Goal: Task Accomplishment & Management: Manage account settings

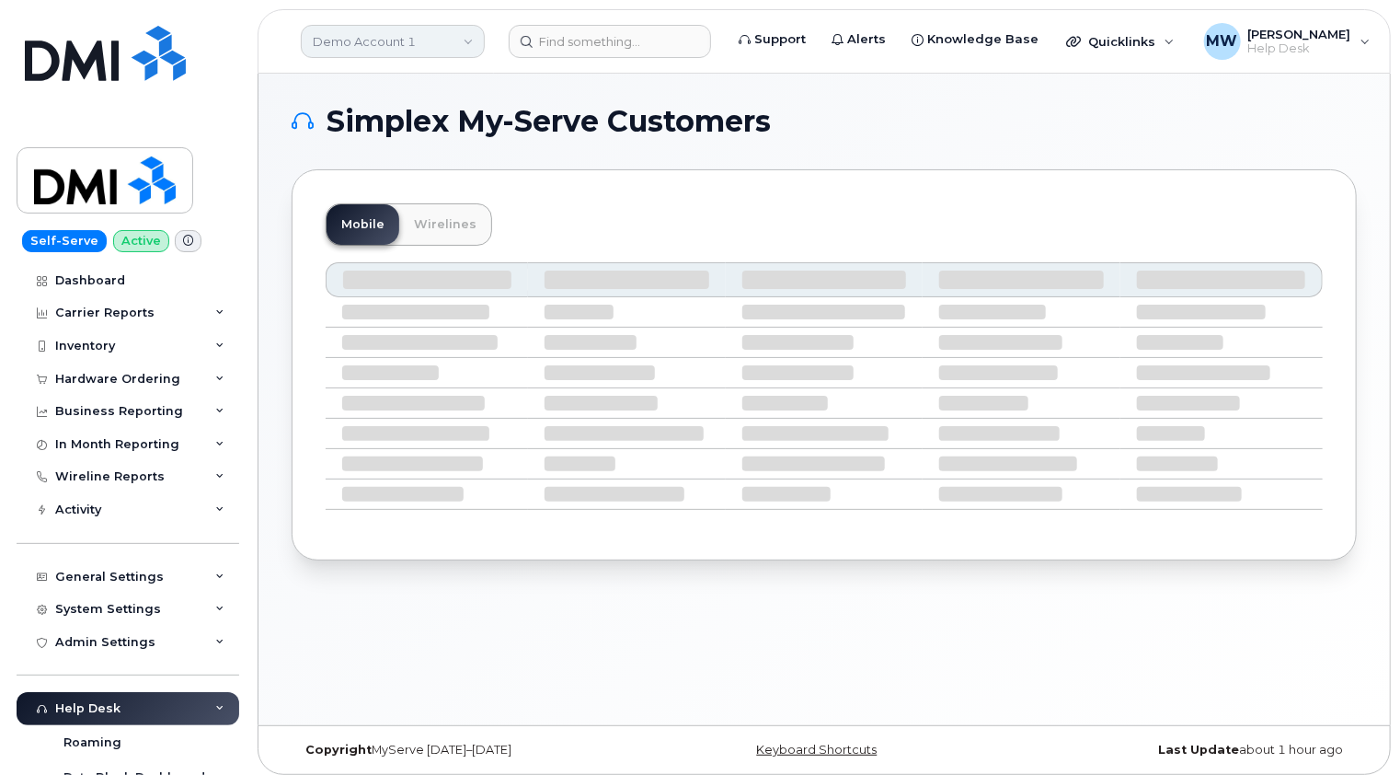
click at [412, 36] on link "Demo Account 1" at bounding box center [393, 41] width 184 height 33
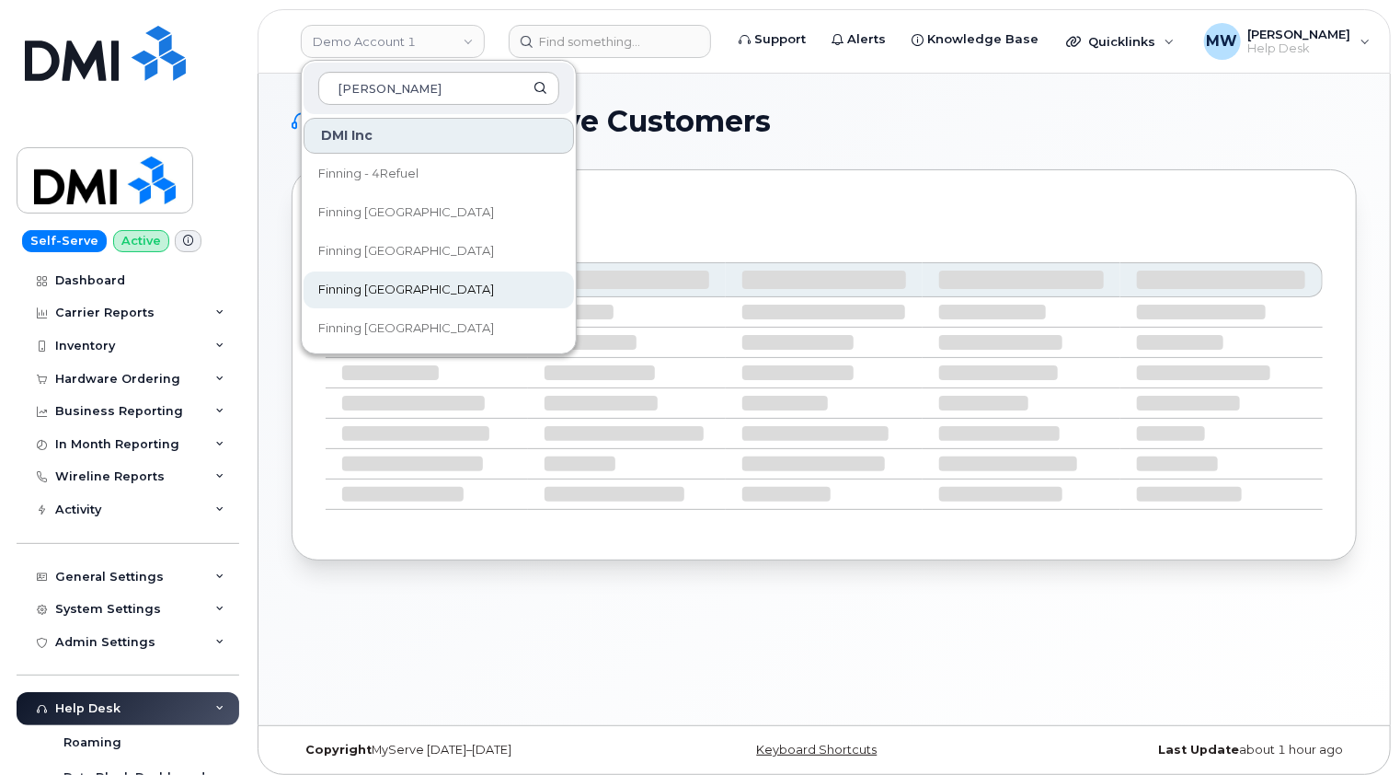
type input "[PERSON_NAME]"
click at [395, 286] on span "Finning [GEOGRAPHIC_DATA]" at bounding box center [406, 290] width 176 height 18
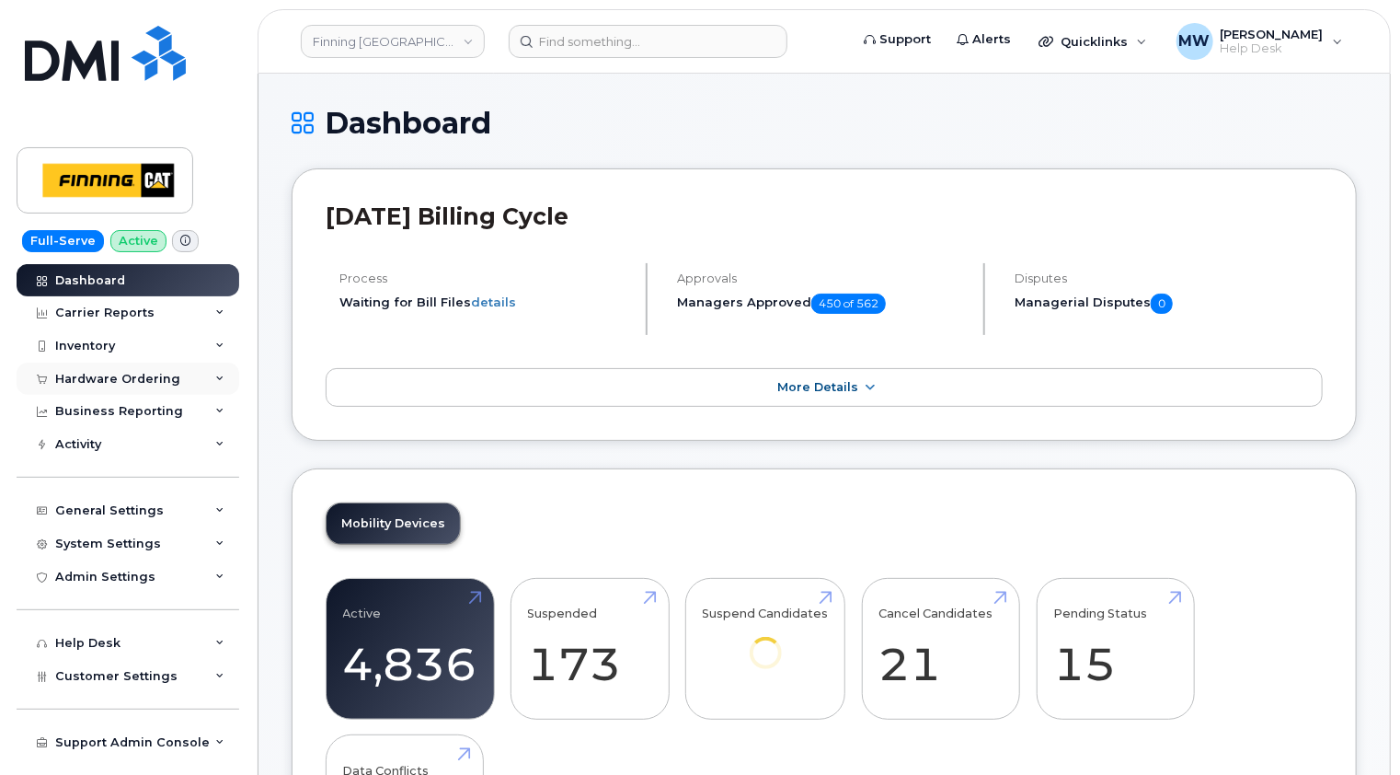
click at [157, 373] on div "Hardware Ordering" at bounding box center [117, 379] width 125 height 15
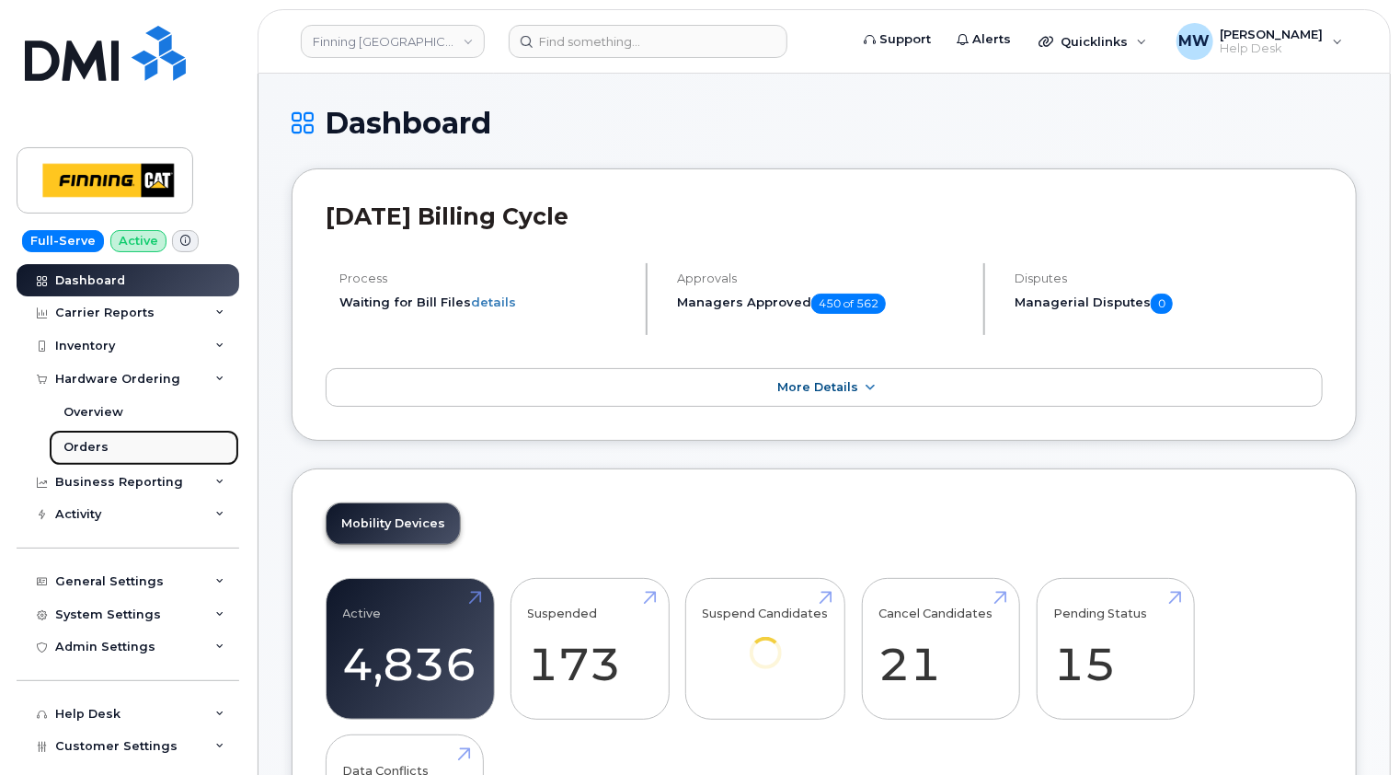
click at [85, 445] on div "Orders" at bounding box center [85, 447] width 45 height 17
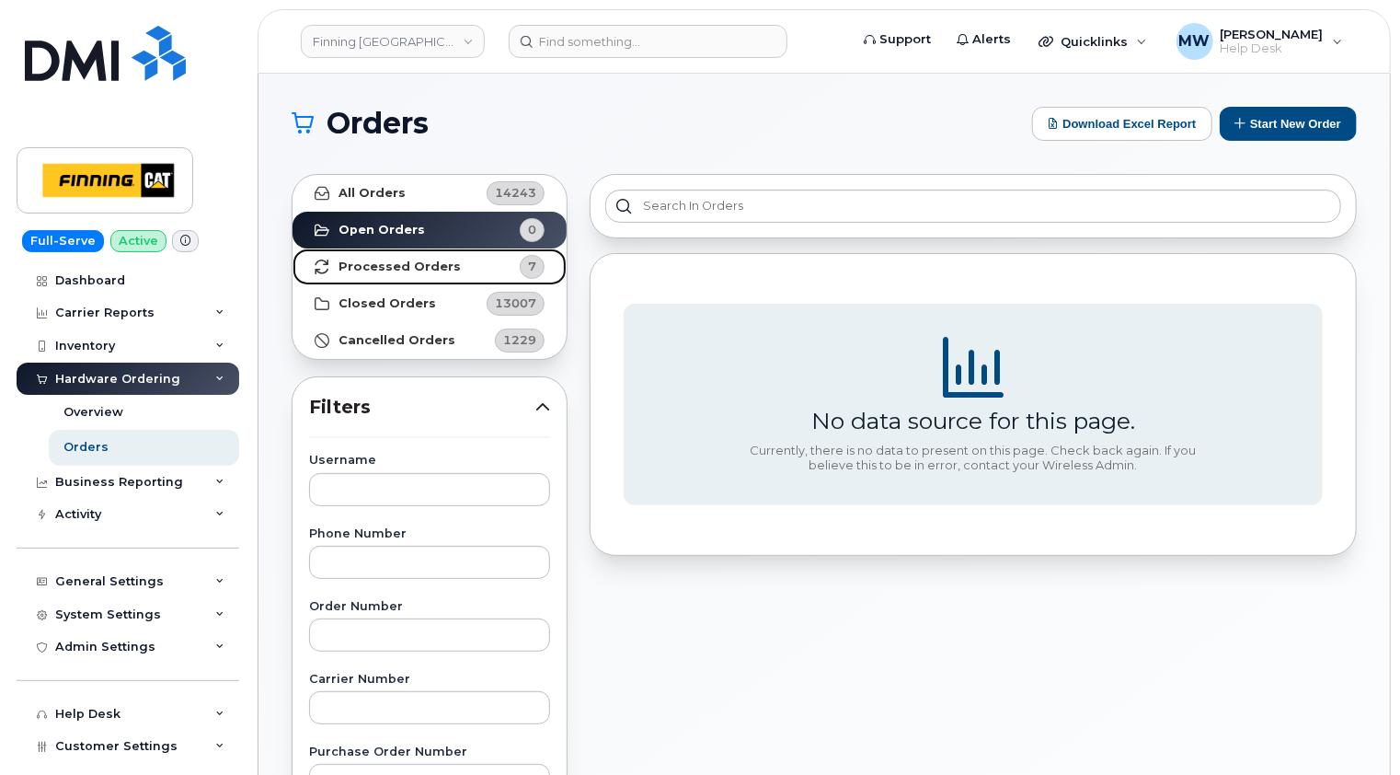
click at [423, 270] on strong "Processed Orders" at bounding box center [400, 266] width 122 height 15
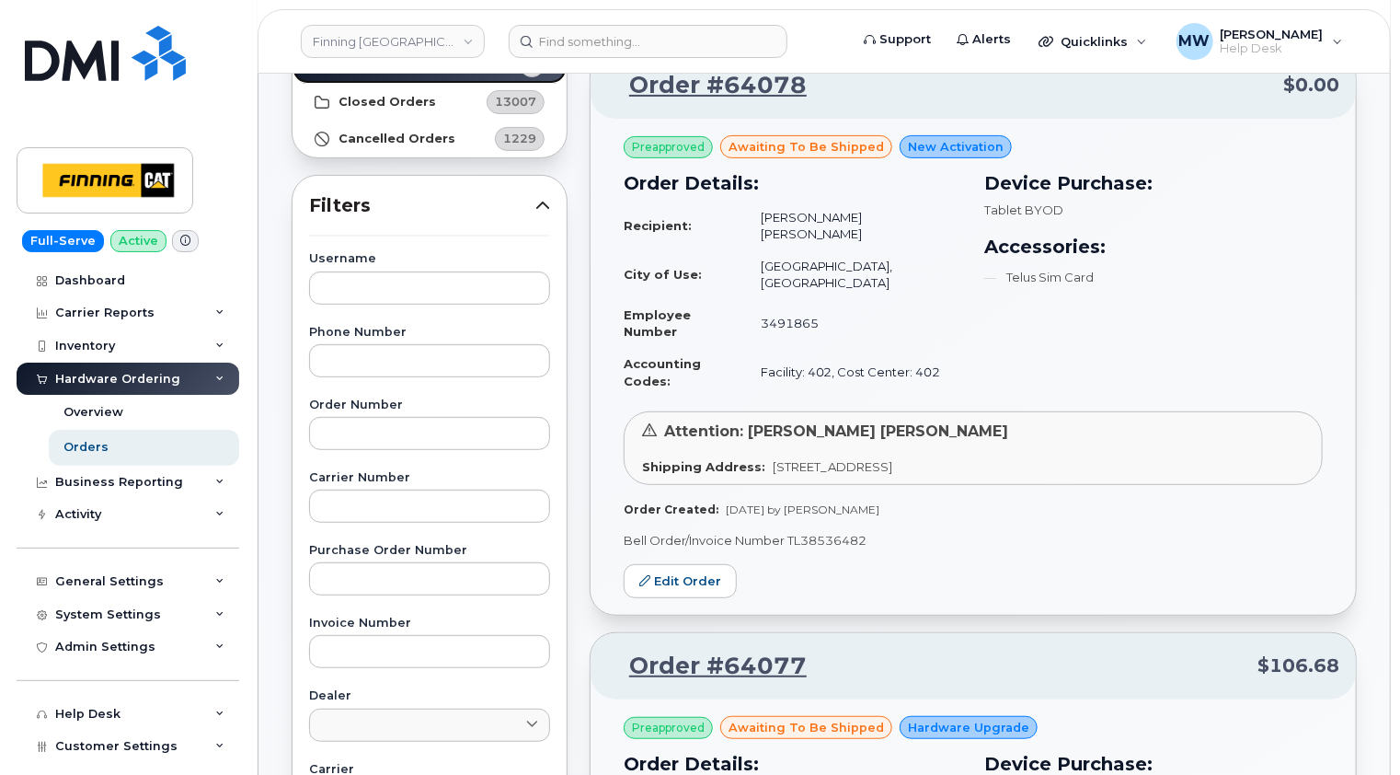
scroll to position [77, 0]
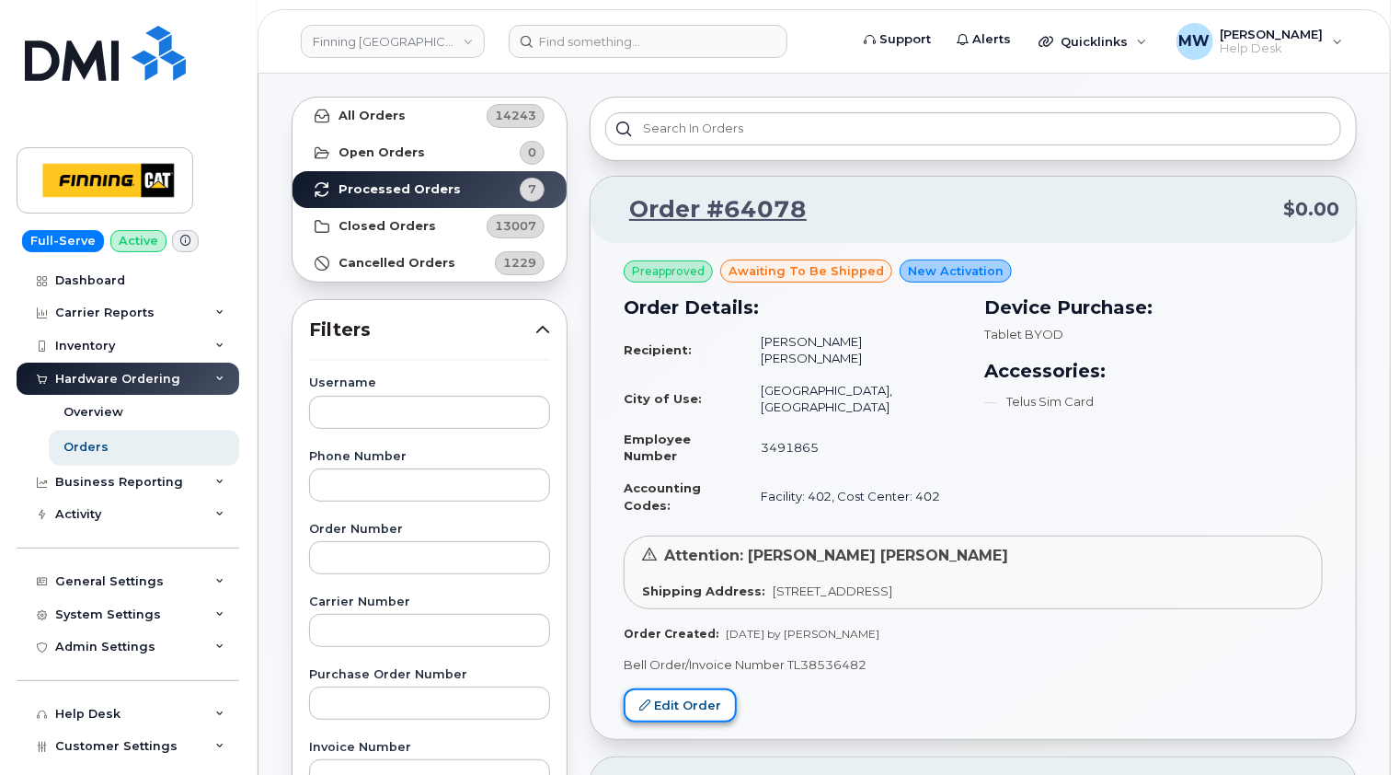
click at [686, 688] on link "Edit Order" at bounding box center [680, 705] width 113 height 34
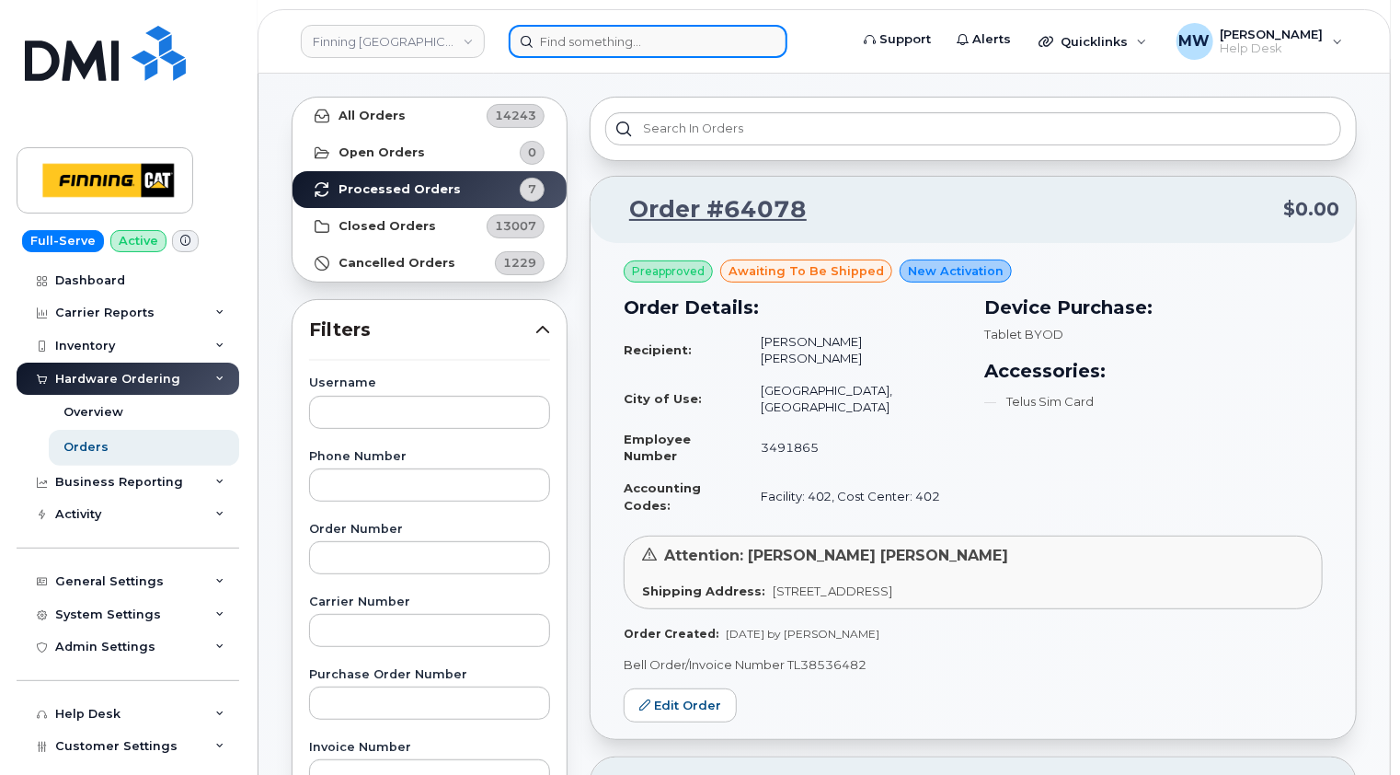
click at [661, 42] on input at bounding box center [648, 41] width 279 height 33
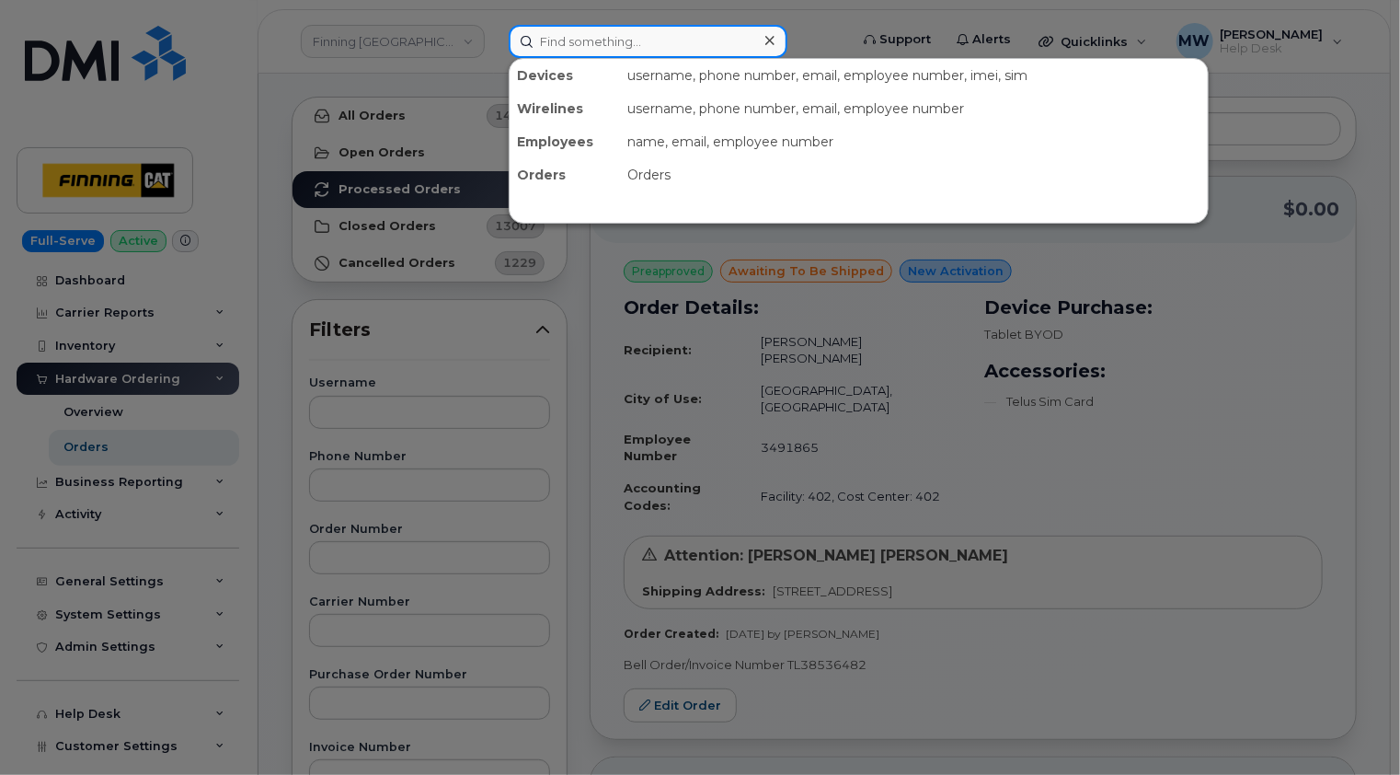
paste input "780-217-5235"
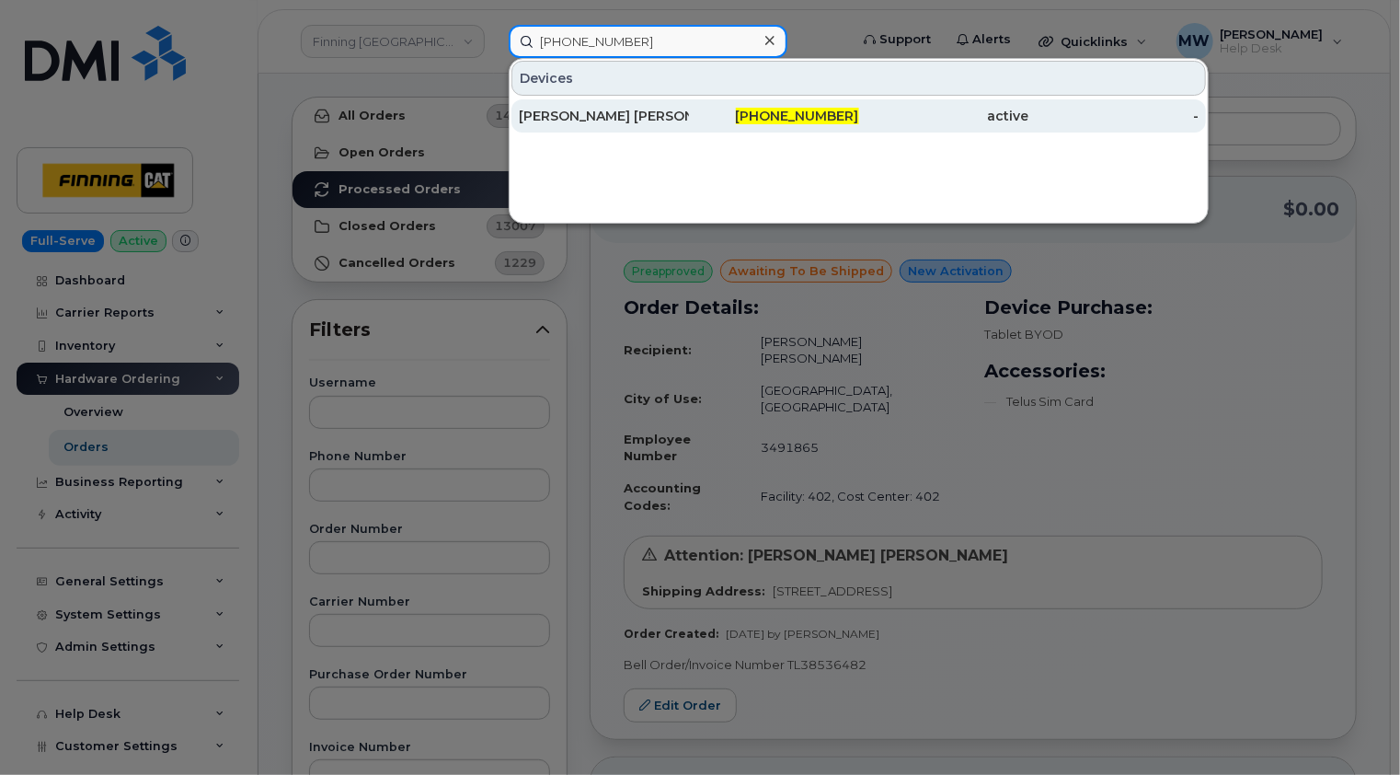
type input "780-217-5235"
click at [625, 115] on div "Marcelo Toledo Araya" at bounding box center [604, 116] width 170 height 18
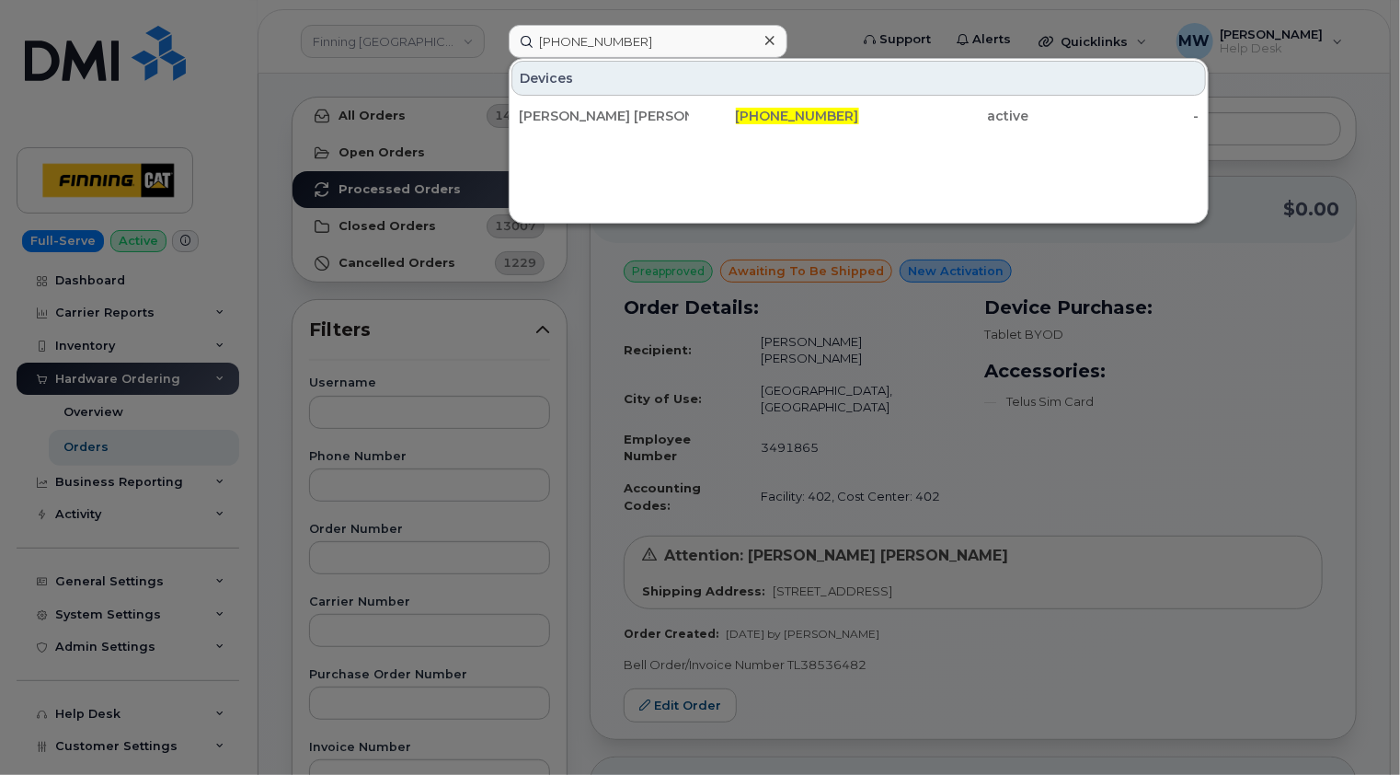
click at [768, 34] on icon at bounding box center [769, 40] width 9 height 15
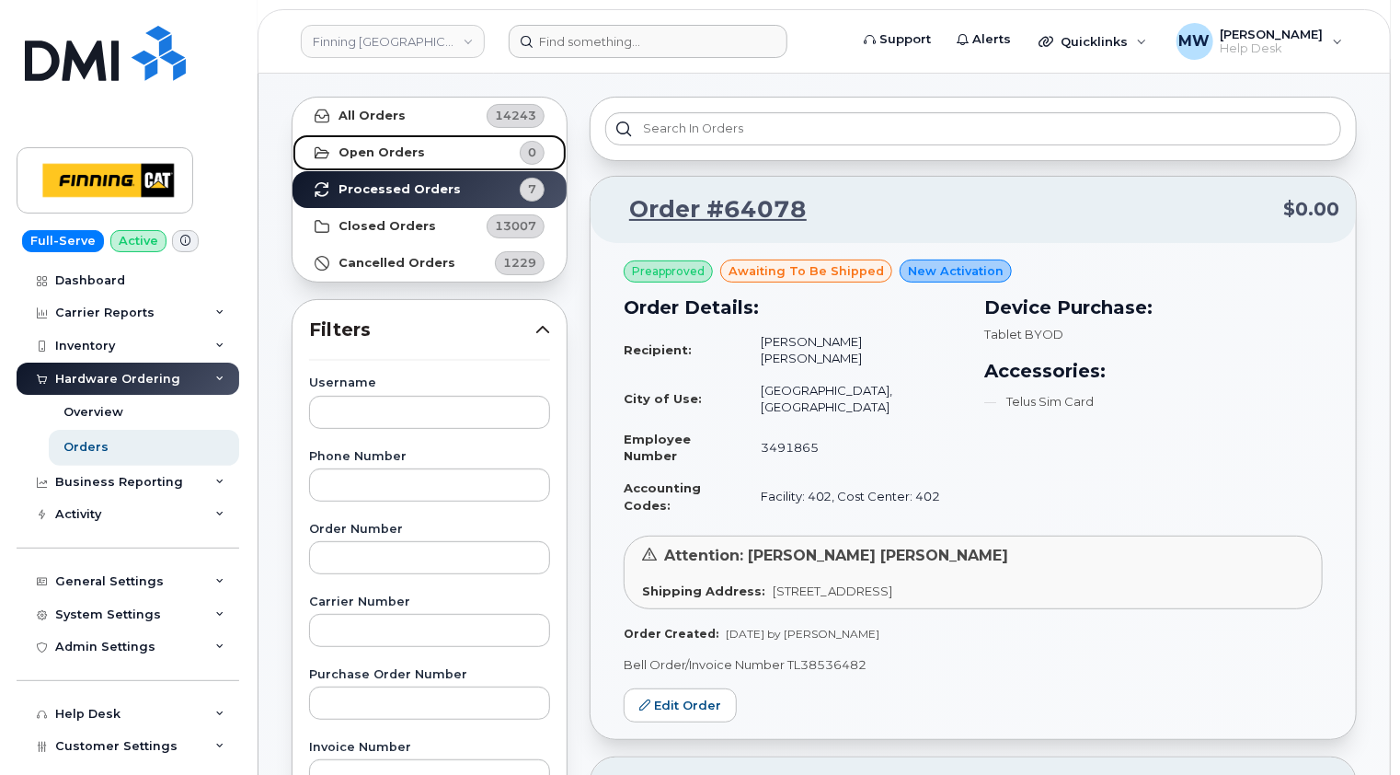
click at [394, 155] on strong "Open Orders" at bounding box center [382, 152] width 86 height 15
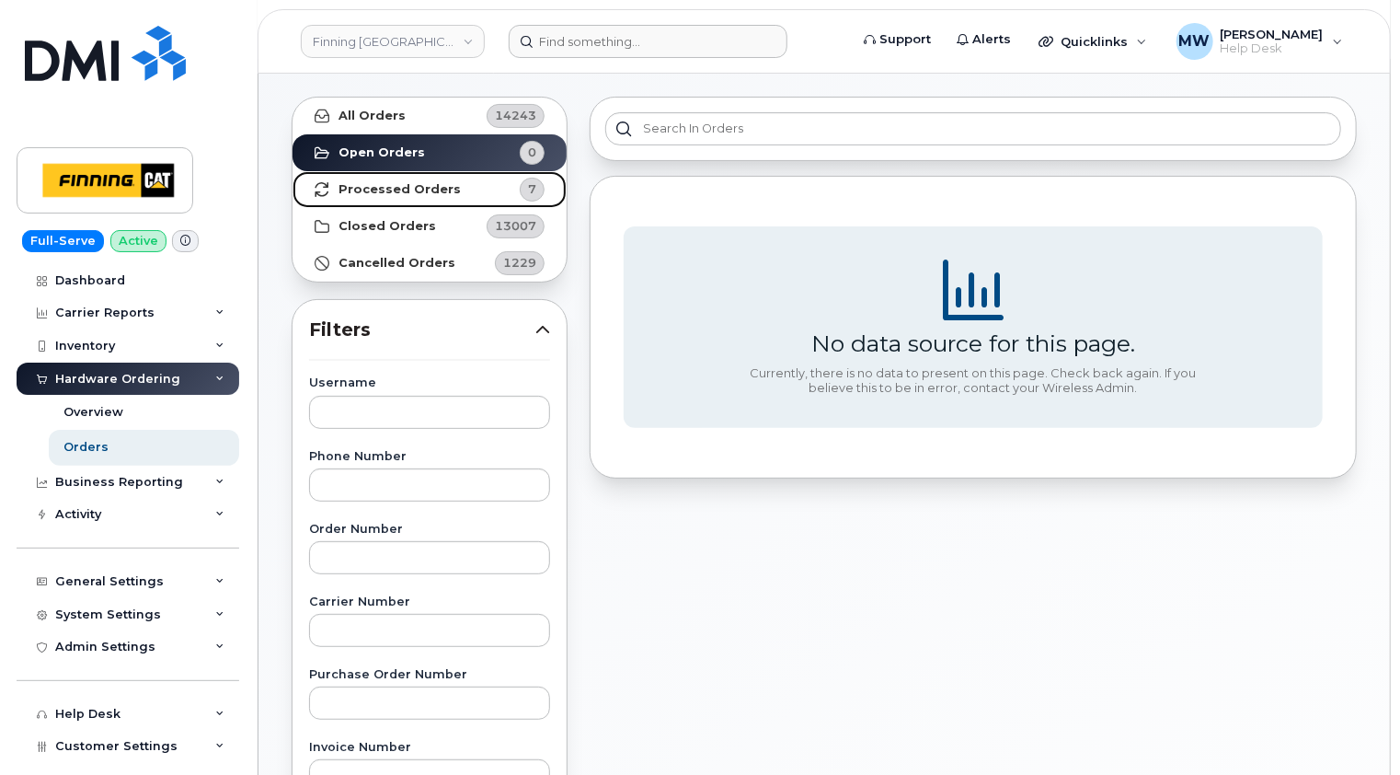
click at [398, 190] on strong "Processed Orders" at bounding box center [400, 189] width 122 height 15
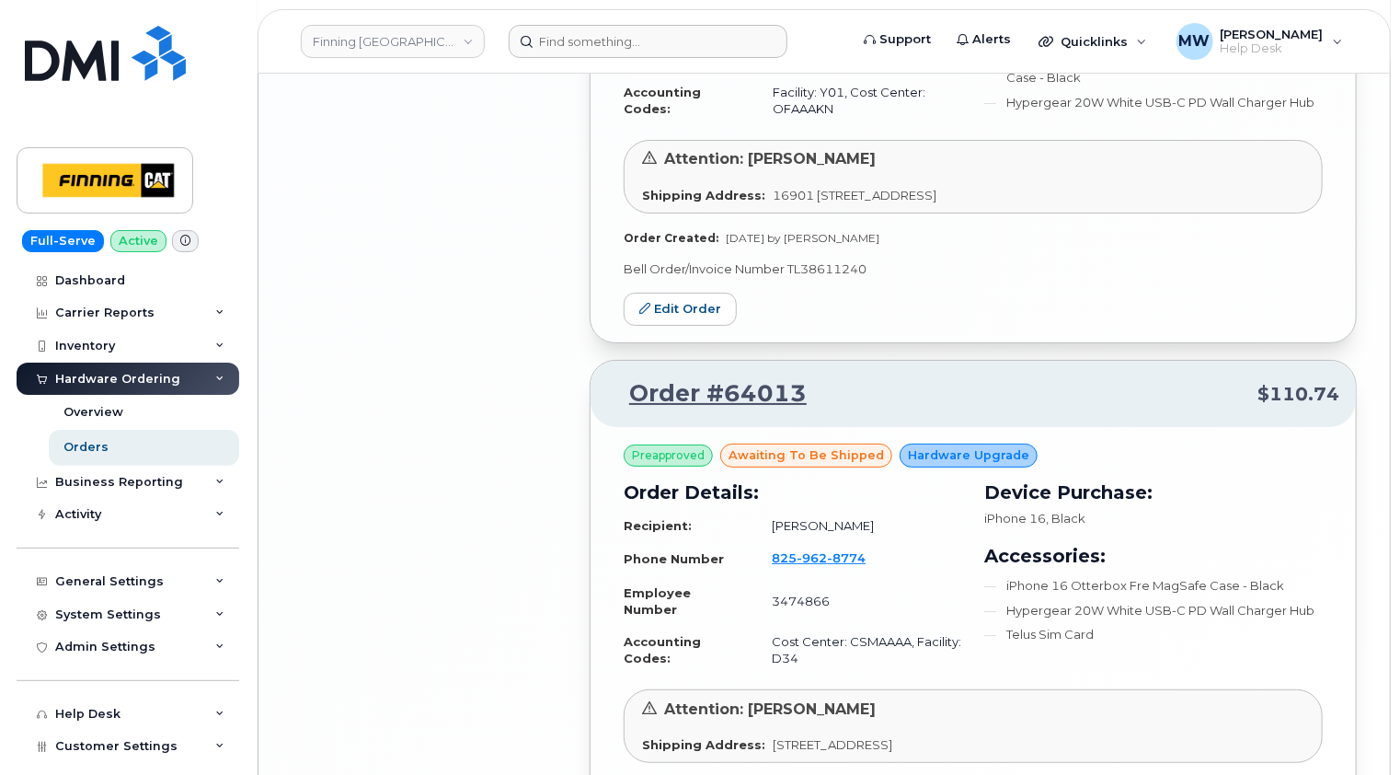
scroll to position [3558, 0]
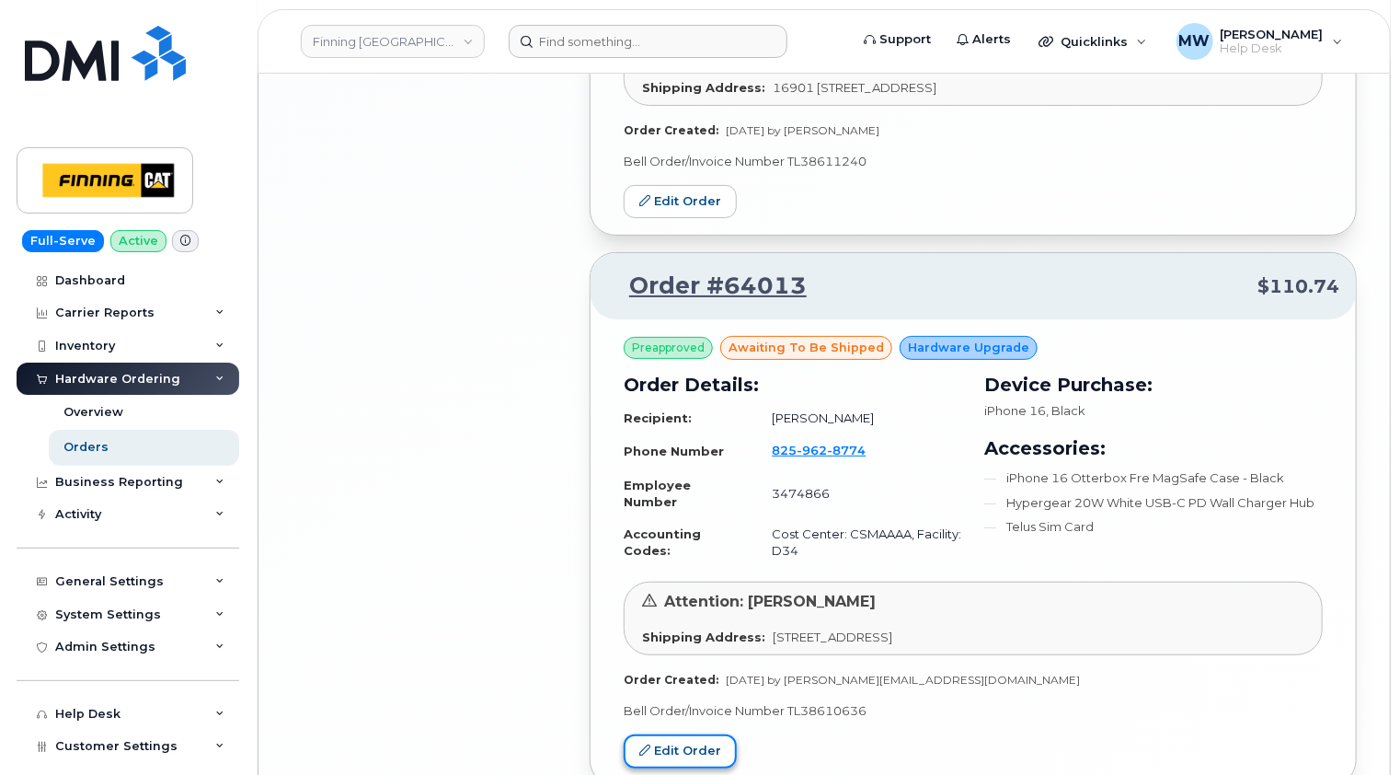
click at [688, 734] on link "Edit Order" at bounding box center [680, 751] width 113 height 34
click at [102, 446] on div "Orders" at bounding box center [85, 447] width 45 height 17
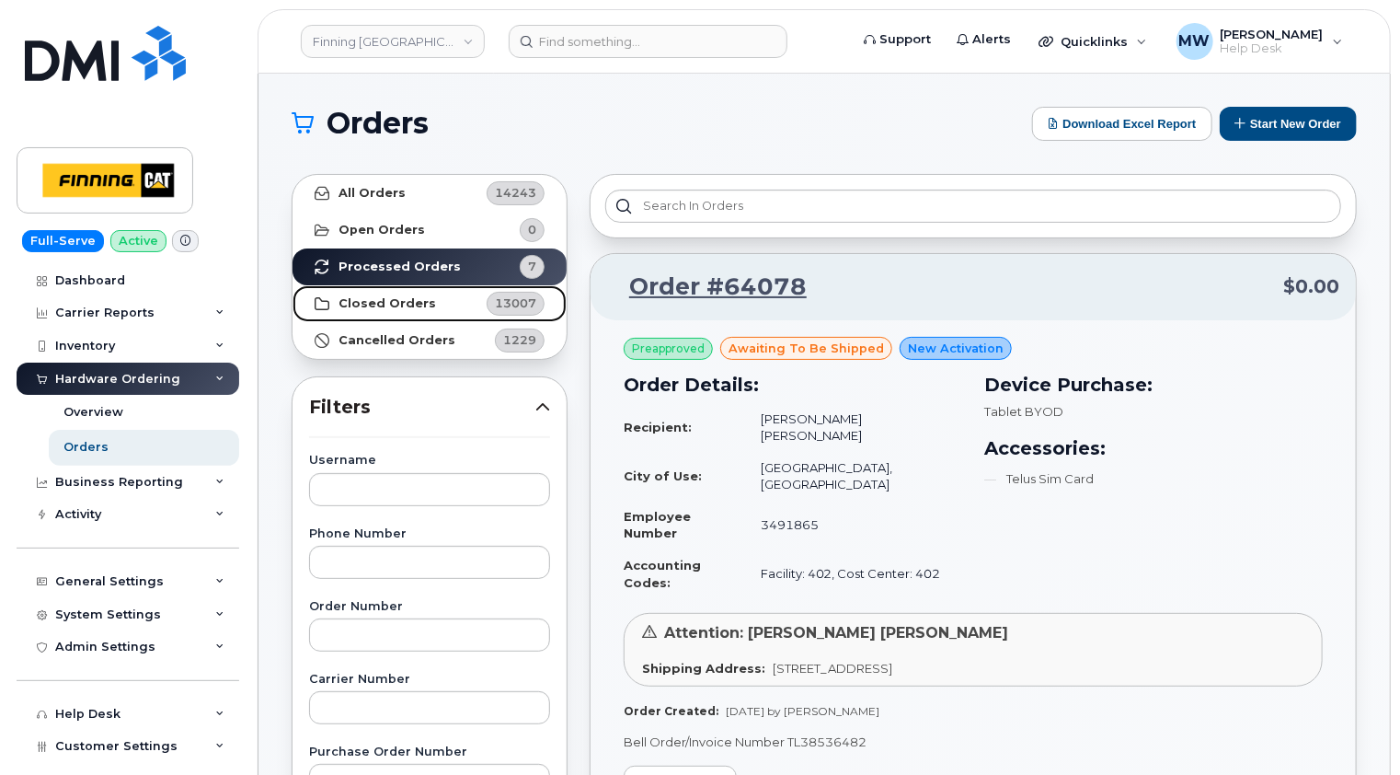
click at [390, 300] on strong "Closed Orders" at bounding box center [388, 303] width 98 height 15
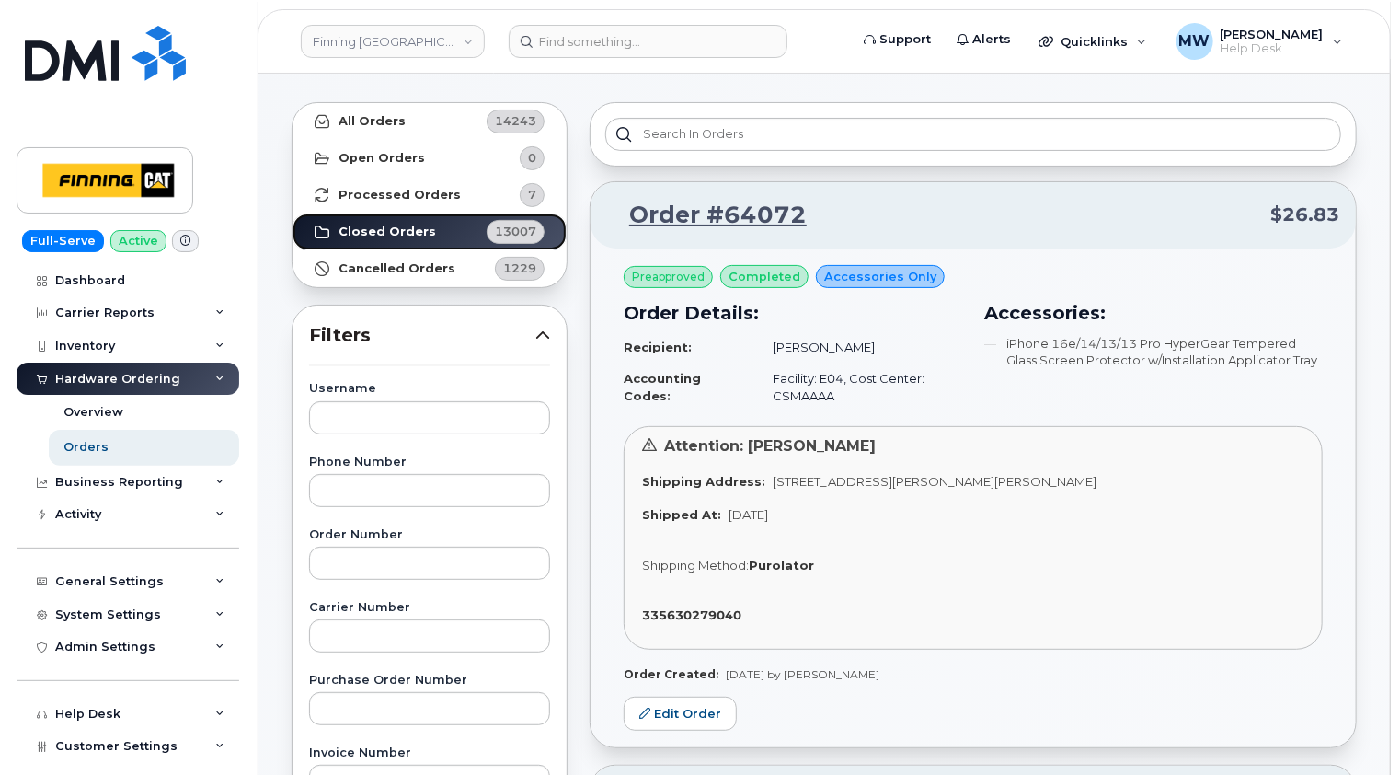
scroll to position [184, 0]
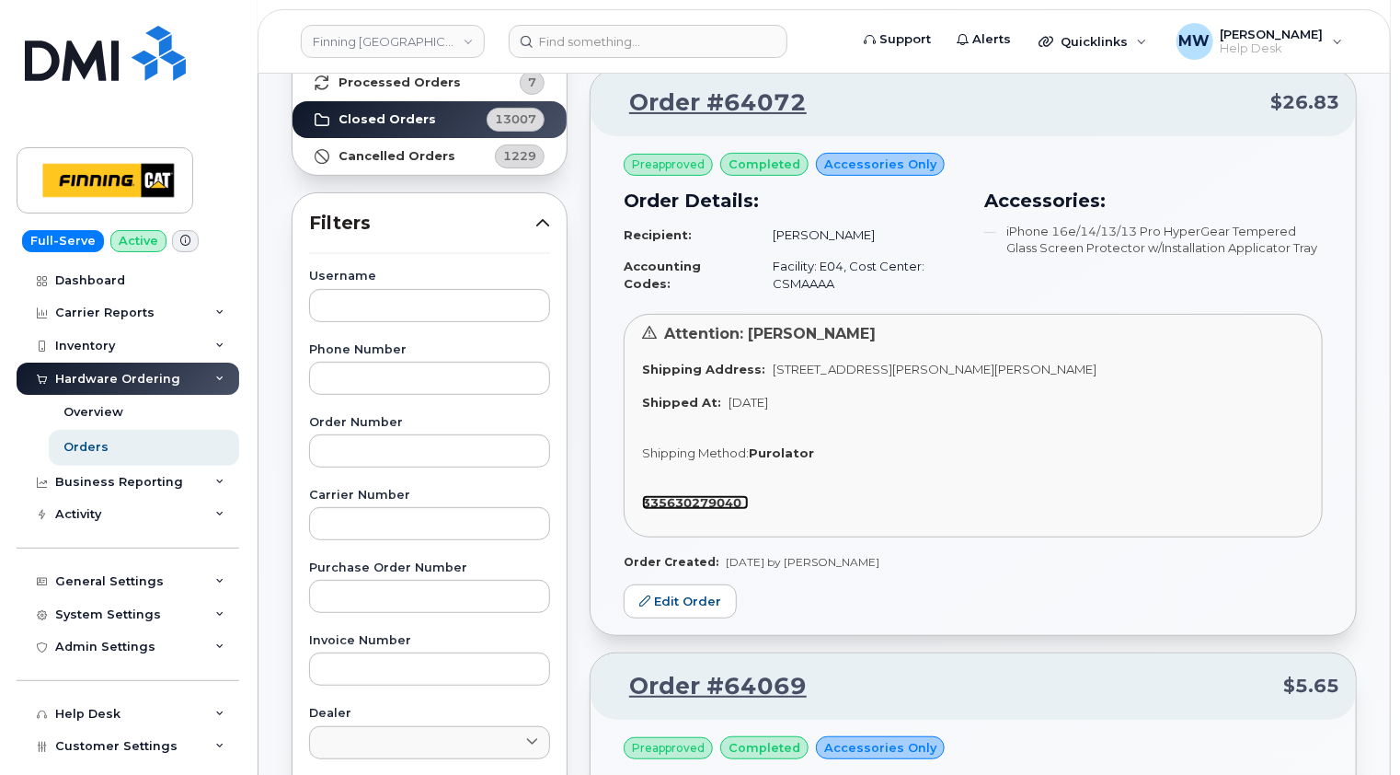
click at [710, 502] on strong "335630279040" at bounding box center [691, 502] width 99 height 15
click at [695, 500] on strong "335630279040" at bounding box center [691, 502] width 99 height 15
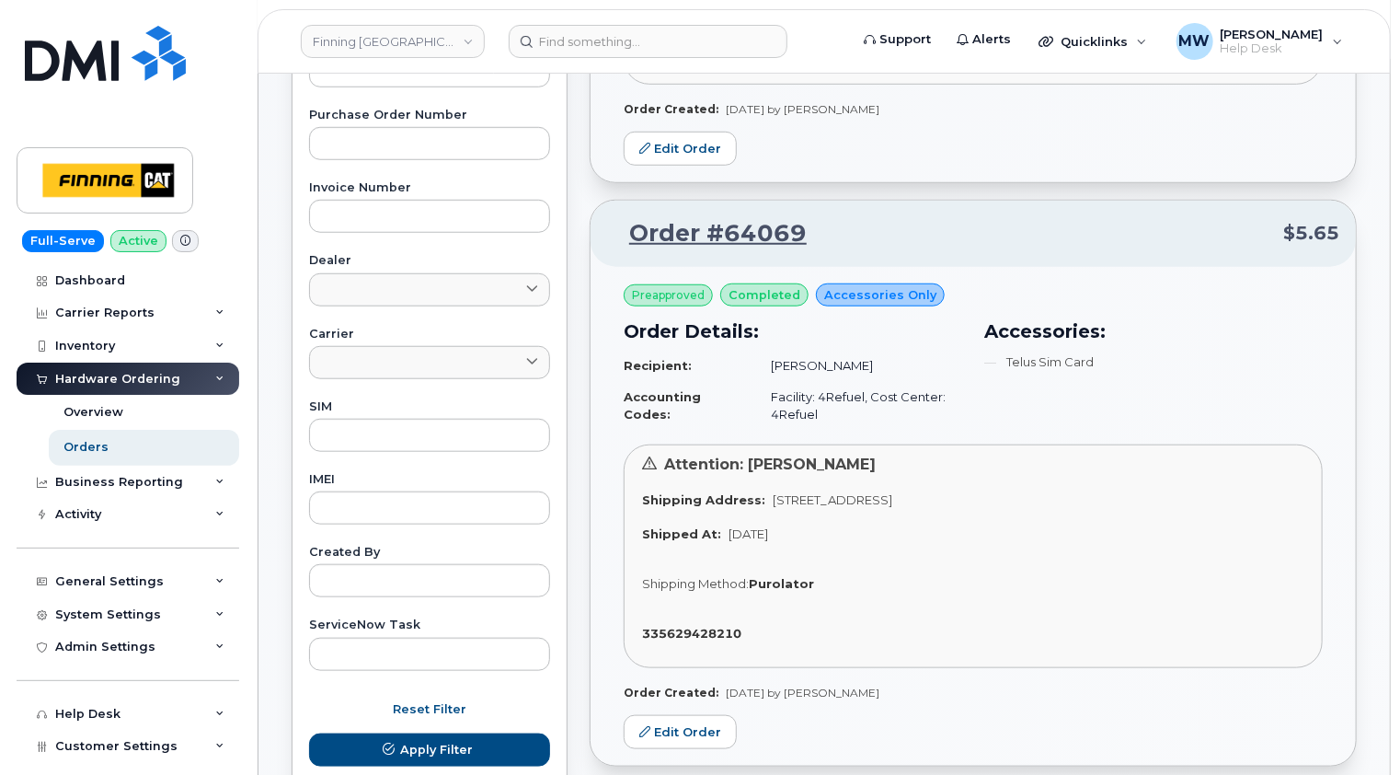
scroll to position [736, 0]
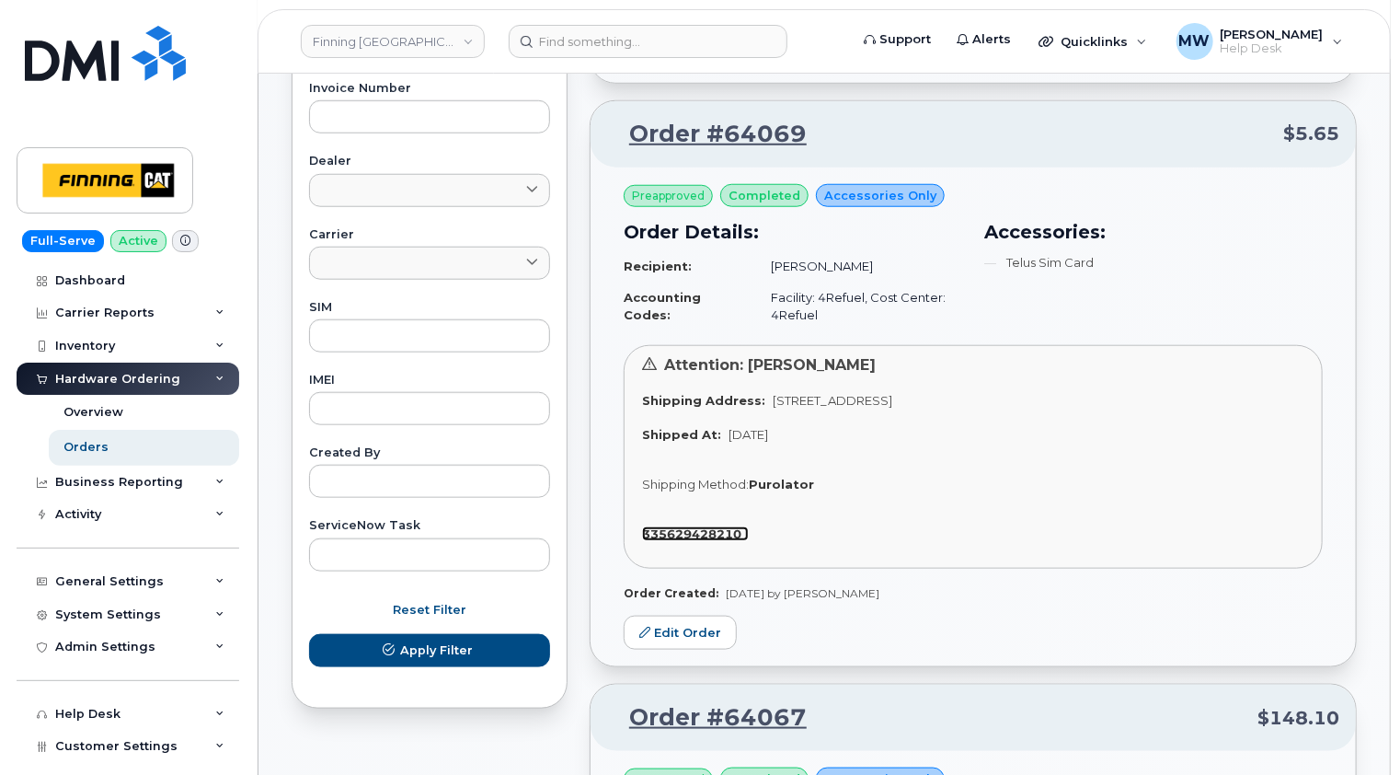
click at [705, 532] on strong "335629428210" at bounding box center [691, 533] width 99 height 15
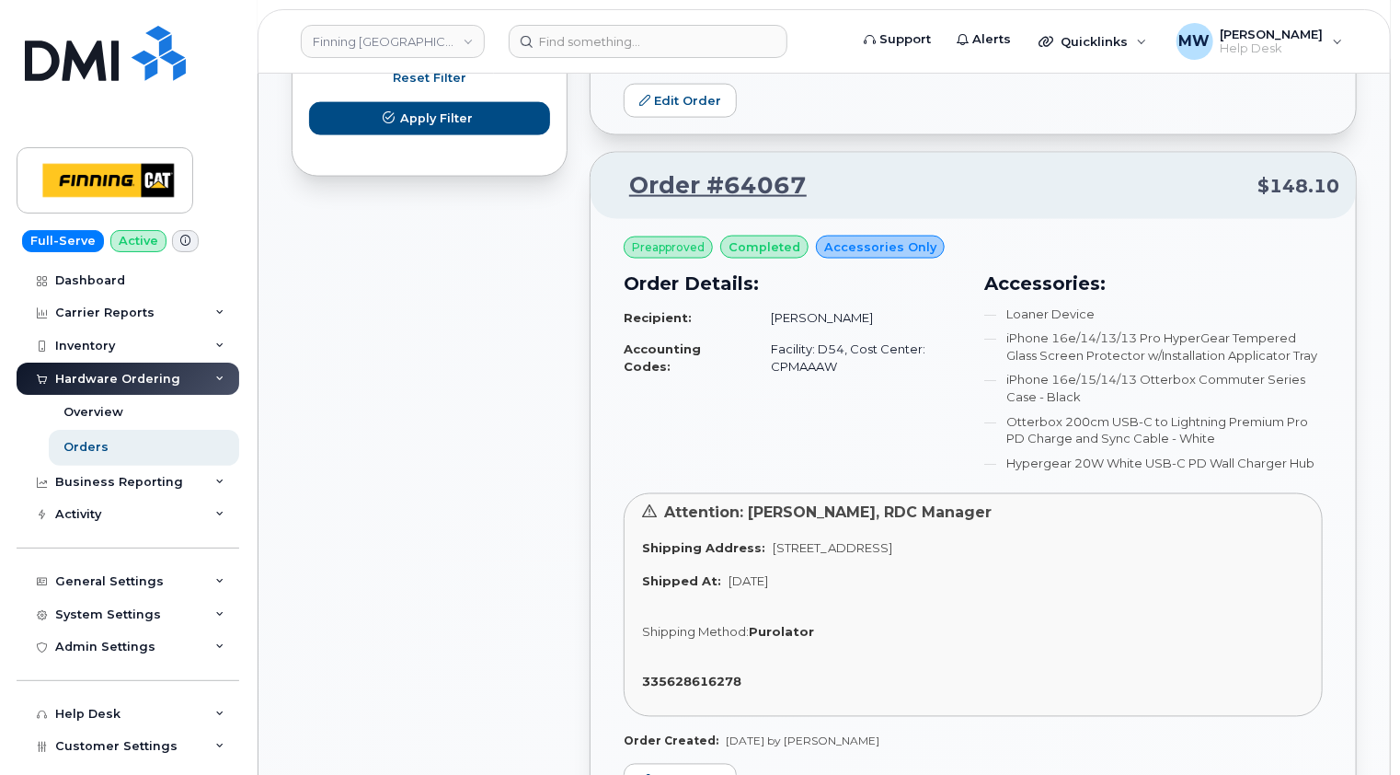
scroll to position [1380, 0]
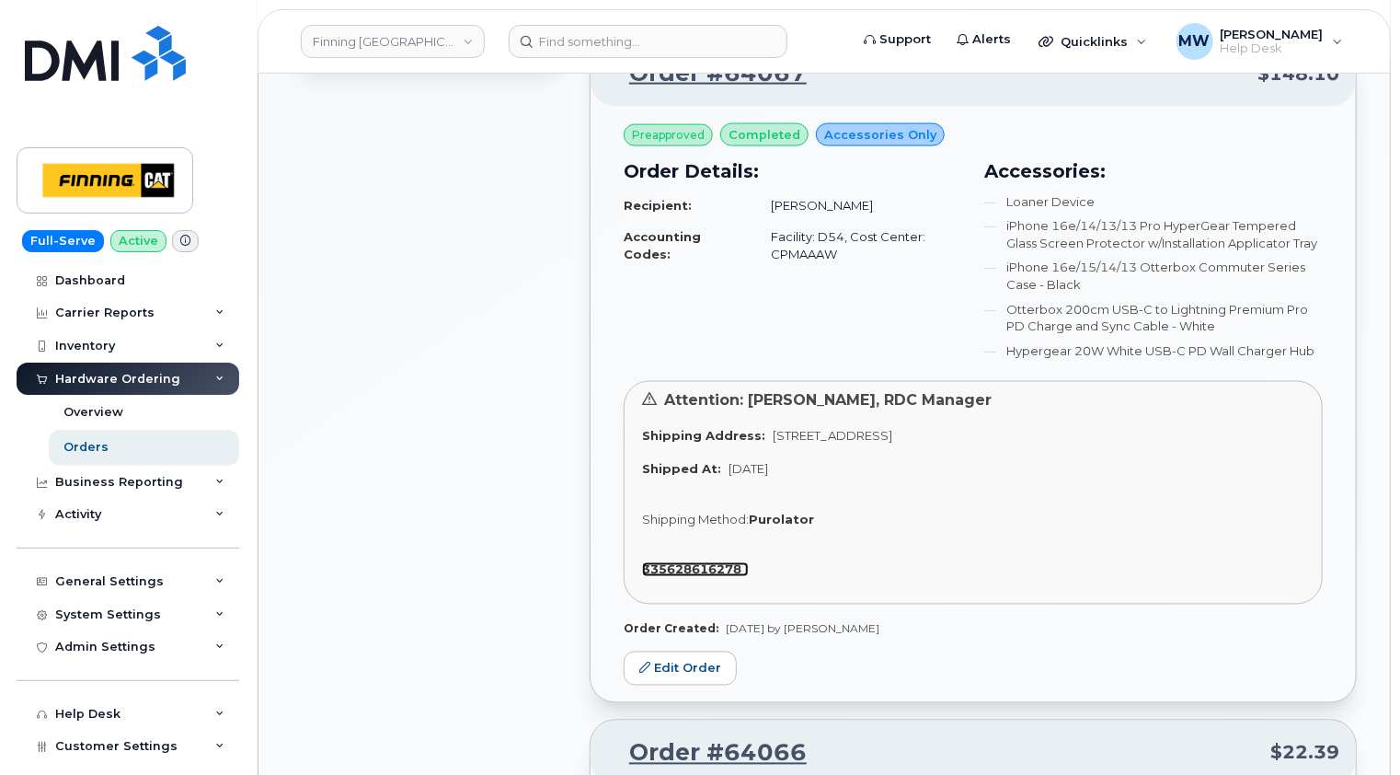
click at [695, 565] on strong "335628616278" at bounding box center [691, 569] width 99 height 15
drag, startPoint x: 1036, startPoint y: 433, endPoint x: 986, endPoint y: 429, distance: 49.9
click at [892, 429] on span "1100 Pacific St PRINCE GEORGE BC V2N 5S3 CANADA" at bounding box center [833, 436] width 120 height 15
copy span "V2N 5S3"
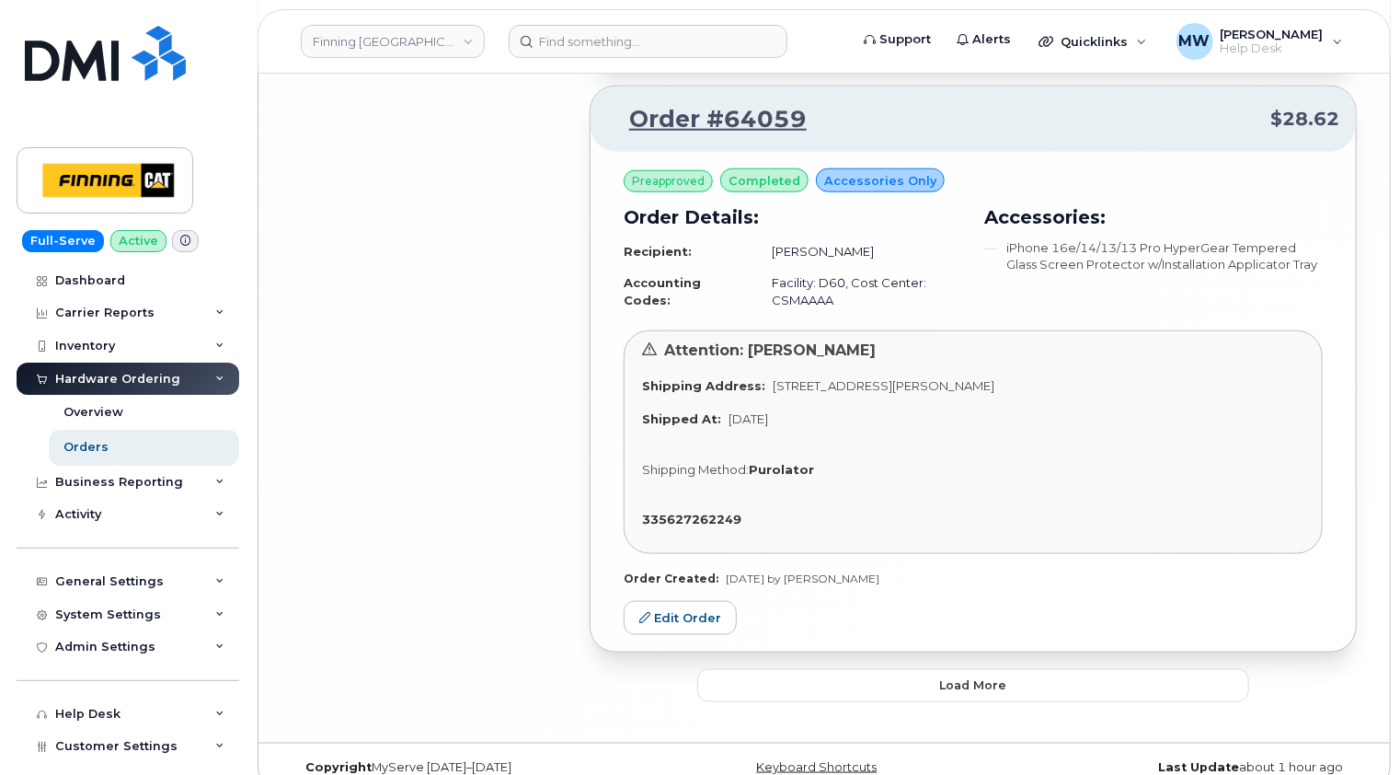
scroll to position [4369, 0]
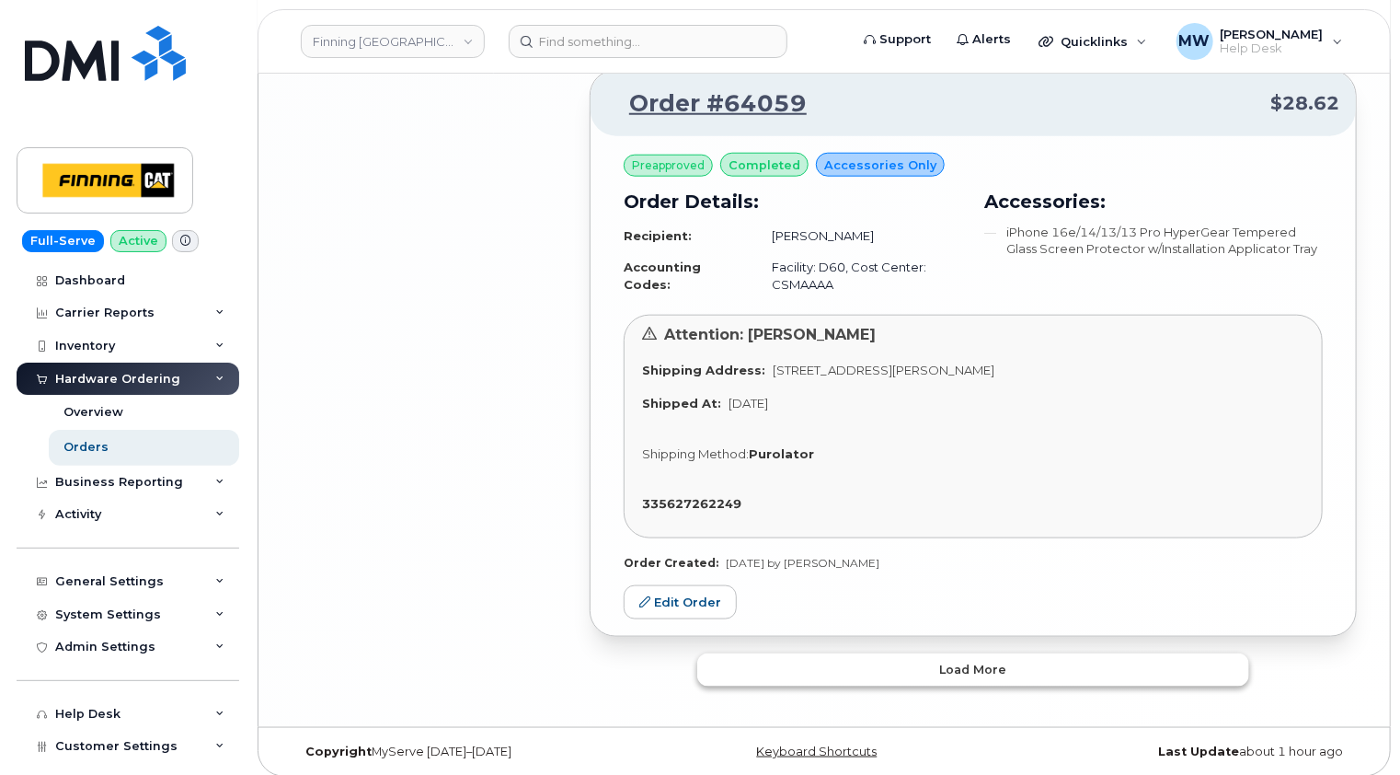
click at [982, 668] on span "Load more" at bounding box center [973, 668] width 67 height 17
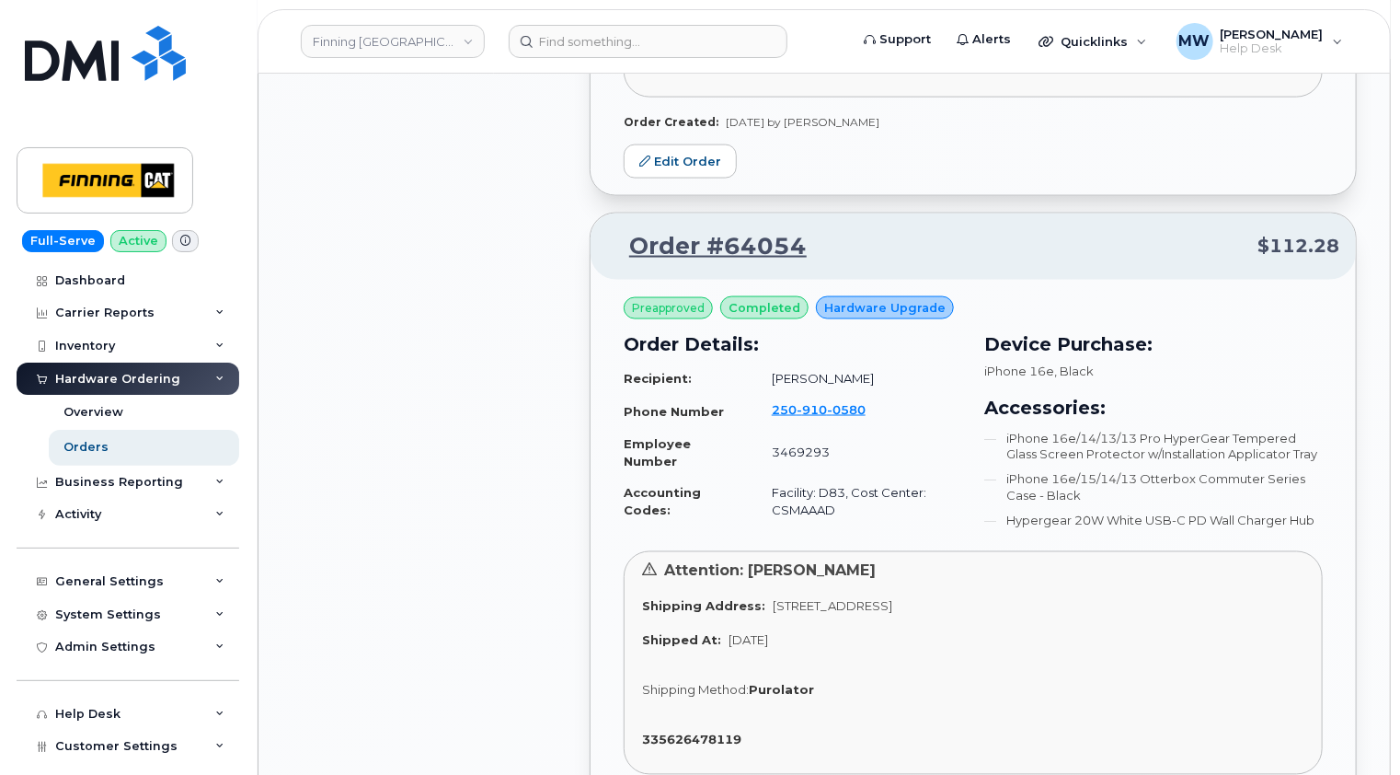
scroll to position [4921, 0]
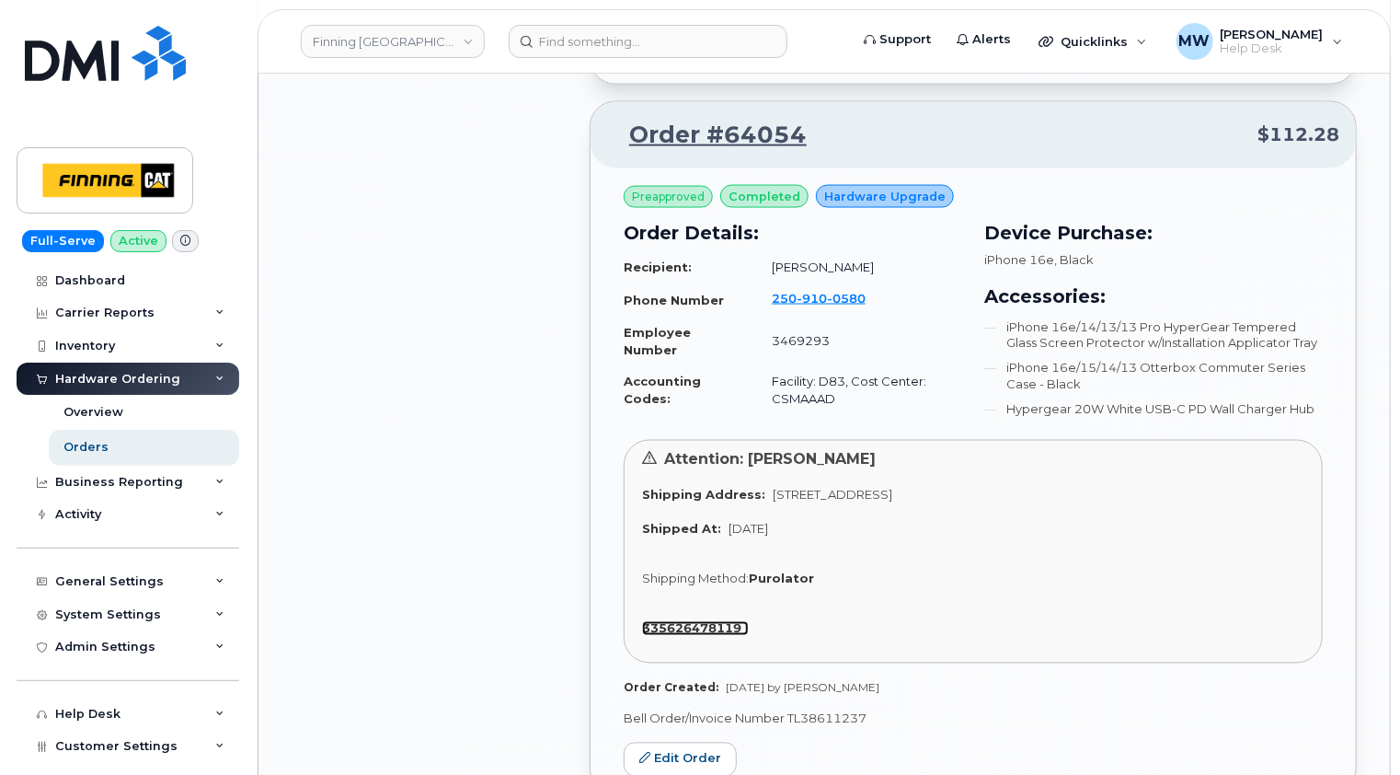
click at [708, 621] on strong "335626478119" at bounding box center [691, 628] width 99 height 15
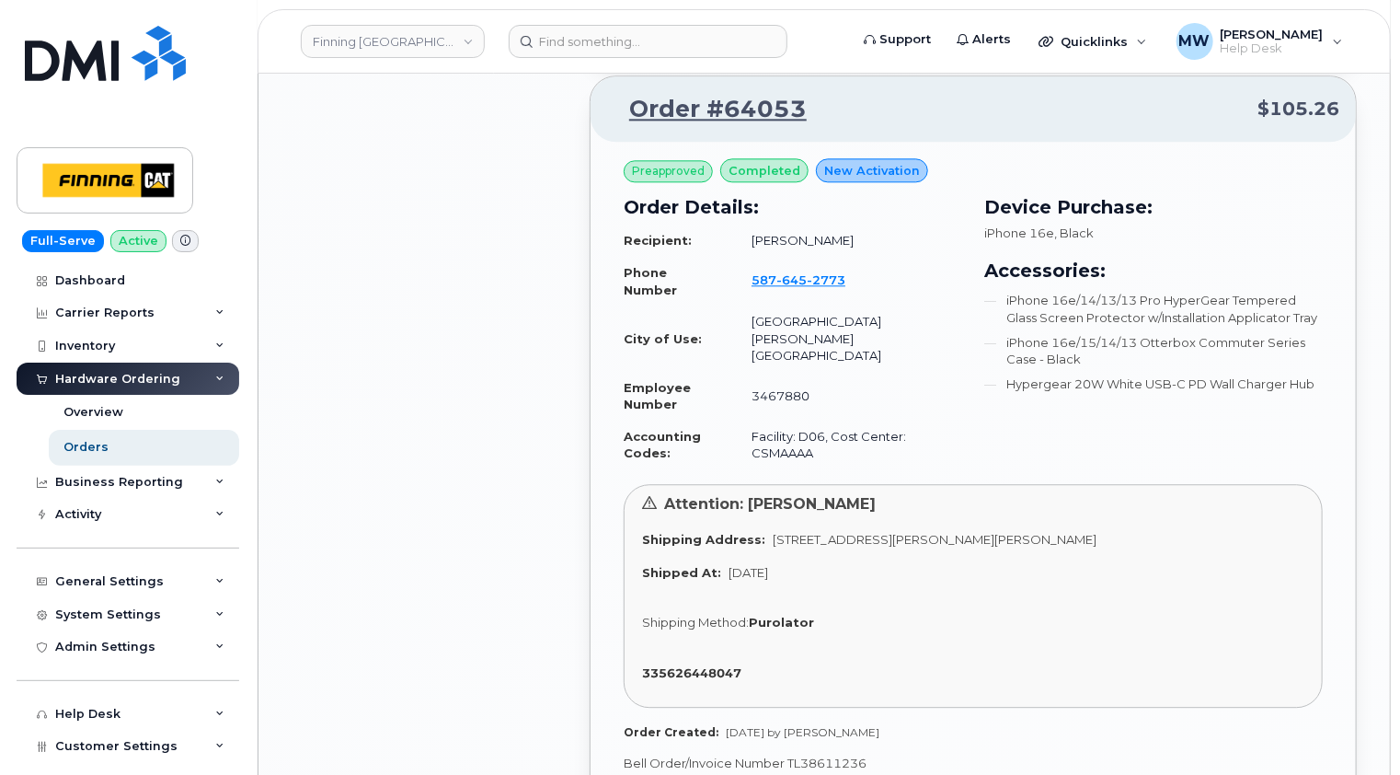
scroll to position [5657, 0]
click at [704, 664] on strong "335626448047" at bounding box center [691, 671] width 99 height 15
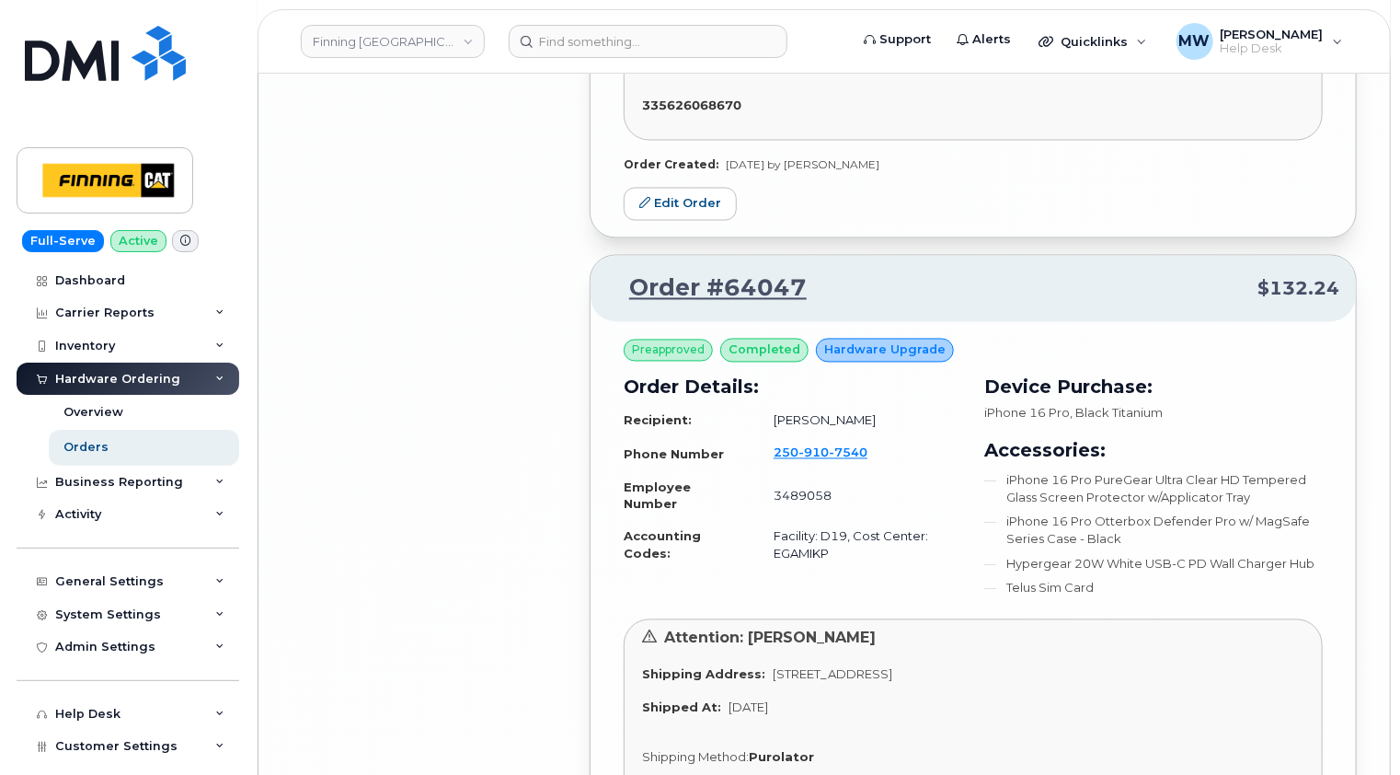
scroll to position [8692, 0]
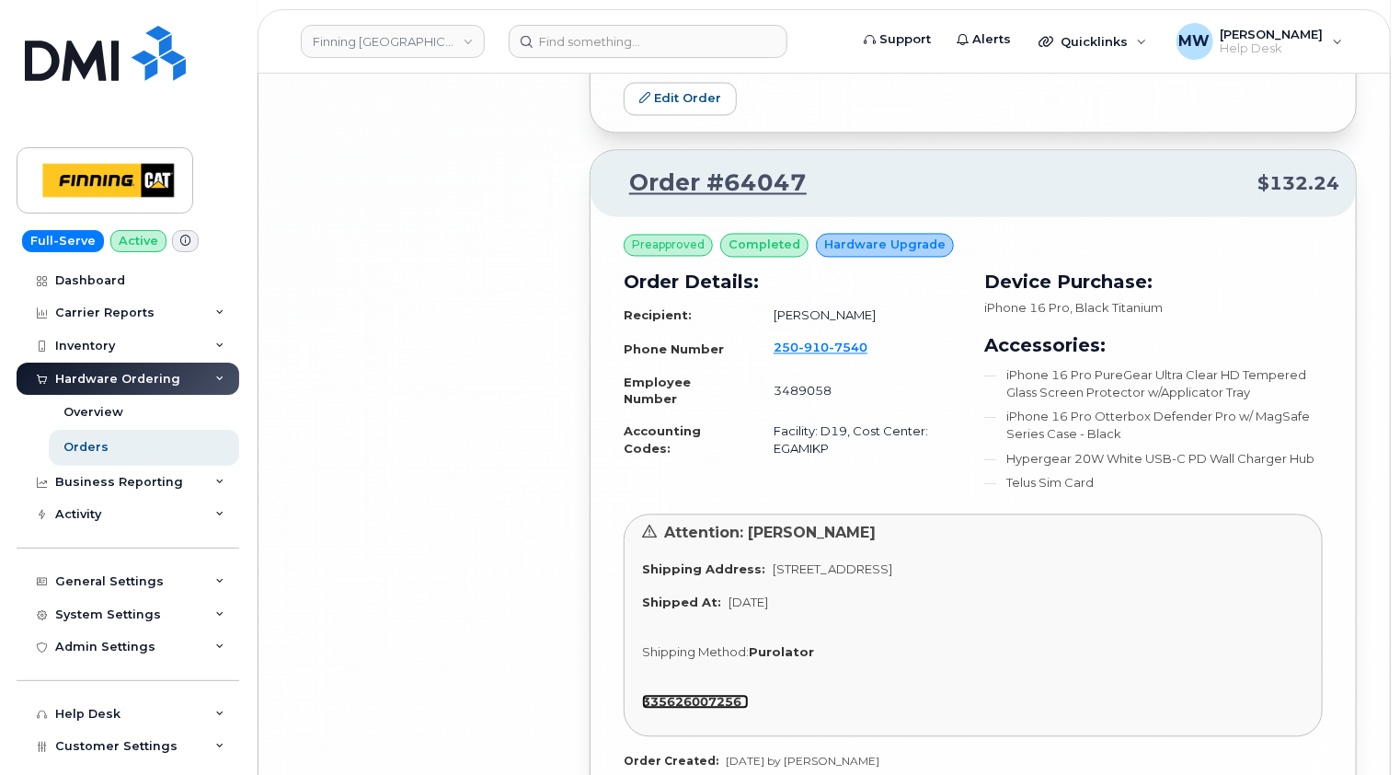
click at [712, 695] on strong "335626007256" at bounding box center [691, 702] width 99 height 15
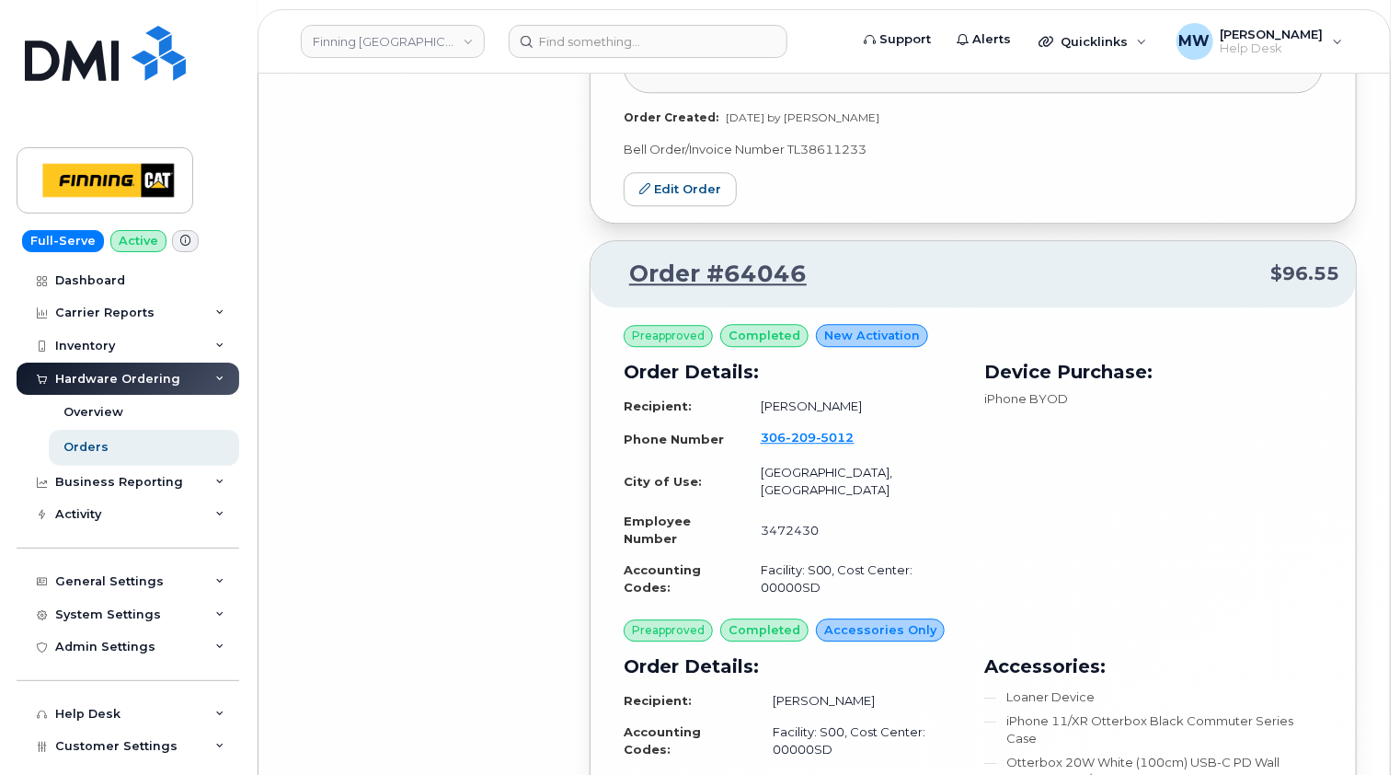
scroll to position [9520, 0]
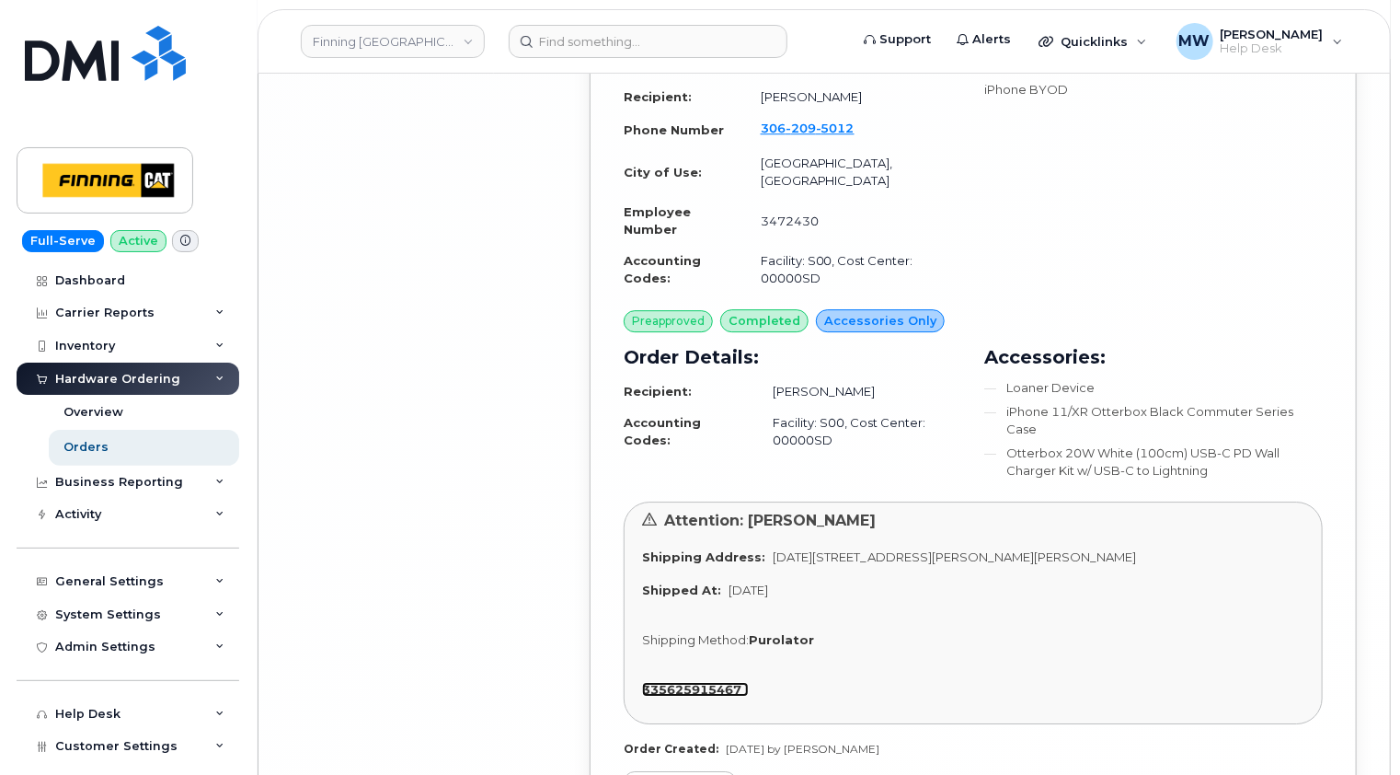
scroll to position [9740, 0]
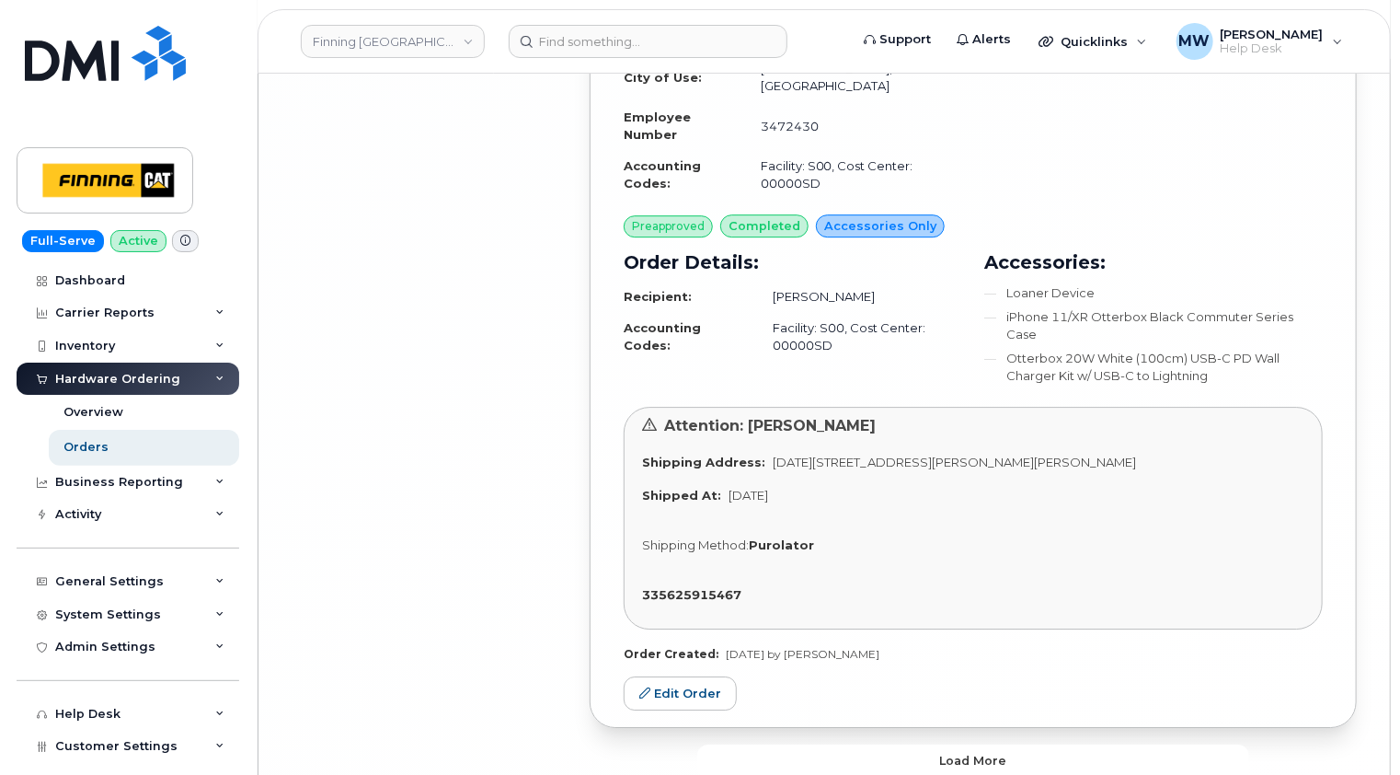
click at [1009, 744] on button "Load more" at bounding box center [973, 760] width 552 height 33
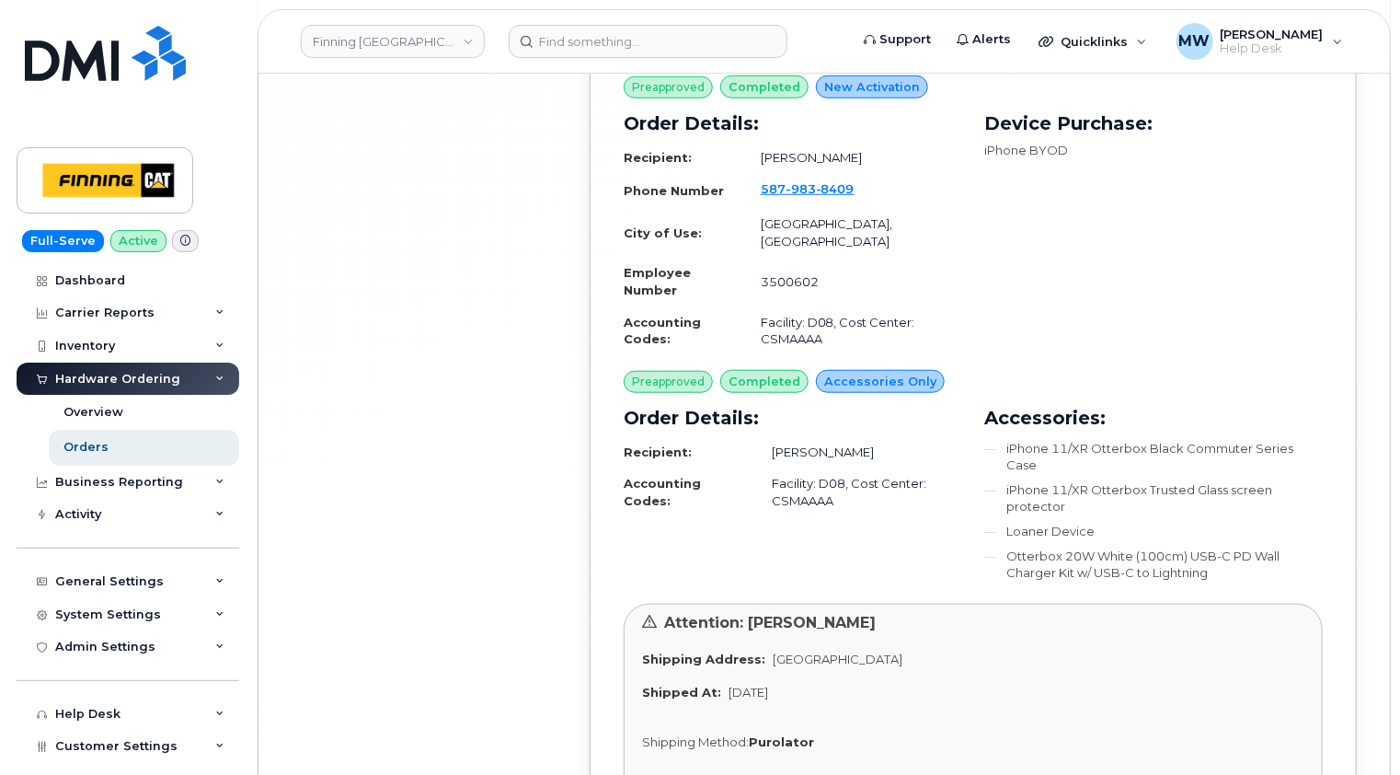
scroll to position [14800, 0]
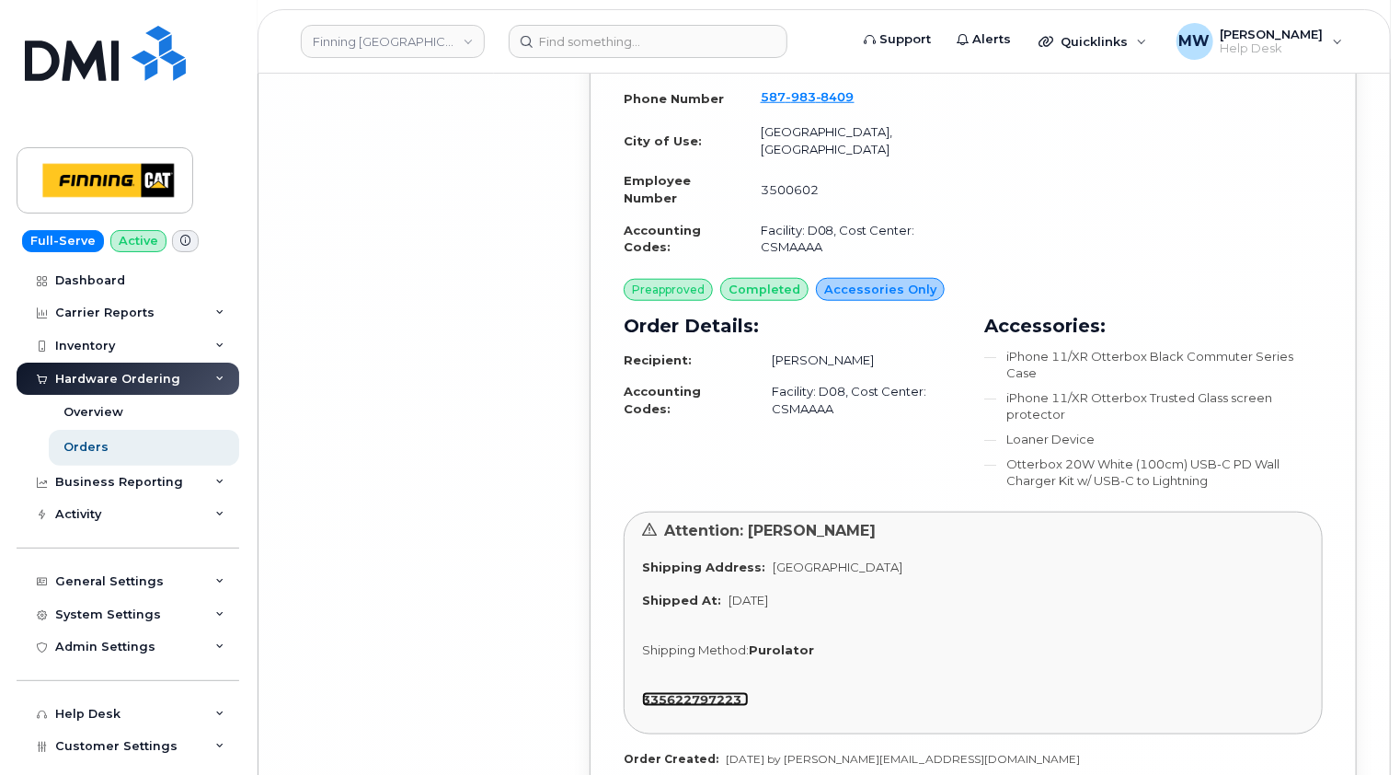
click at [706, 692] on strong "335622797223" at bounding box center [691, 699] width 99 height 15
drag, startPoint x: 982, startPoint y: 418, endPoint x: 935, endPoint y: 419, distance: 47.8
click at [902, 559] on span "PO Box 24 SEBA BEACH AB T0E 2B0 CANADA" at bounding box center [838, 566] width 130 height 15
copy span "T0E 2B0"
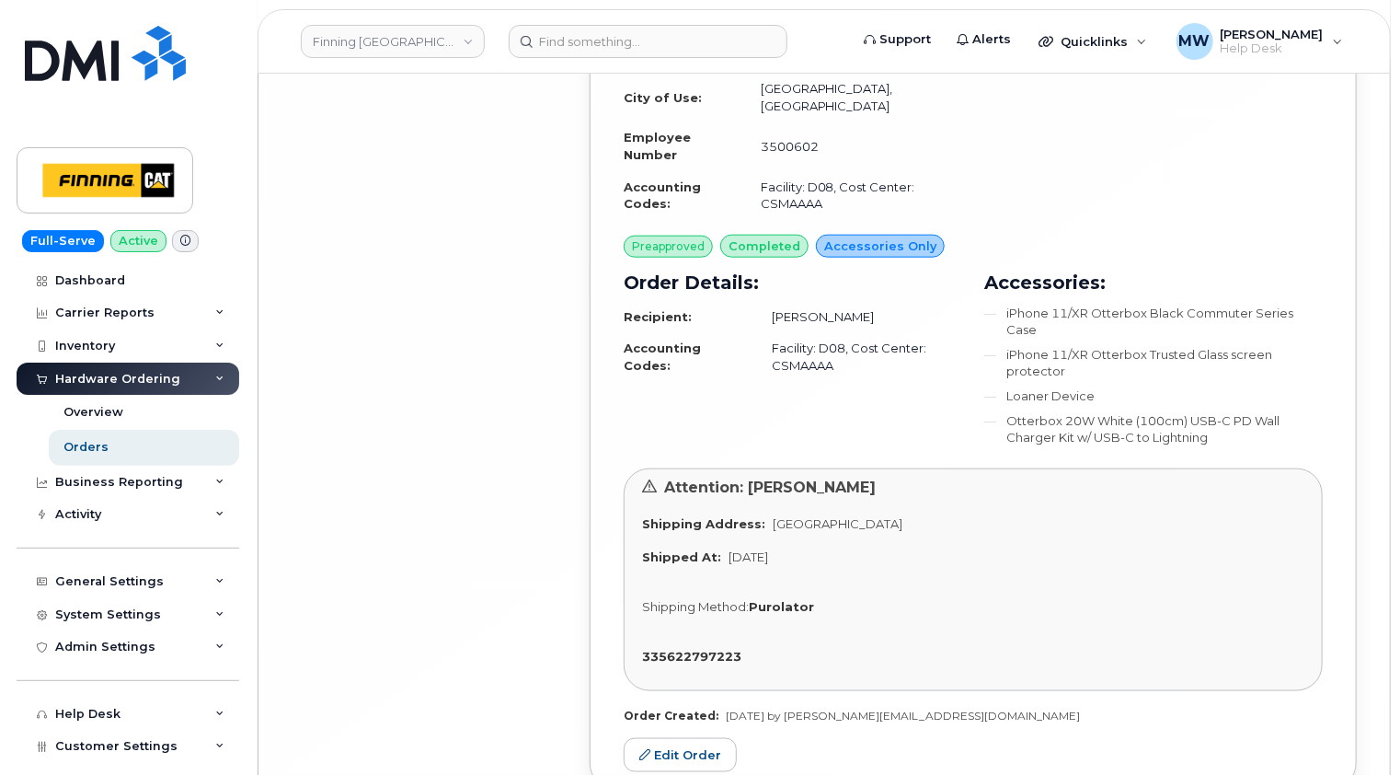
scroll to position [14862, 0]
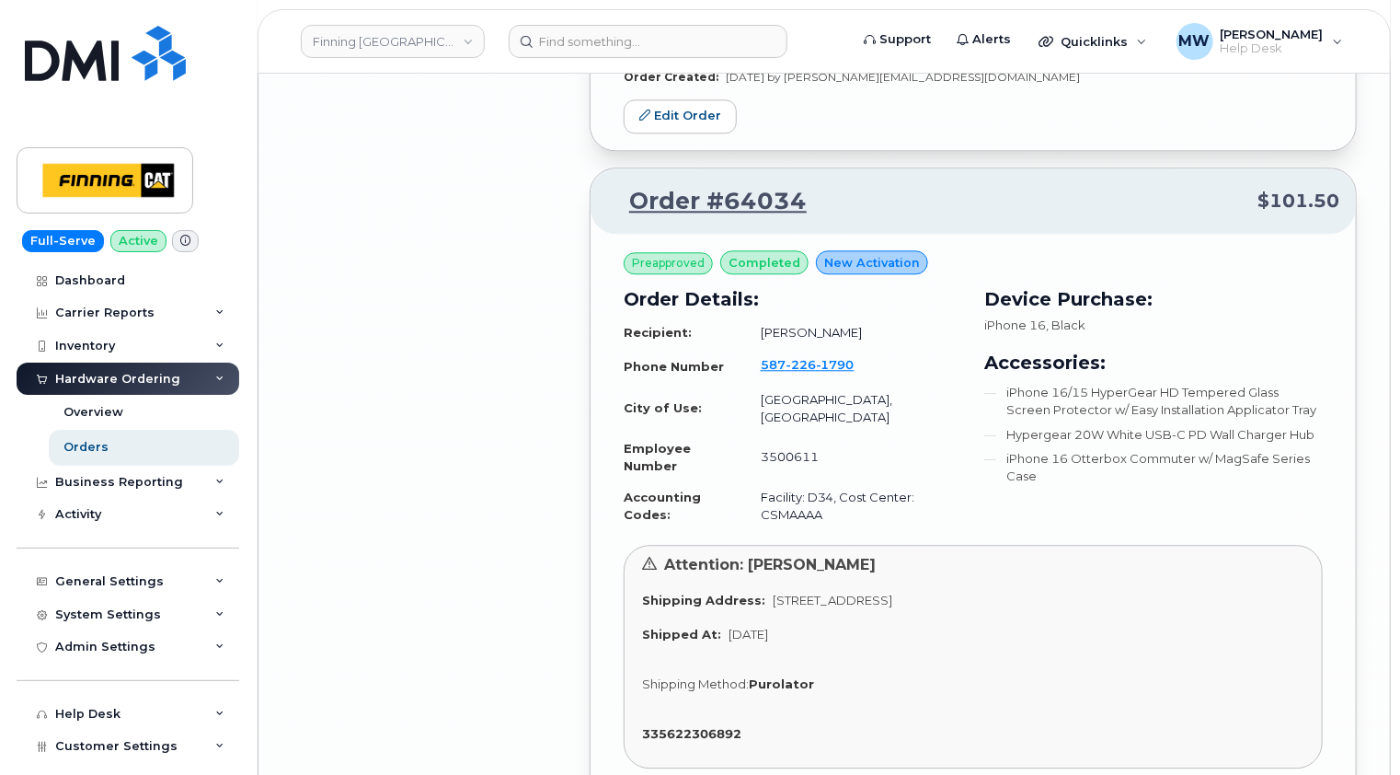
scroll to position [16242, 0]
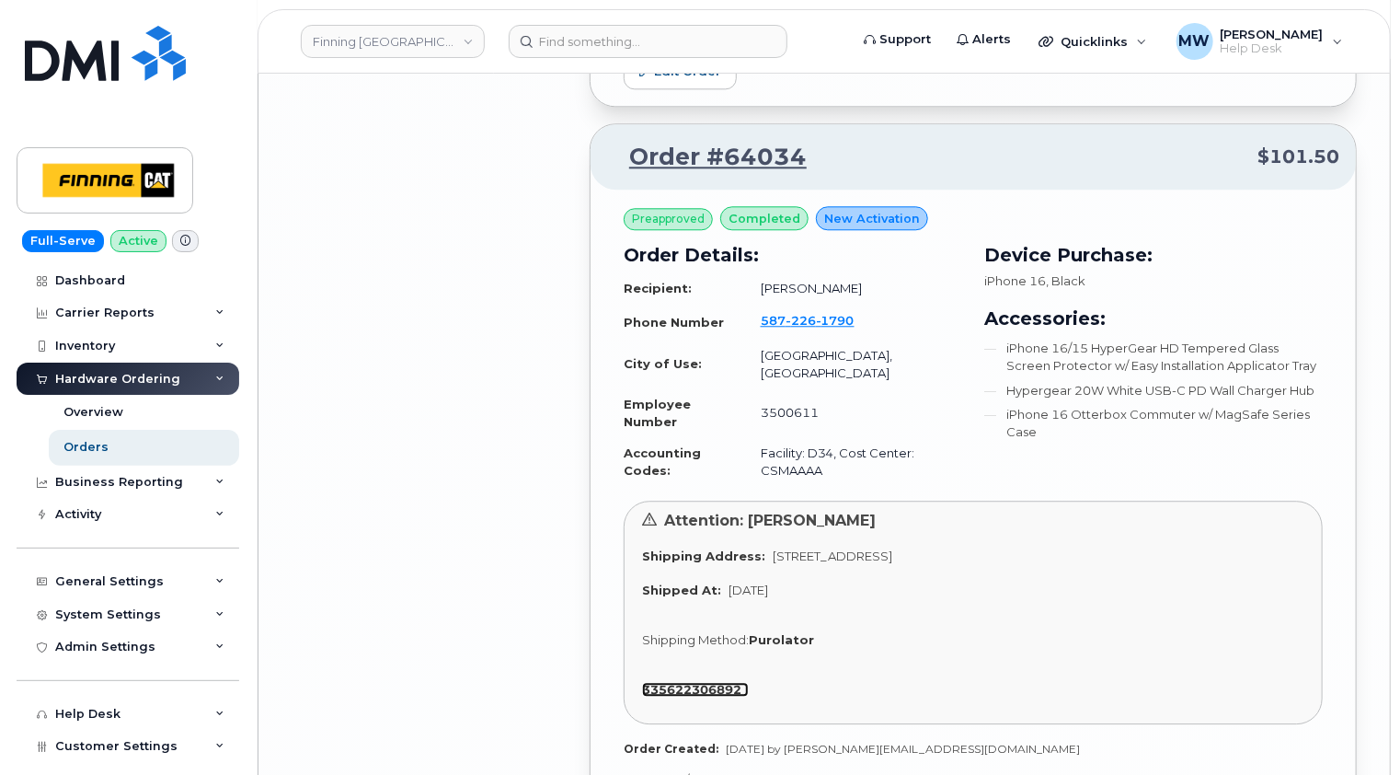
click at [701, 682] on strong "335622306892" at bounding box center [691, 689] width 99 height 15
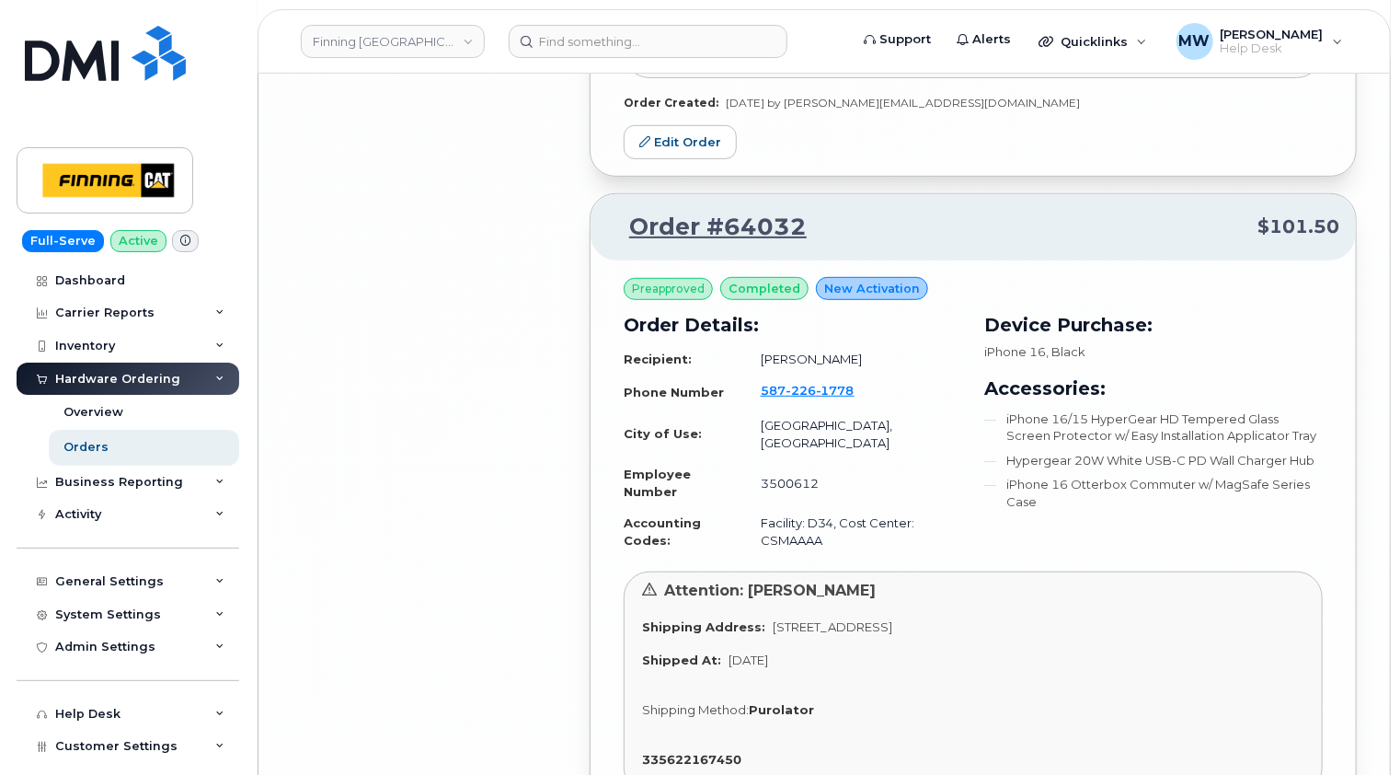
scroll to position [17898, 0]
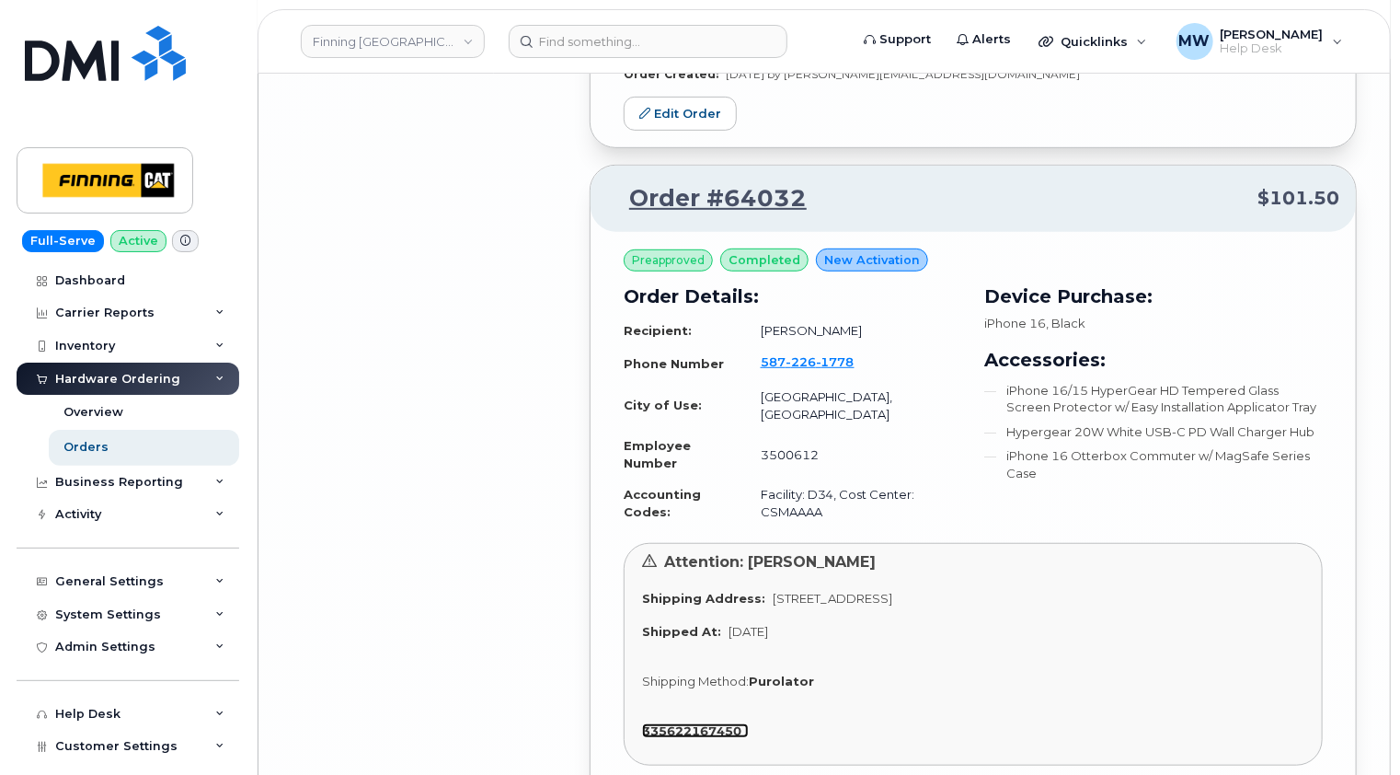
click at [713, 723] on strong "335622167450" at bounding box center [691, 730] width 99 height 15
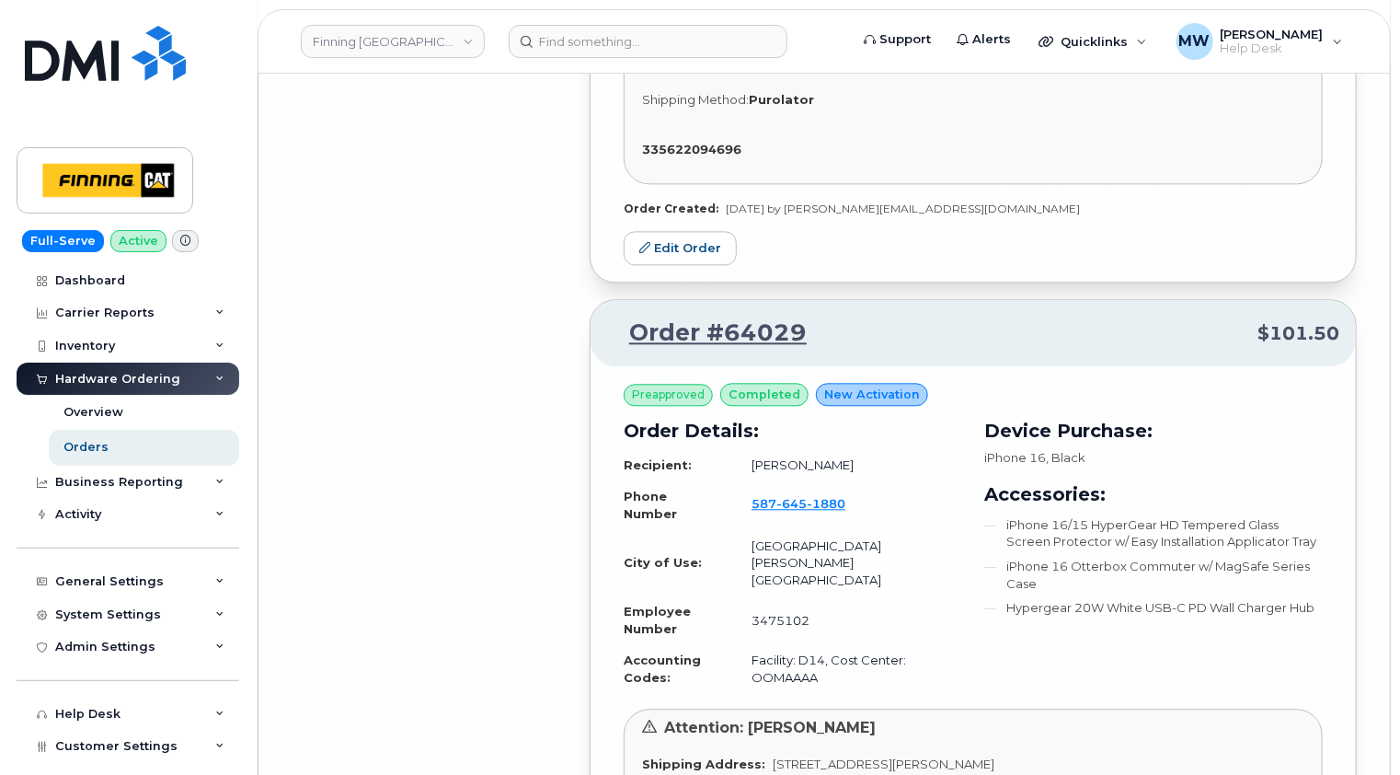
scroll to position [19462, 0]
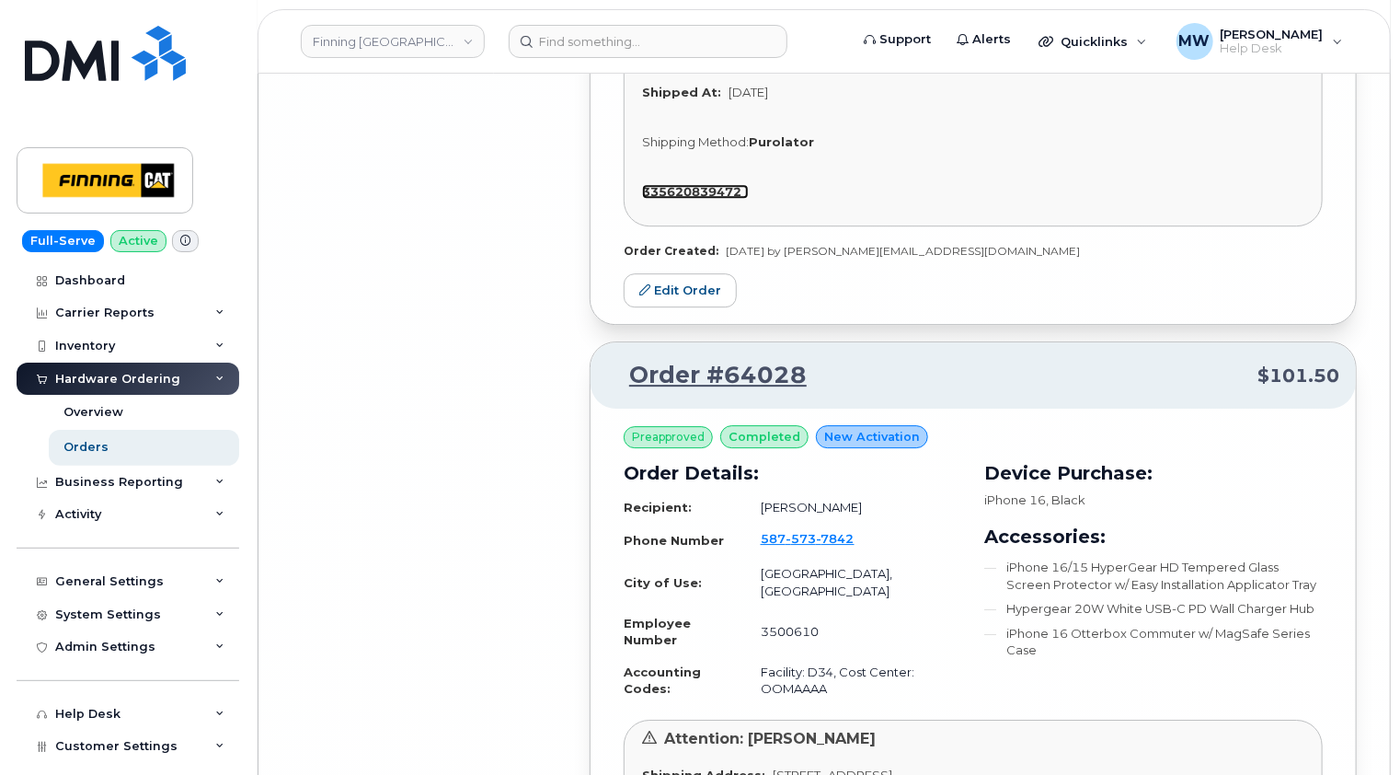
scroll to position [20198, 0]
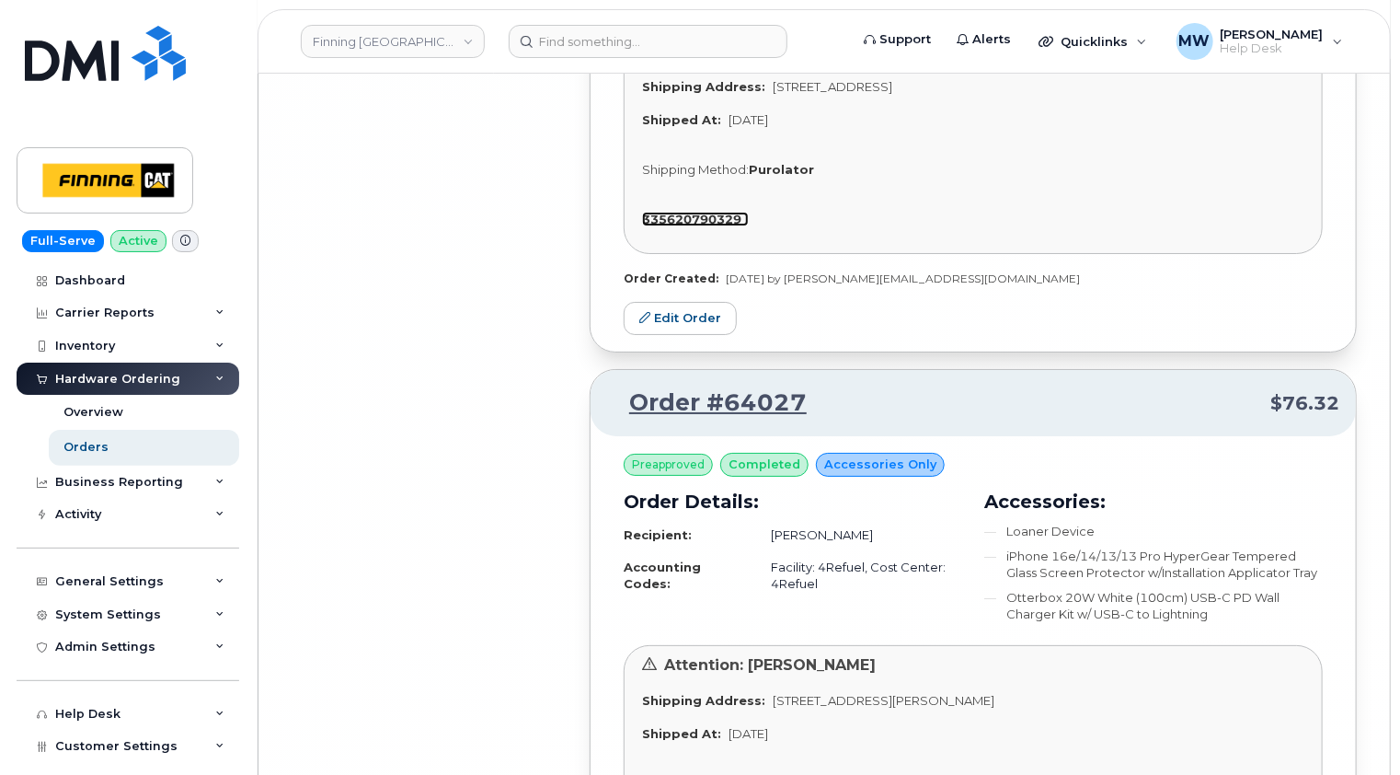
scroll to position [20871, 0]
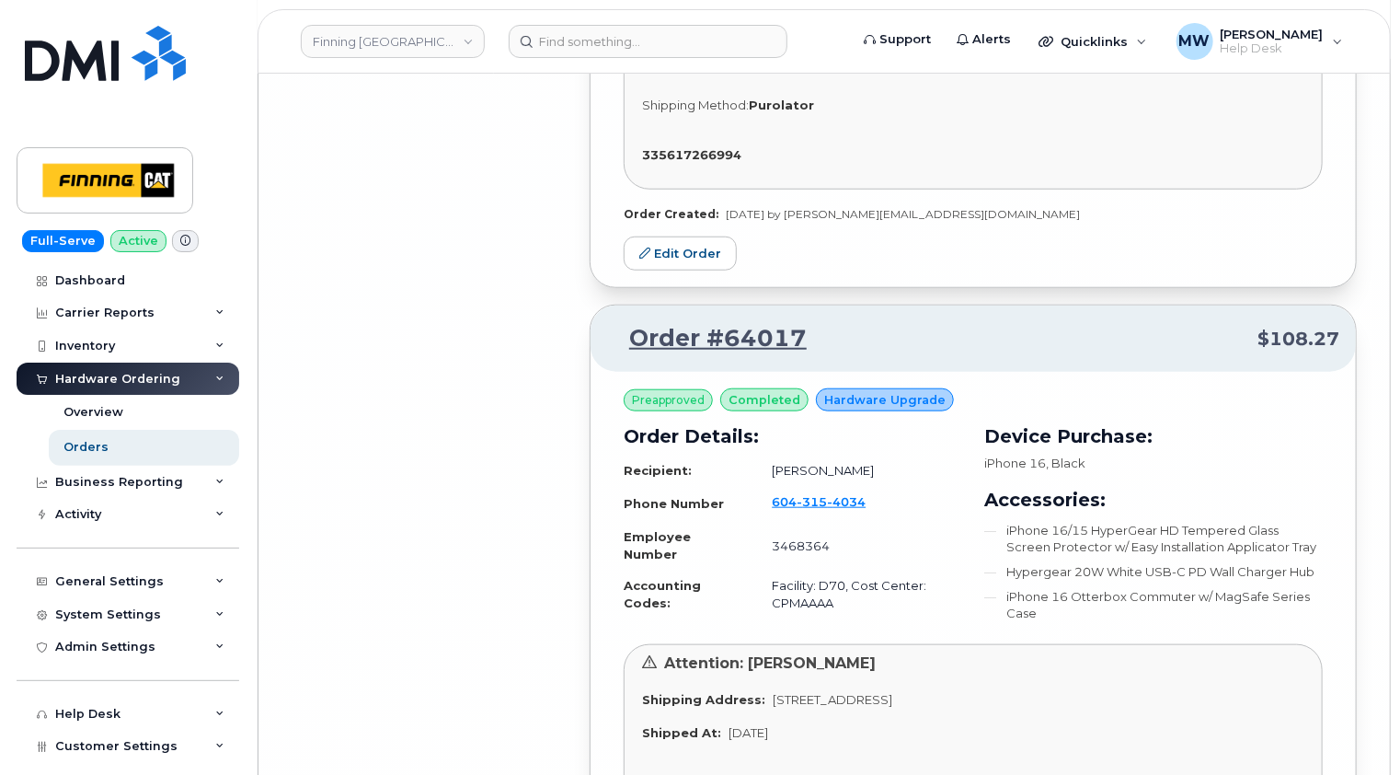
scroll to position [25563, 0]
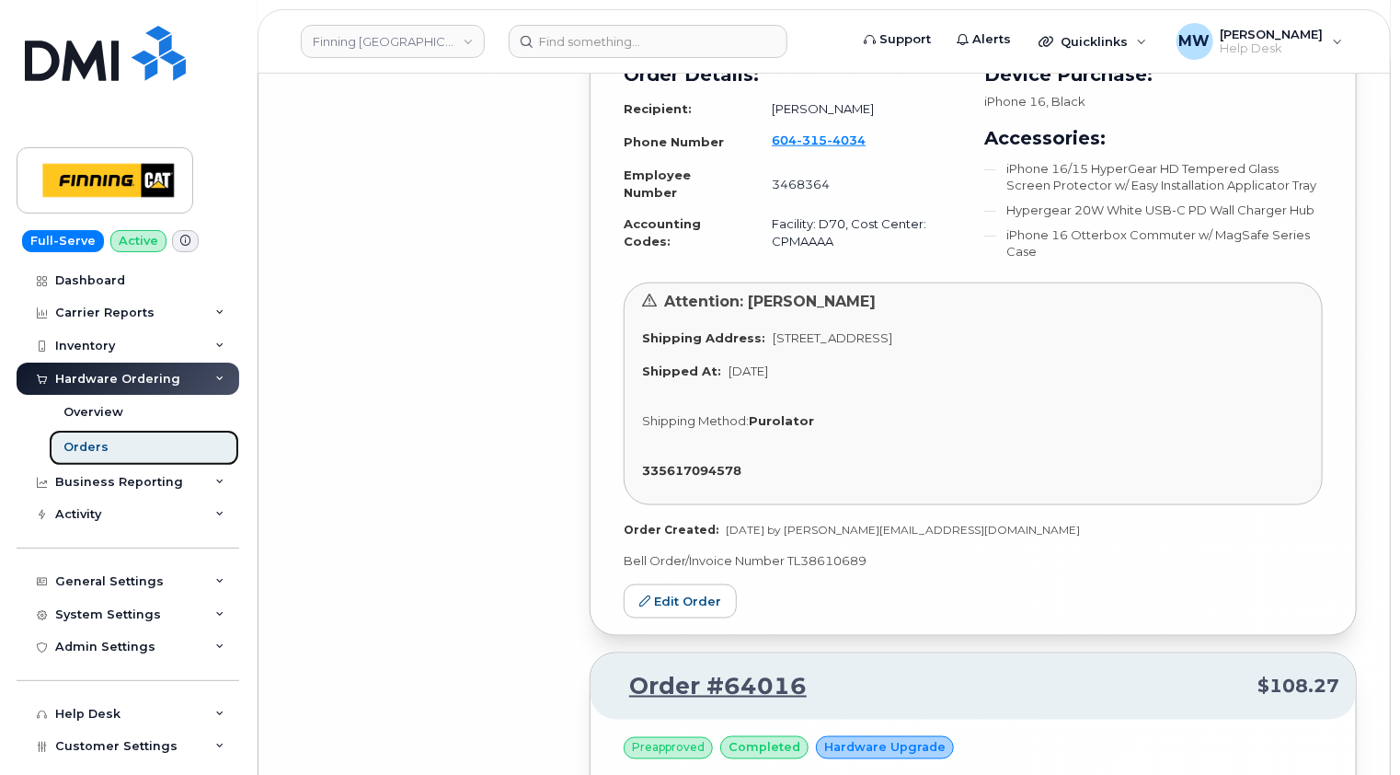
click at [108, 454] on link "Orders" at bounding box center [144, 447] width 190 height 35
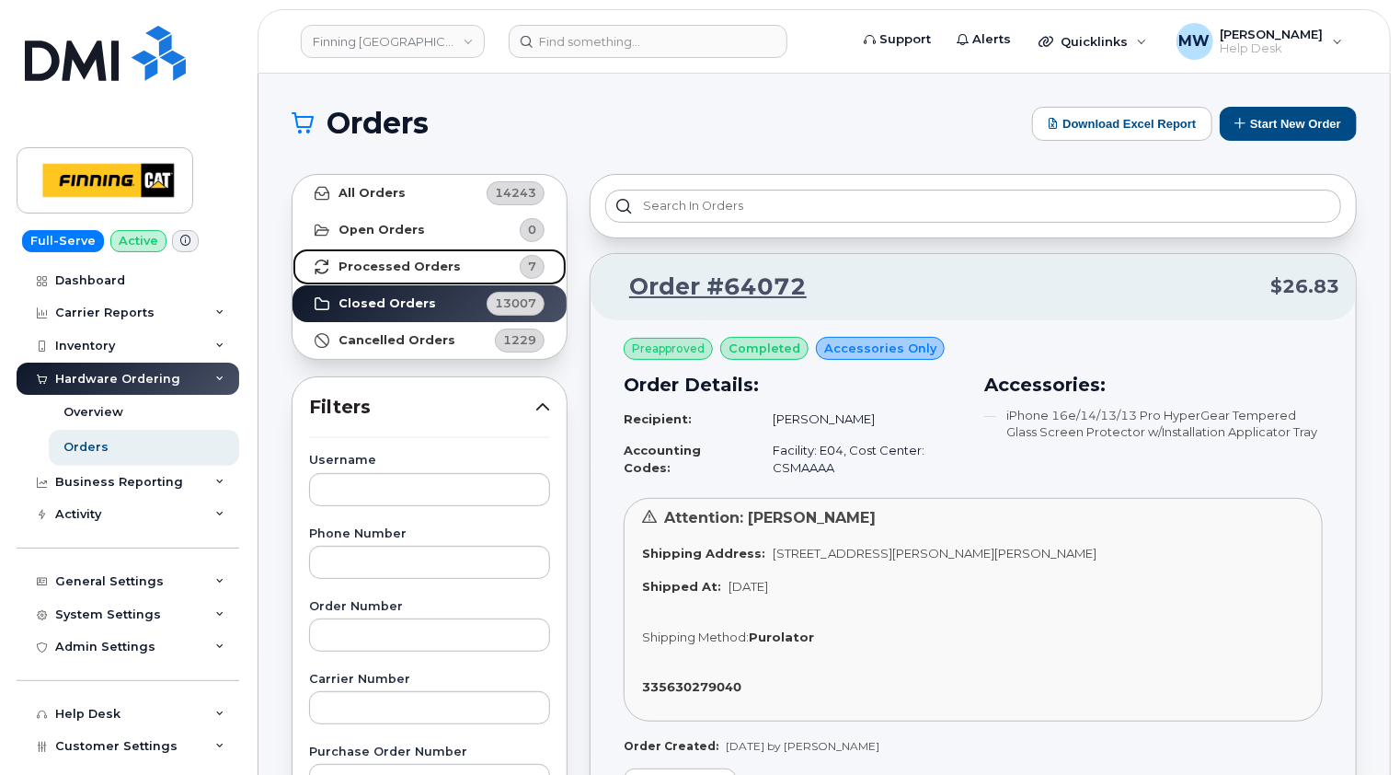
click at [427, 274] on link "Processed Orders 7" at bounding box center [430, 266] width 274 height 37
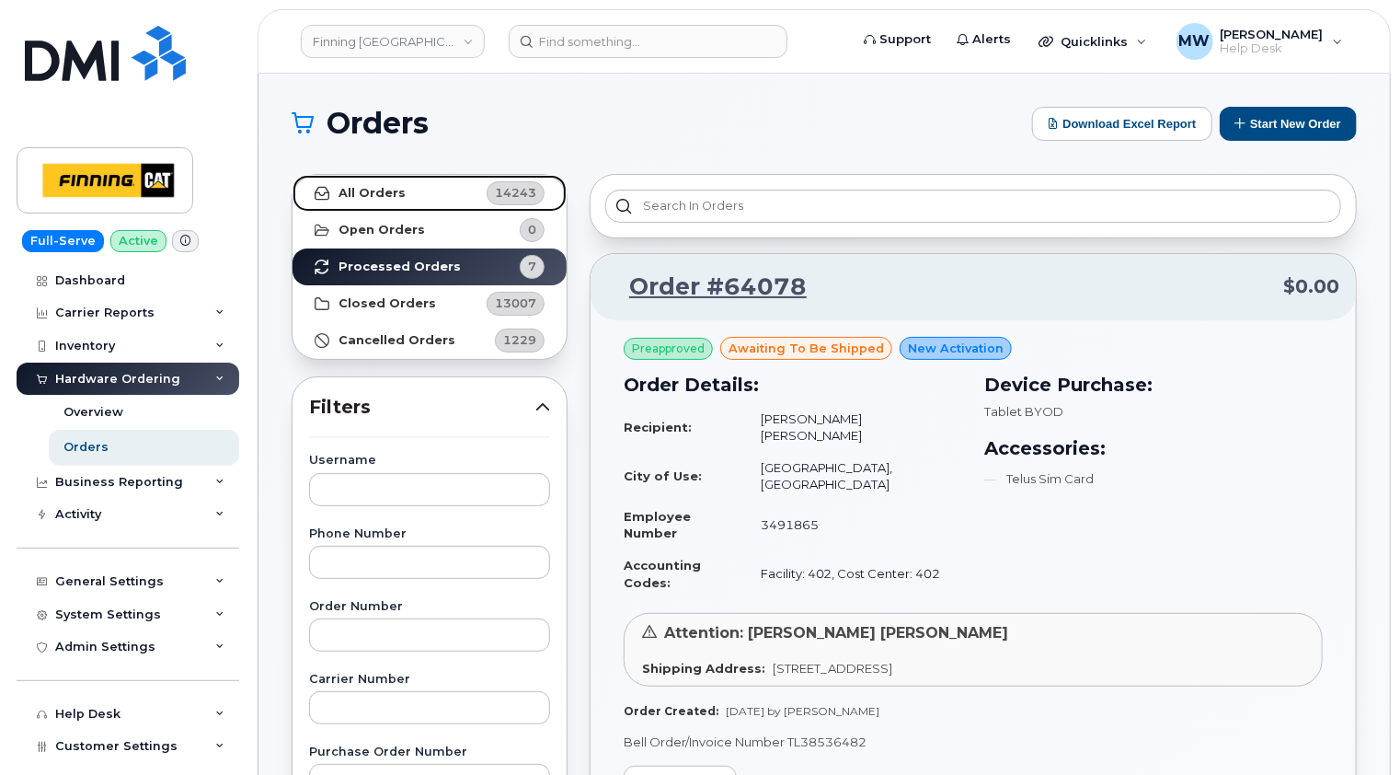
click at [386, 193] on strong "All Orders" at bounding box center [372, 193] width 67 height 15
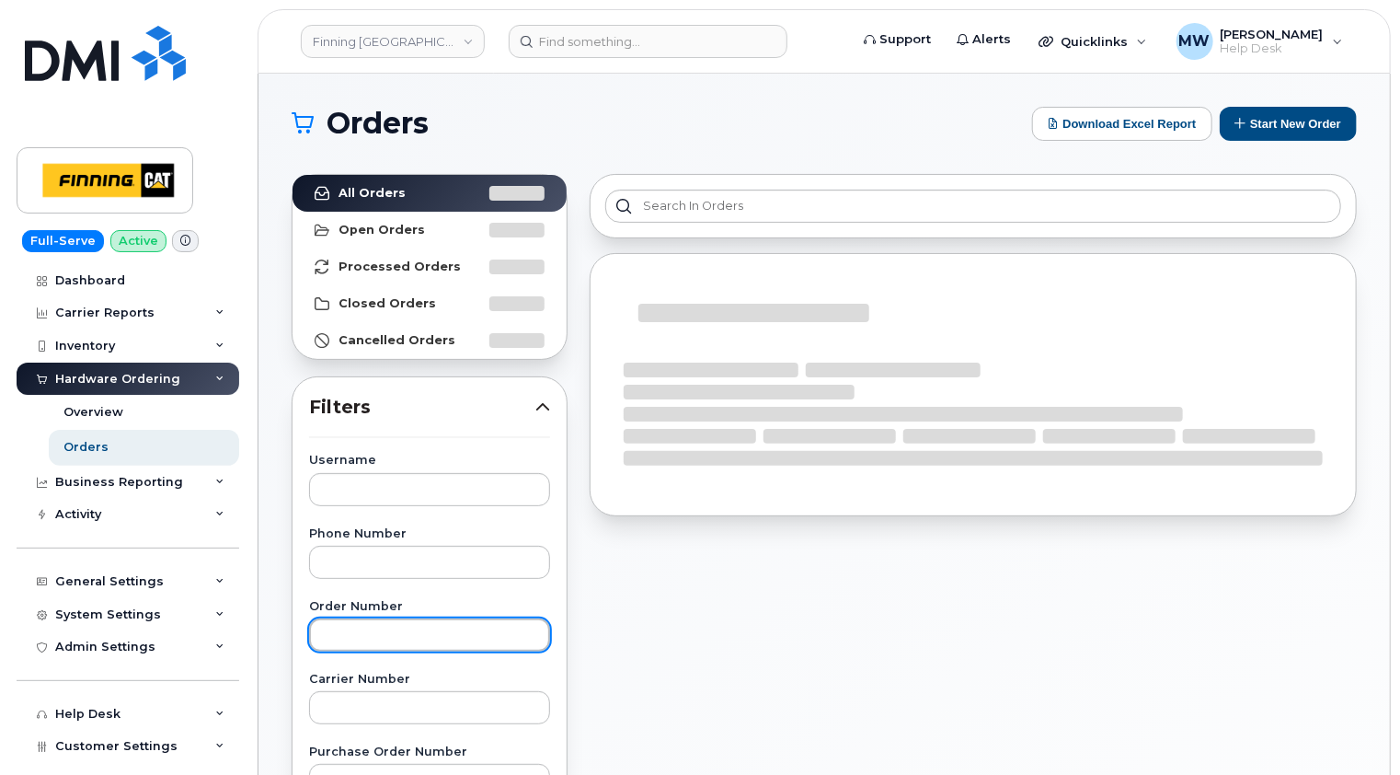
click at [390, 626] on input "text" at bounding box center [429, 634] width 241 height 33
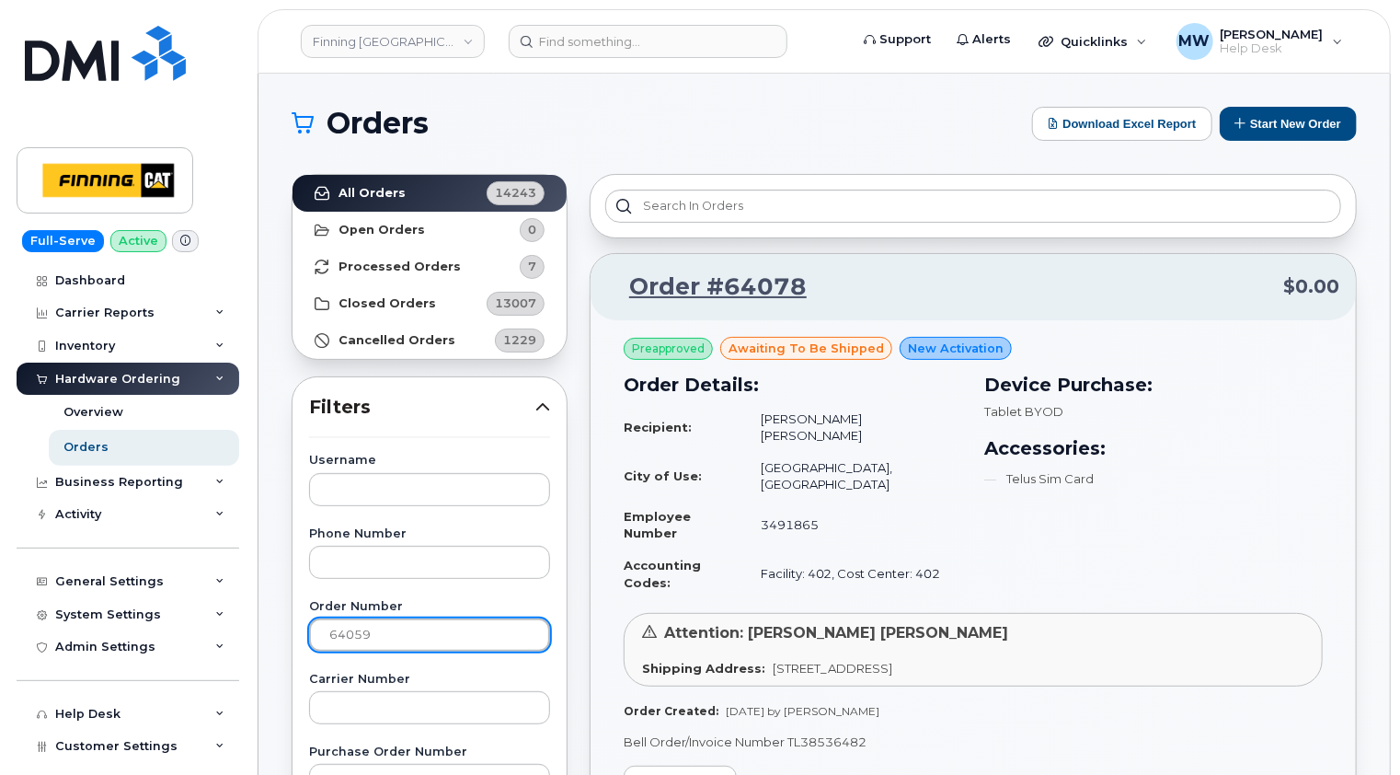
type input "64059"
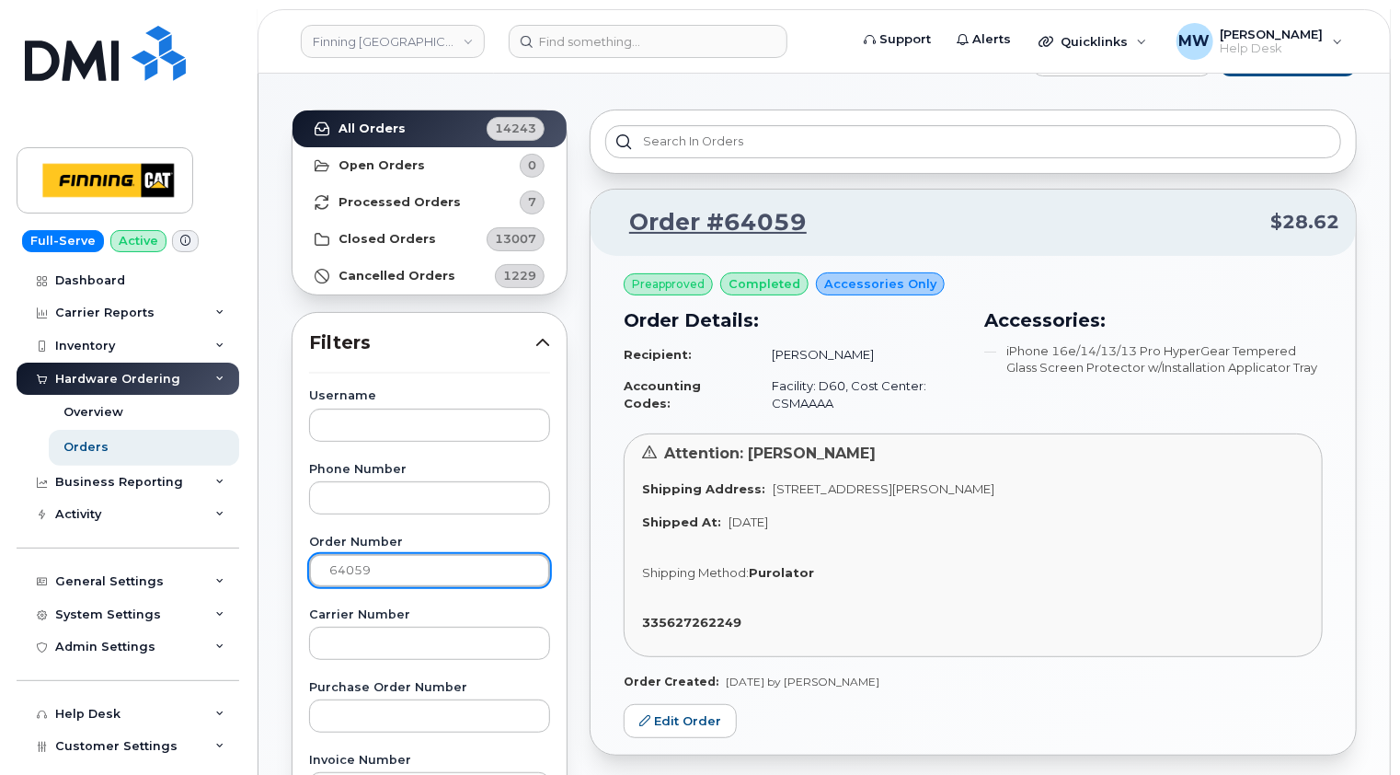
scroll to position [92, 0]
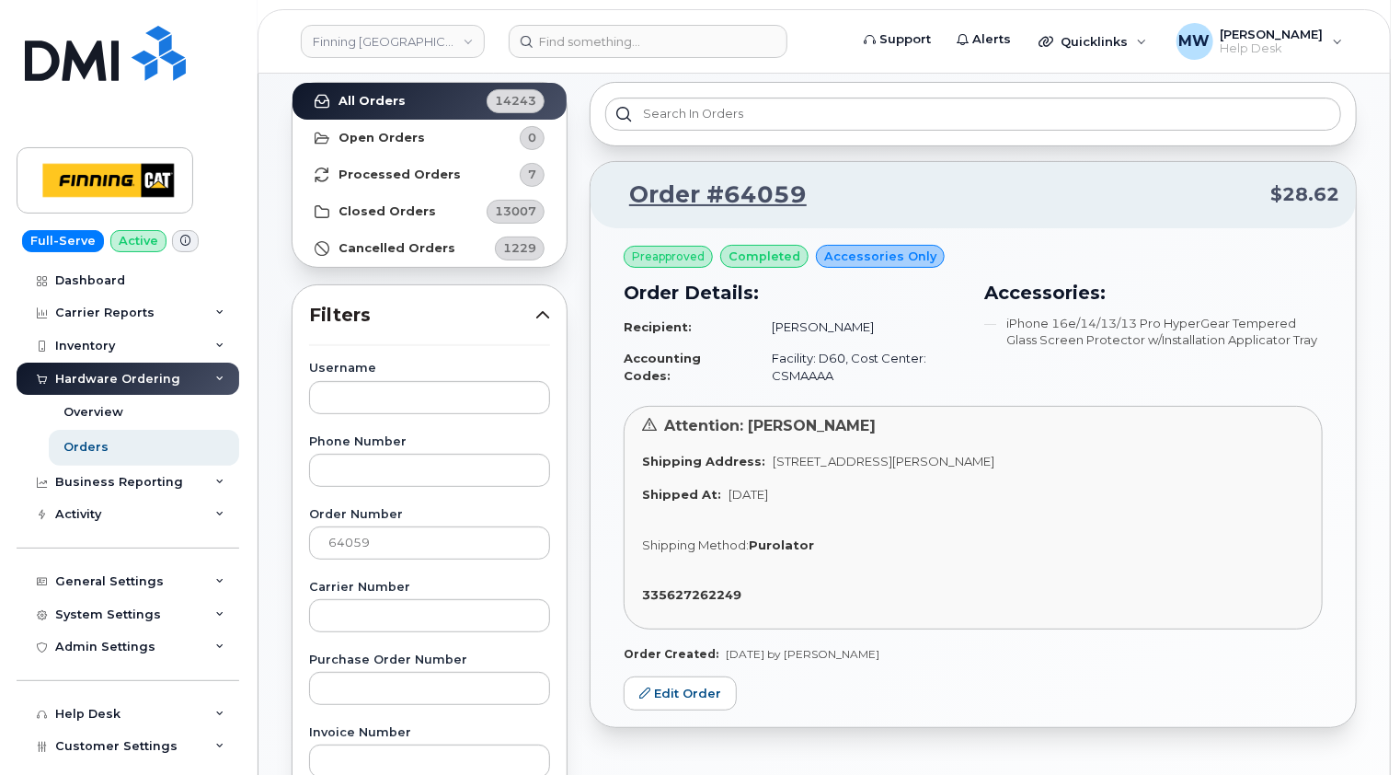
drag, startPoint x: 1077, startPoint y: 460, endPoint x: 1028, endPoint y: 457, distance: 48.8
click at [994, 457] on span "1155 Mackenzie Ave N WILLIAMS LAKE BC V2G 4P3 CANADA" at bounding box center [884, 461] width 222 height 15
copy span "V2G 4P3"
click at [382, 135] on strong "Open Orders" at bounding box center [382, 138] width 86 height 15
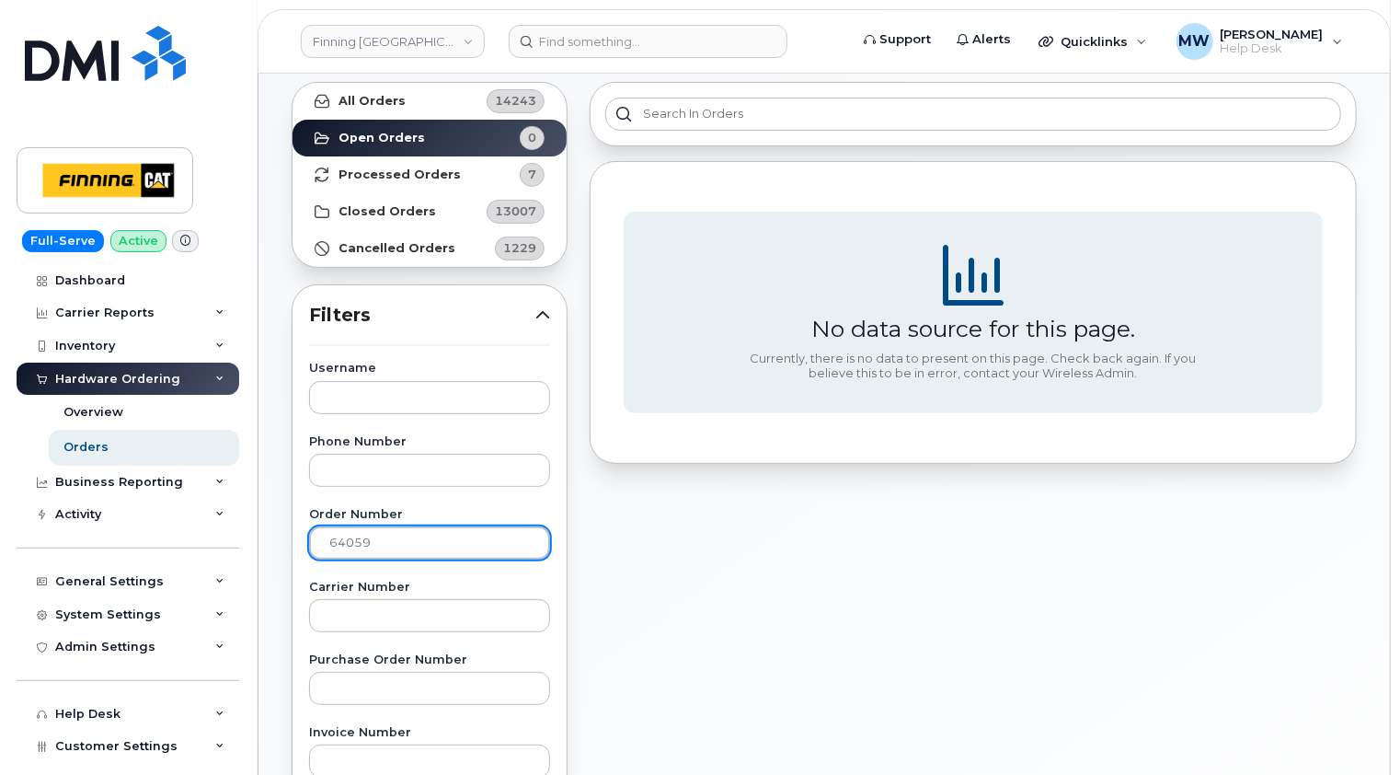
drag, startPoint x: 417, startPoint y: 546, endPoint x: 278, endPoint y: 549, distance: 138.9
click at [278, 549] on div "Orders Download Excel Report Start New Order All Orders 14243 Open Orders 0 Pro…" at bounding box center [823, 684] width 1131 height 1404
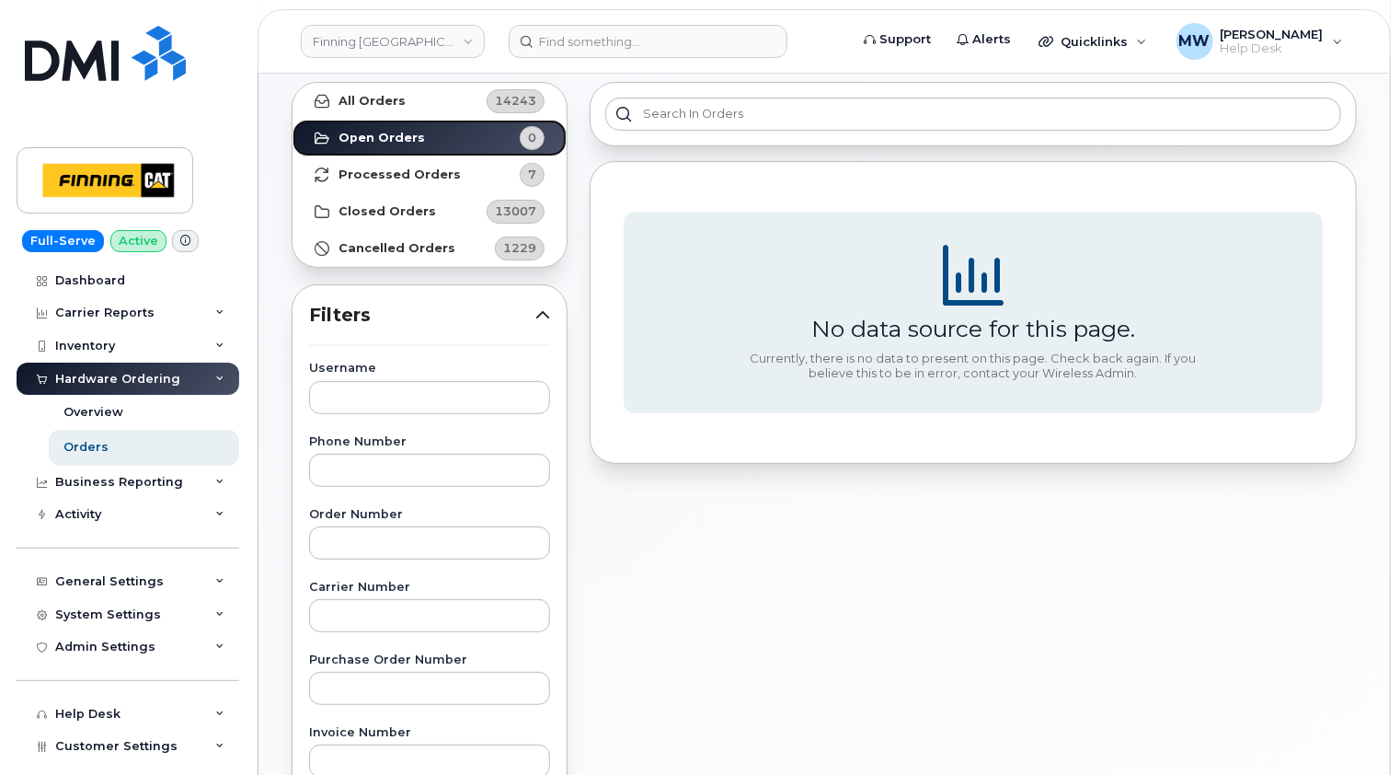
click at [390, 135] on strong "Open Orders" at bounding box center [382, 138] width 86 height 15
click at [401, 136] on strong "Open Orders" at bounding box center [382, 138] width 86 height 15
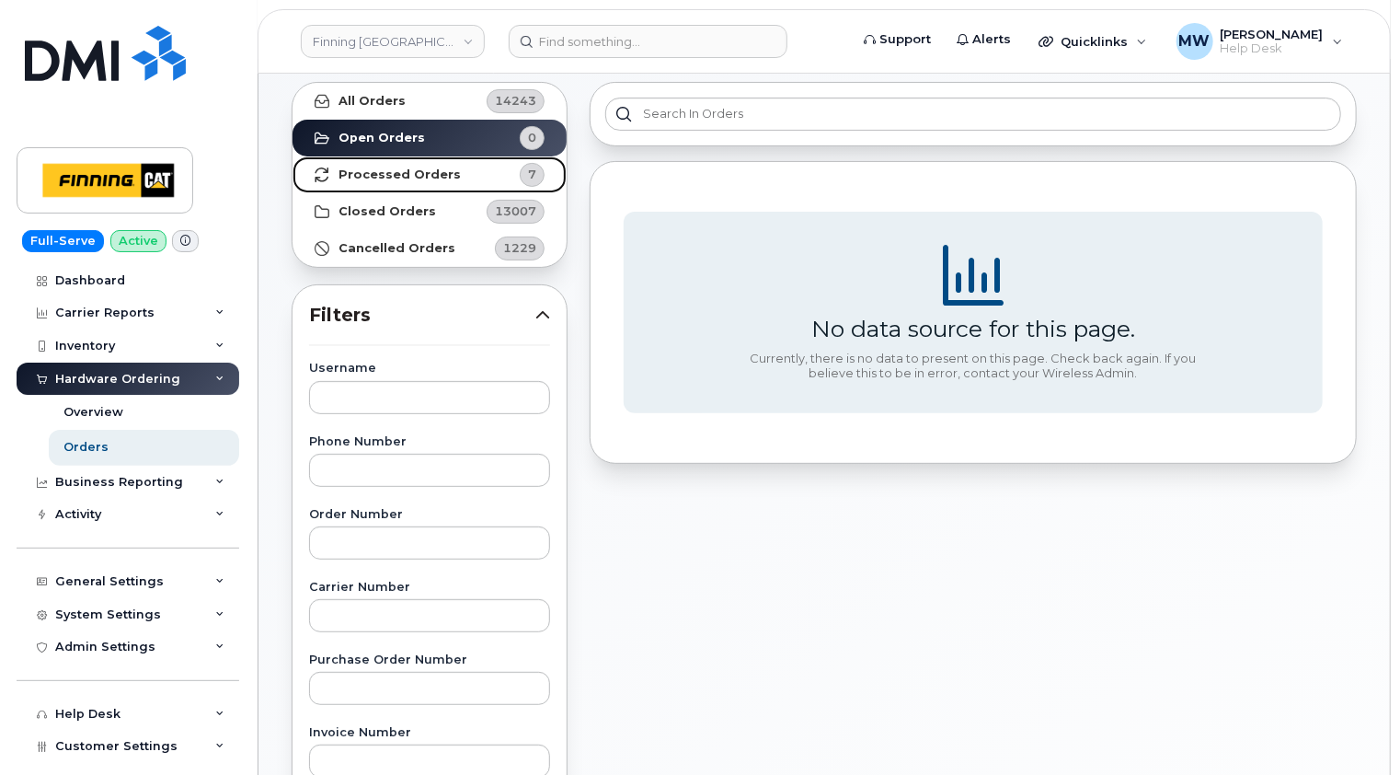
click at [412, 178] on strong "Processed Orders" at bounding box center [400, 174] width 122 height 15
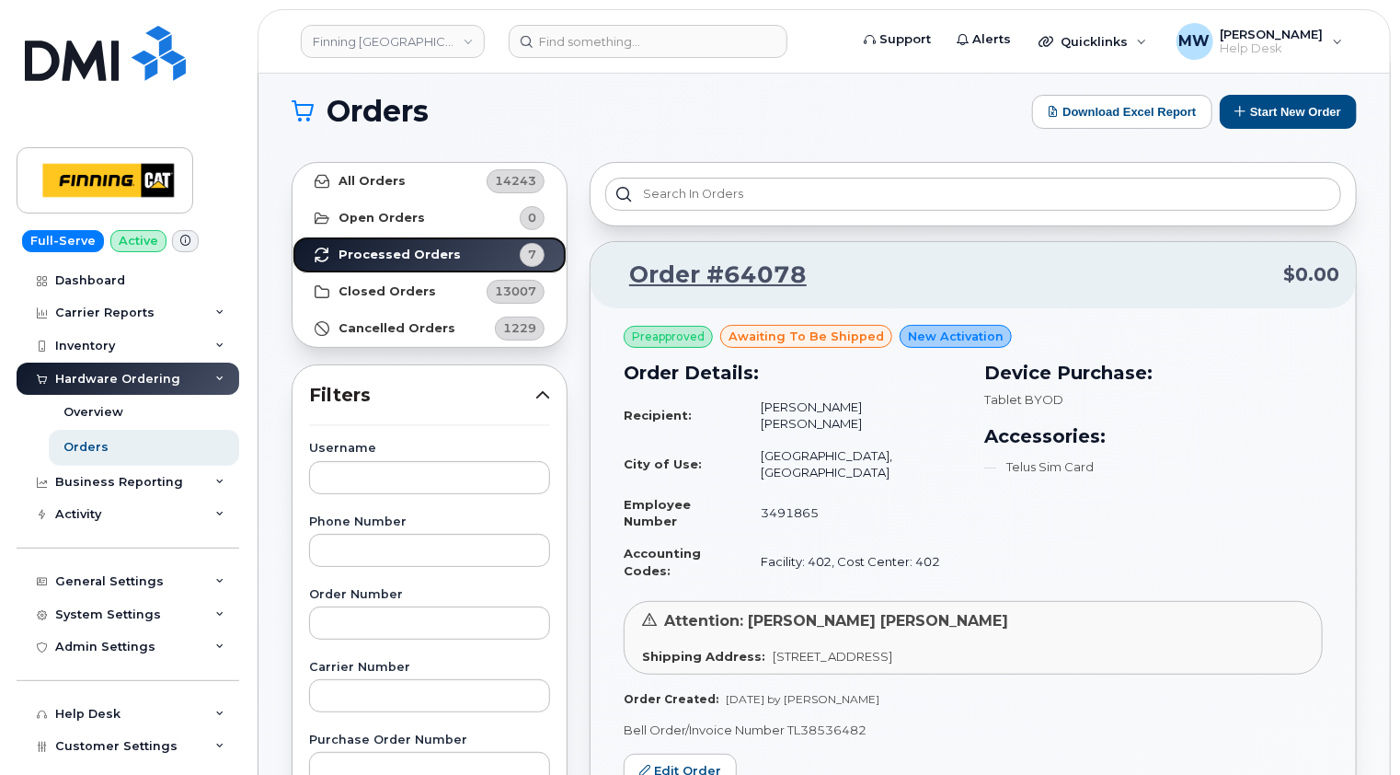
scroll to position [0, 0]
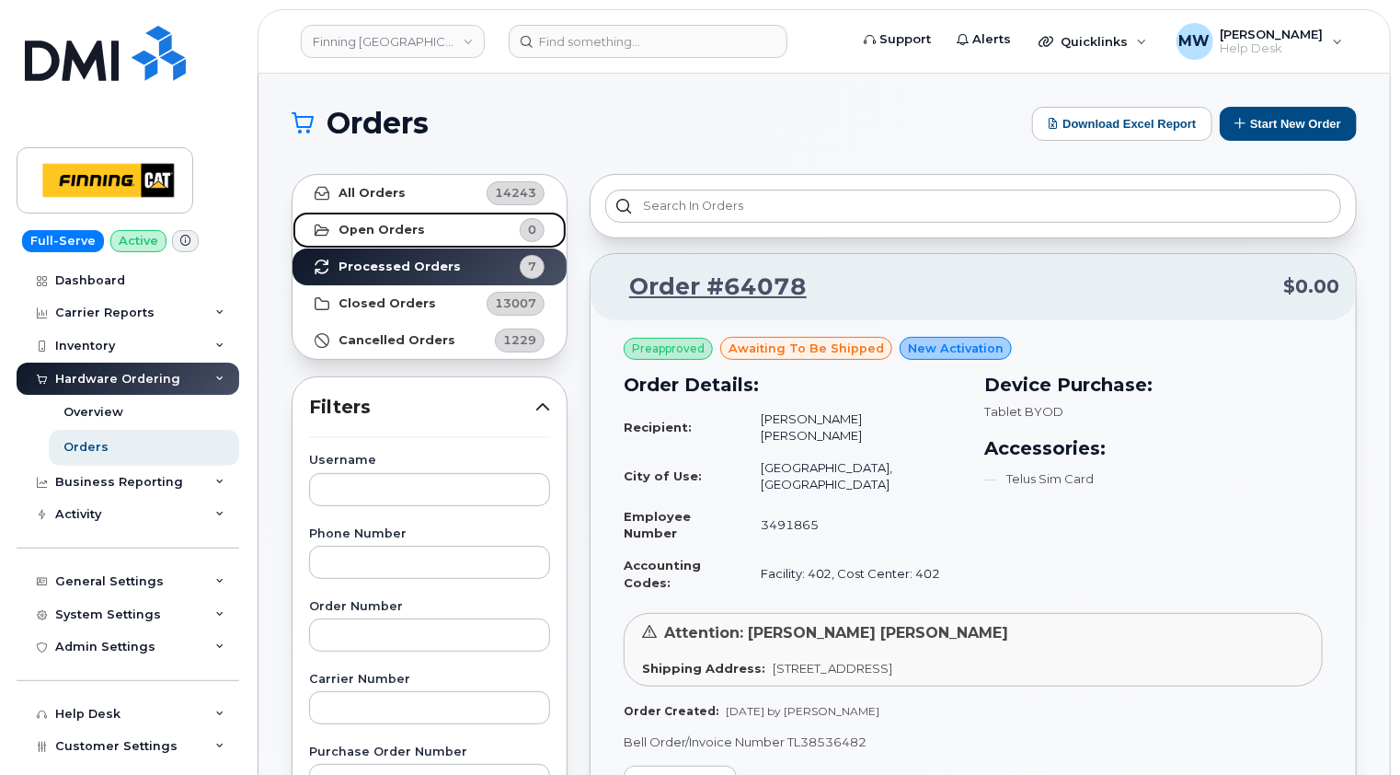
click at [399, 243] on link "Open Orders 0" at bounding box center [430, 230] width 274 height 37
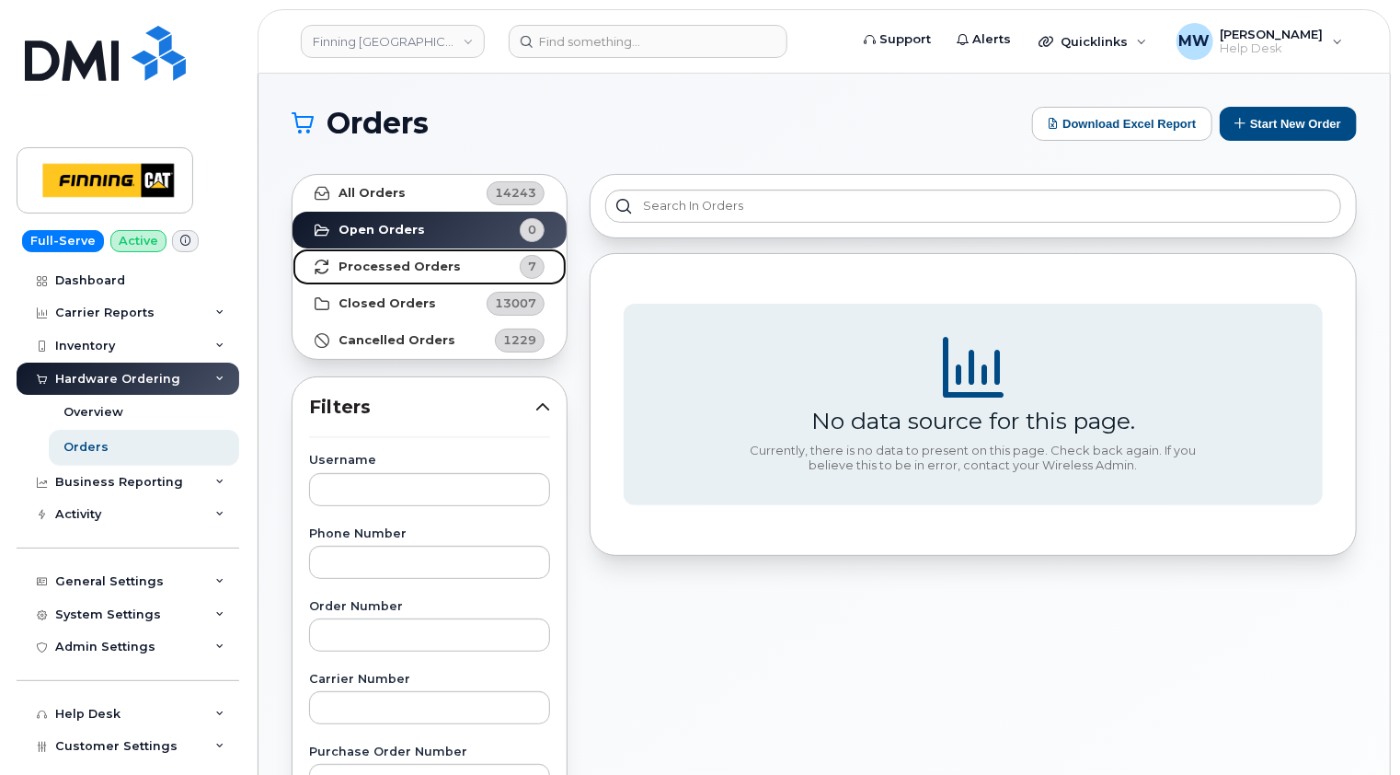
click at [390, 262] on strong "Processed Orders" at bounding box center [400, 266] width 122 height 15
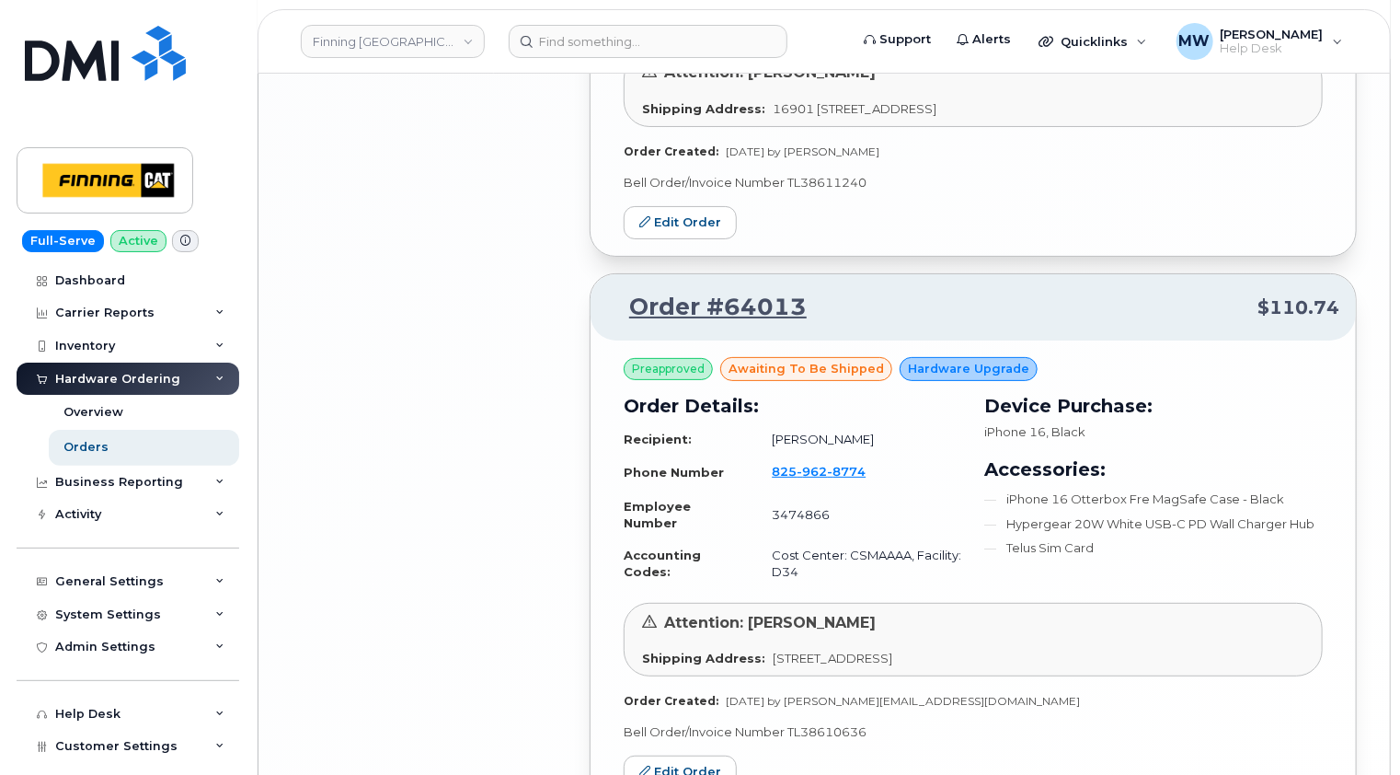
scroll to position [3558, 0]
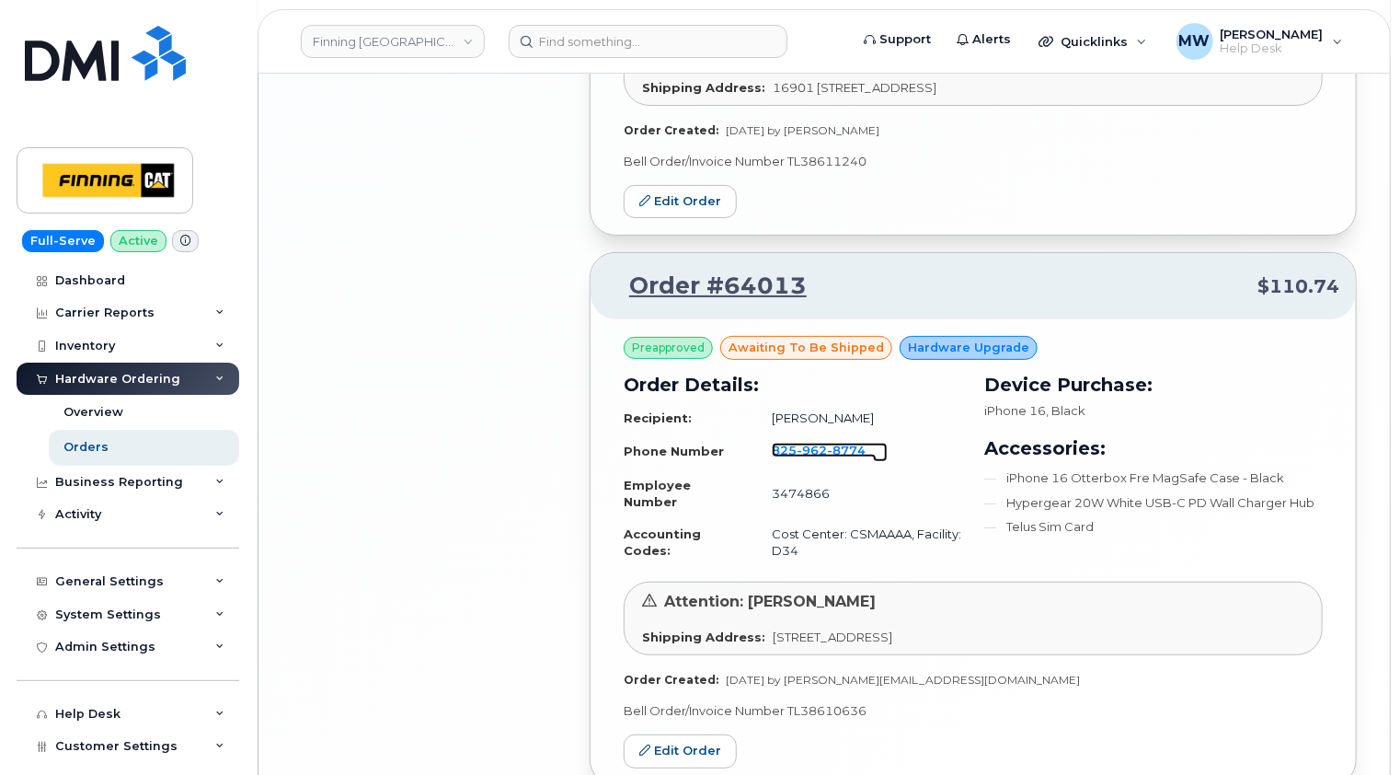
click at [827, 442] on span "962" at bounding box center [846, 449] width 39 height 15
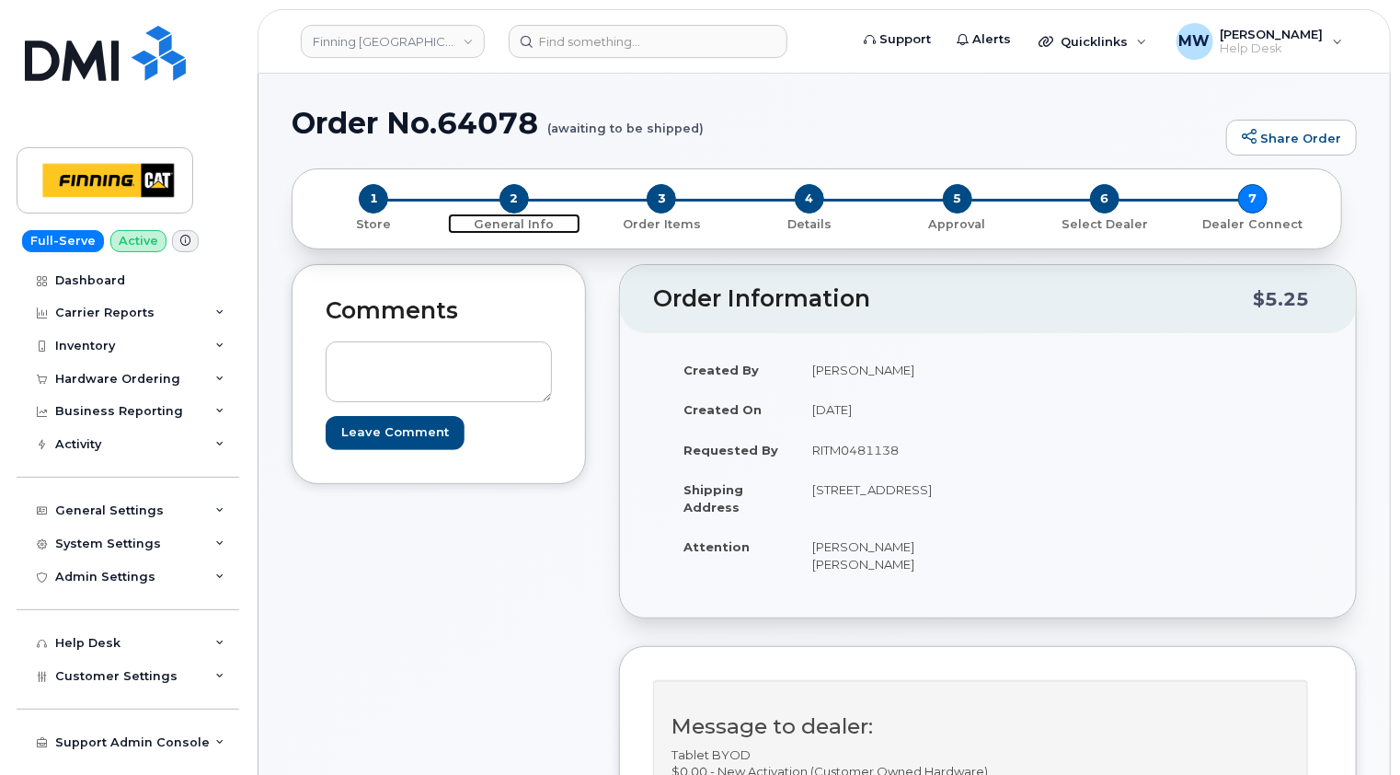
click at [511, 195] on span "2" at bounding box center [514, 198] width 29 height 29
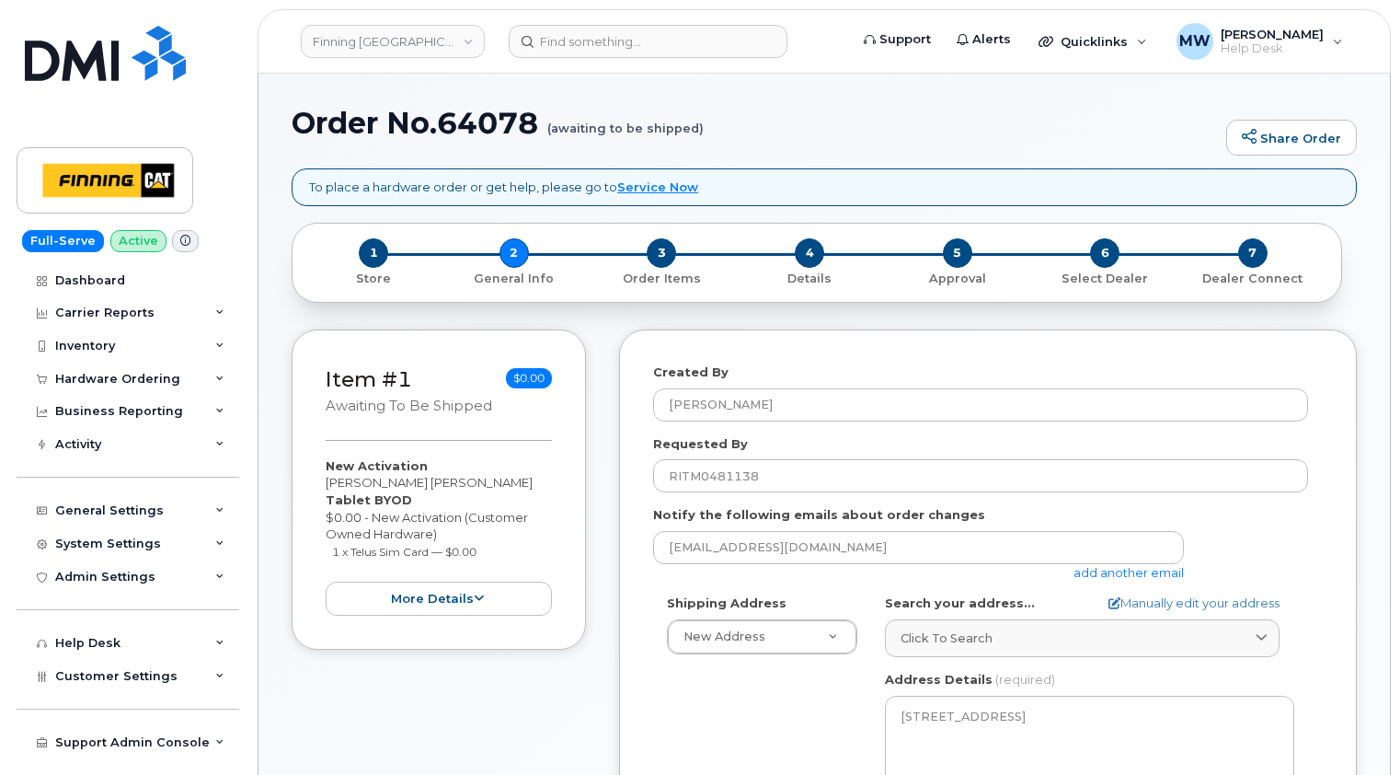
select select
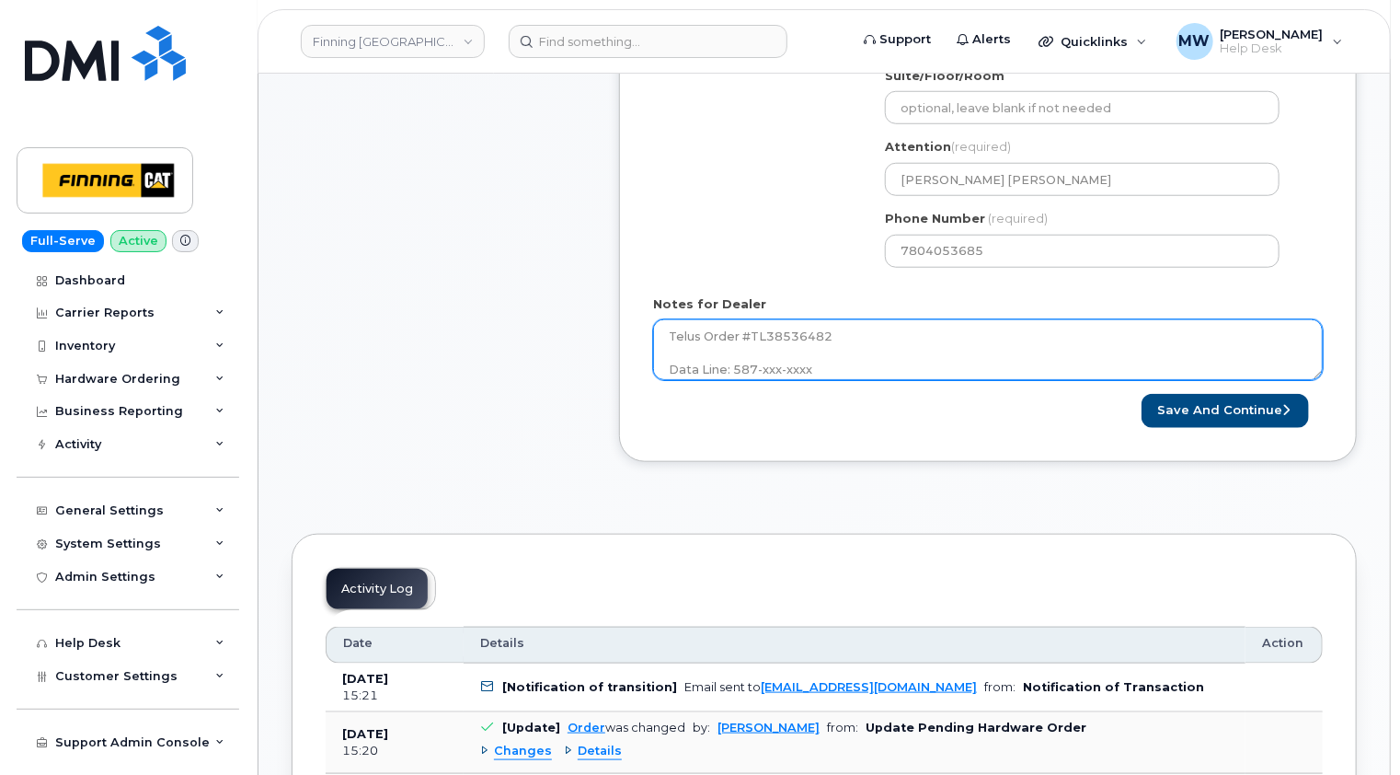
scroll to position [92, 0]
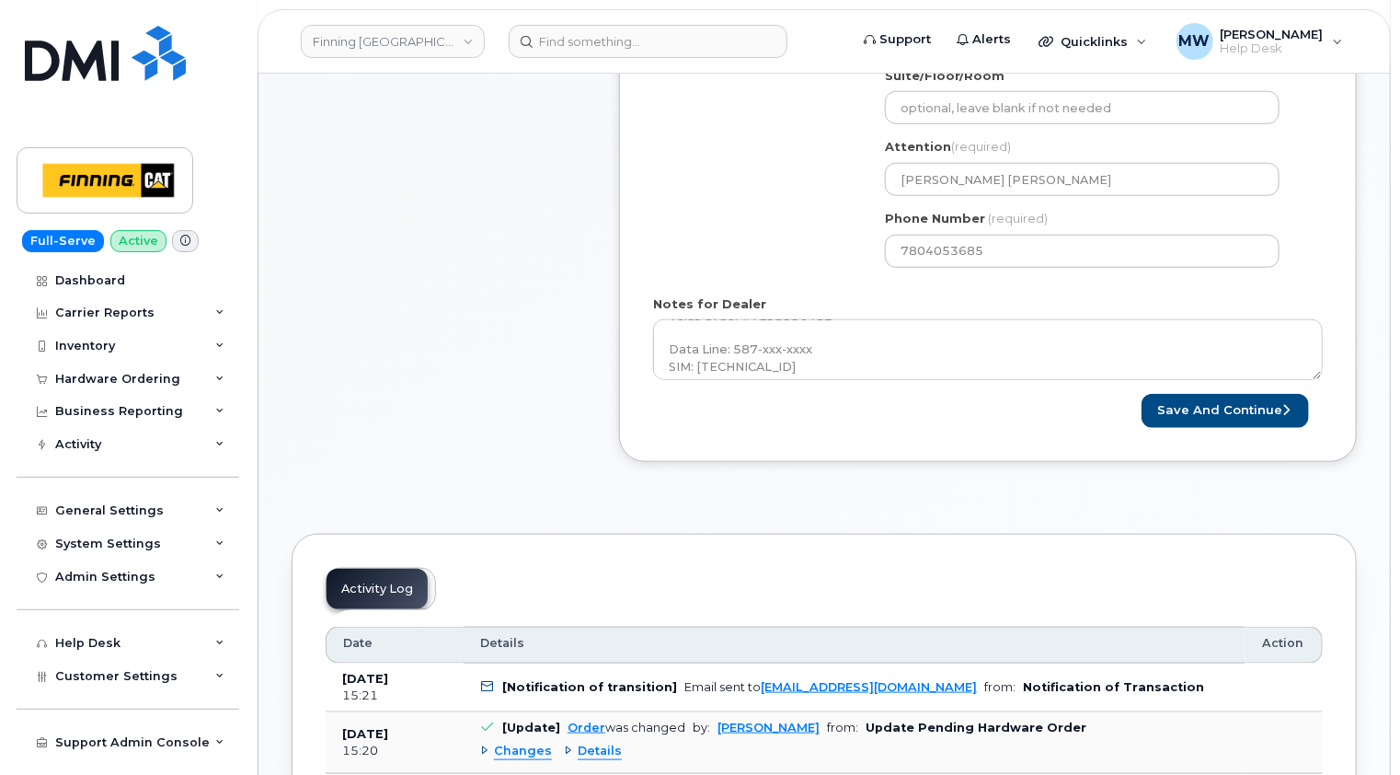
click at [542, 311] on div "Item #1 awaiting to be shipped $0.00 New Activation BESSY PUTHUSSERY PAUL Table…" at bounding box center [439, 40] width 294 height 895
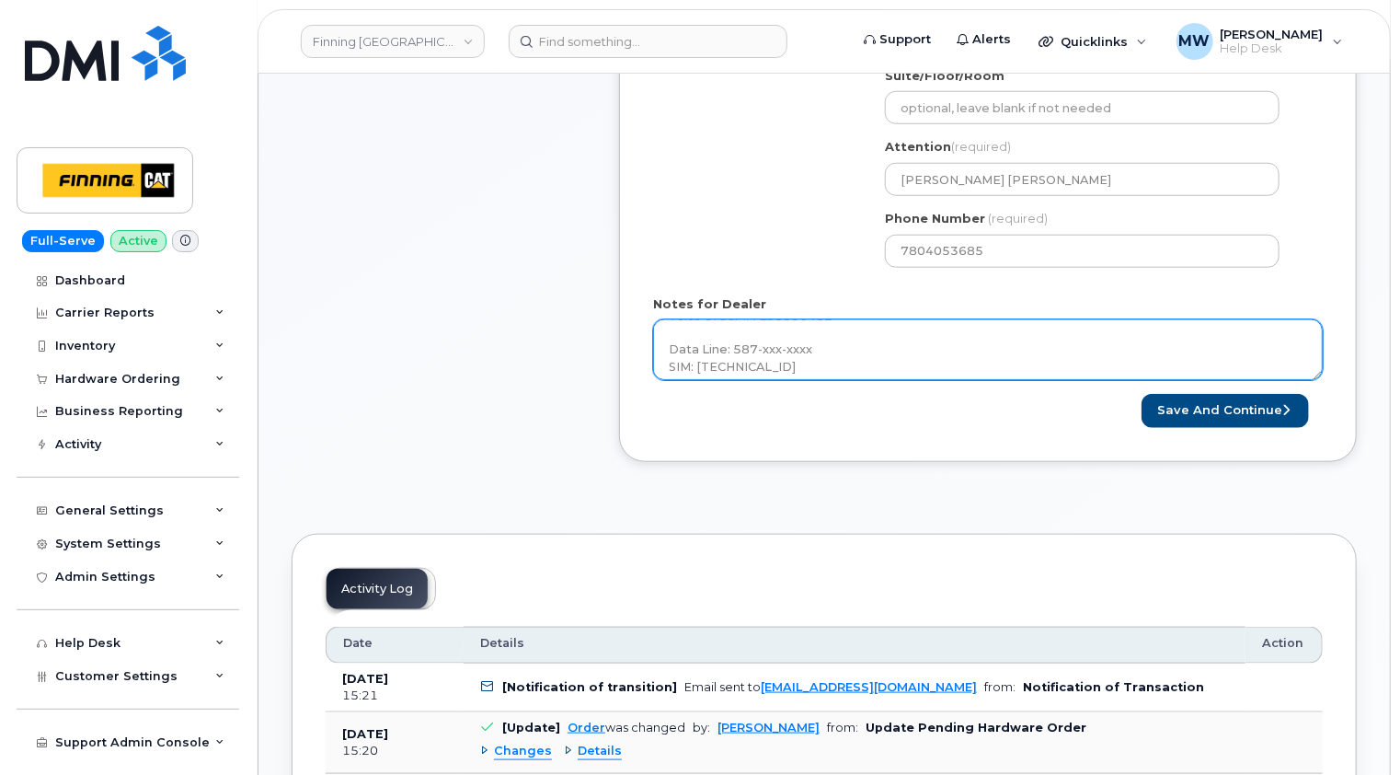
drag, startPoint x: 816, startPoint y: 348, endPoint x: 735, endPoint y: 344, distance: 81.0
click at [735, 344] on textarea "Tablet BYOD $0.00 - New Activation (Customer Owned Hardware) 1 x Telus Sim Card…" at bounding box center [988, 349] width 670 height 61
paste textarea "983-0123"
drag, startPoint x: 1317, startPoint y: 373, endPoint x: 1319, endPoint y: 479, distance: 105.8
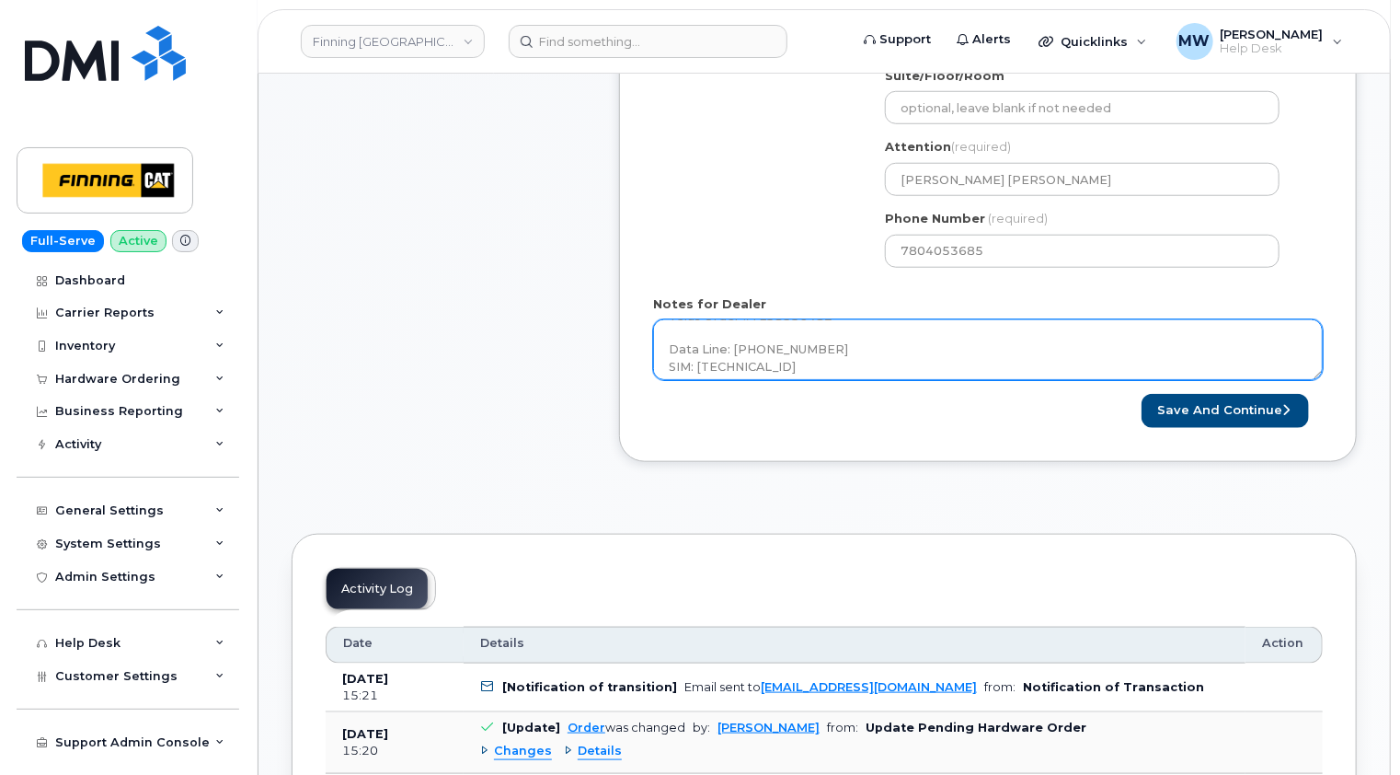
drag, startPoint x: 1319, startPoint y: 371, endPoint x: 1321, endPoint y: 426, distance: 55.2
click at [1321, 435] on div "Created By Matthew Walshe Requested By RITM0481138 Notify the following emails …" at bounding box center [988, 26] width 738 height 867
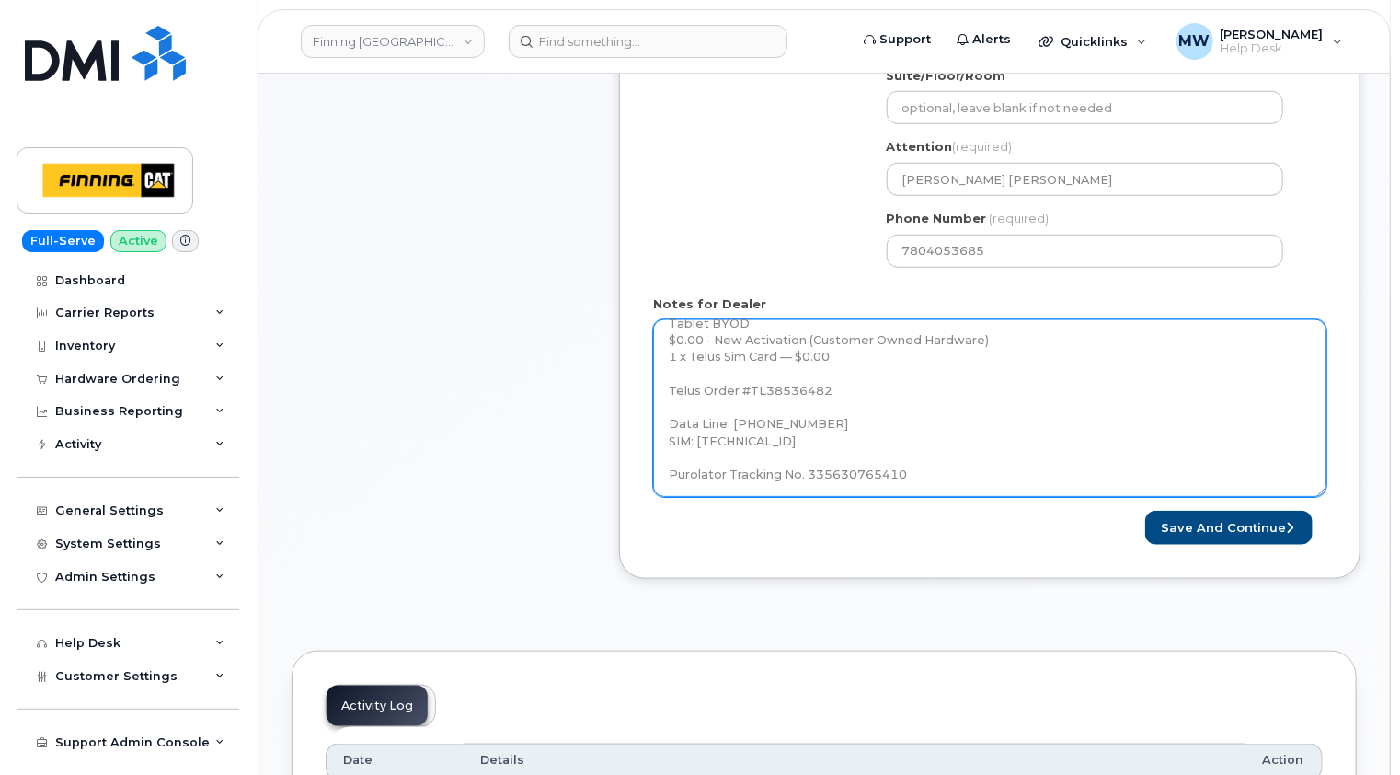
scroll to position [0, 0]
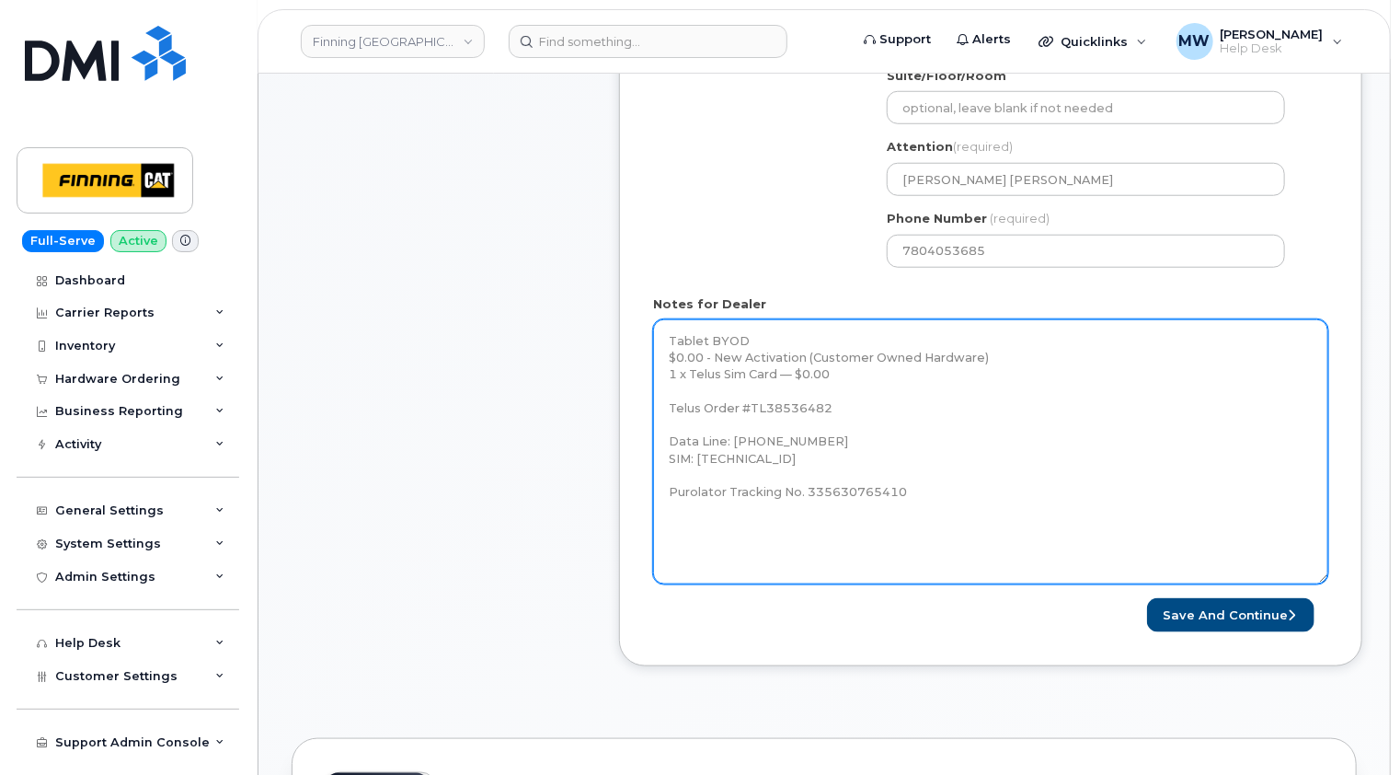
drag, startPoint x: 1319, startPoint y: 373, endPoint x: 1269, endPoint y: 560, distance: 194.4
click at [1324, 578] on textarea "Tablet BYOD $0.00 - New Activation (Customer Owned Hardware) 1 x Telus Sim Card…" at bounding box center [990, 451] width 675 height 265
click at [871, 517] on textarea "Tablet BYOD $0.00 - New Activation (Customer Owned Hardware) 1 x Telus Sim Card…" at bounding box center [990, 451] width 675 height 265
click at [880, 502] on textarea "Tablet BYOD $0.00 - New Activation (Customer Owned Hardware) 1 x Telus Sim Card…" at bounding box center [990, 451] width 675 height 265
click at [925, 491] on textarea "Tablet BYOD $0.00 - New Activation (Customer Owned Hardware) 1 x Telus Sim Card…" at bounding box center [990, 451] width 675 height 265
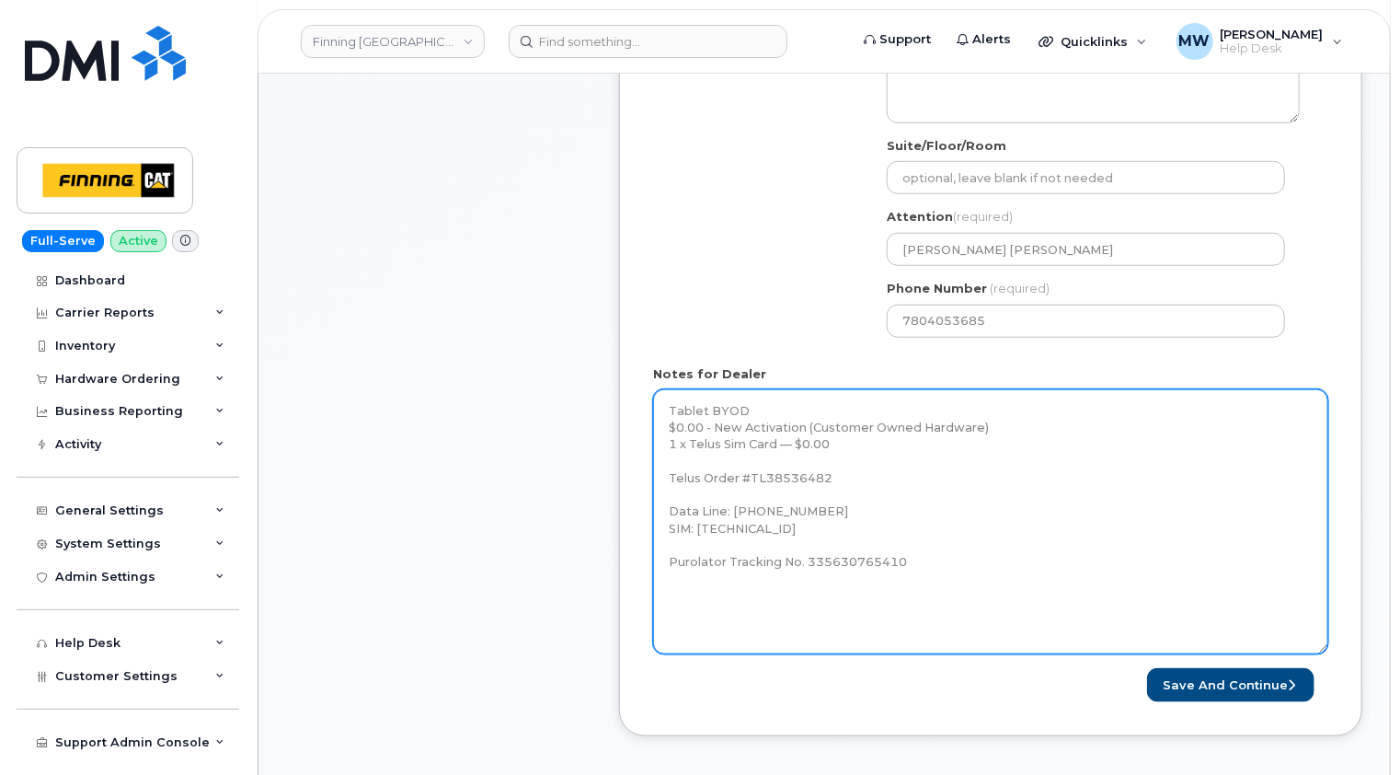
scroll to position [736, 0]
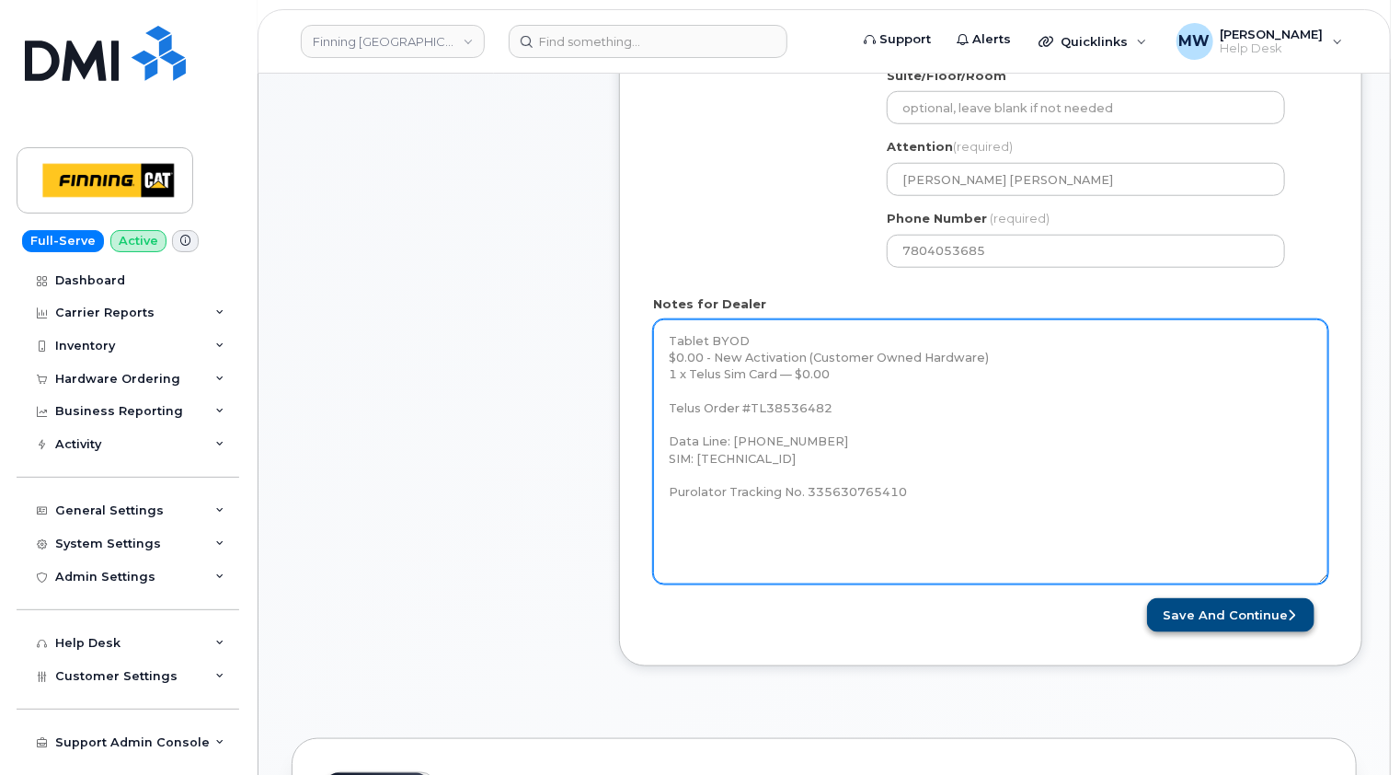
type textarea "Tablet BYOD $0.00 - New Activation (Customer Owned Hardware) 1 x Telus Sim Card…"
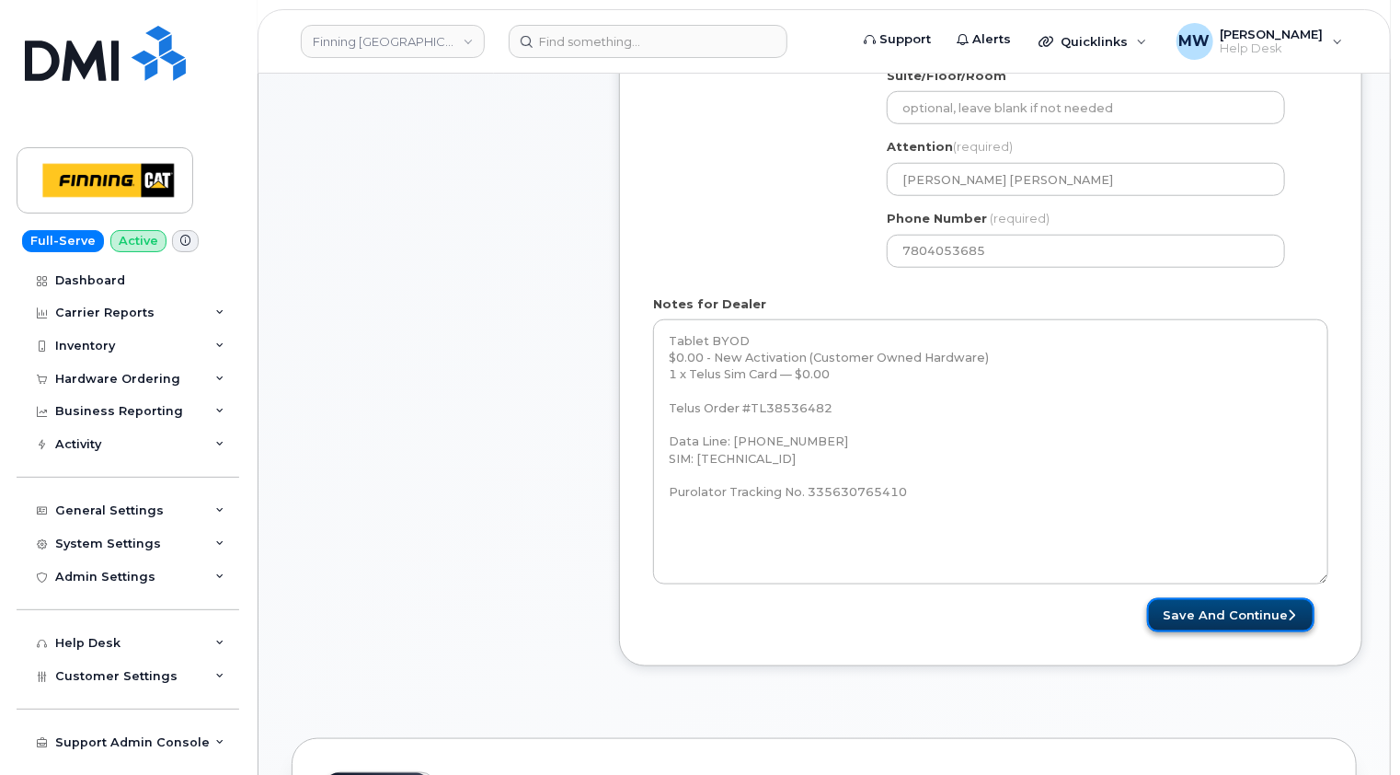
click at [1229, 614] on button "Save and Continue" at bounding box center [1230, 615] width 167 height 34
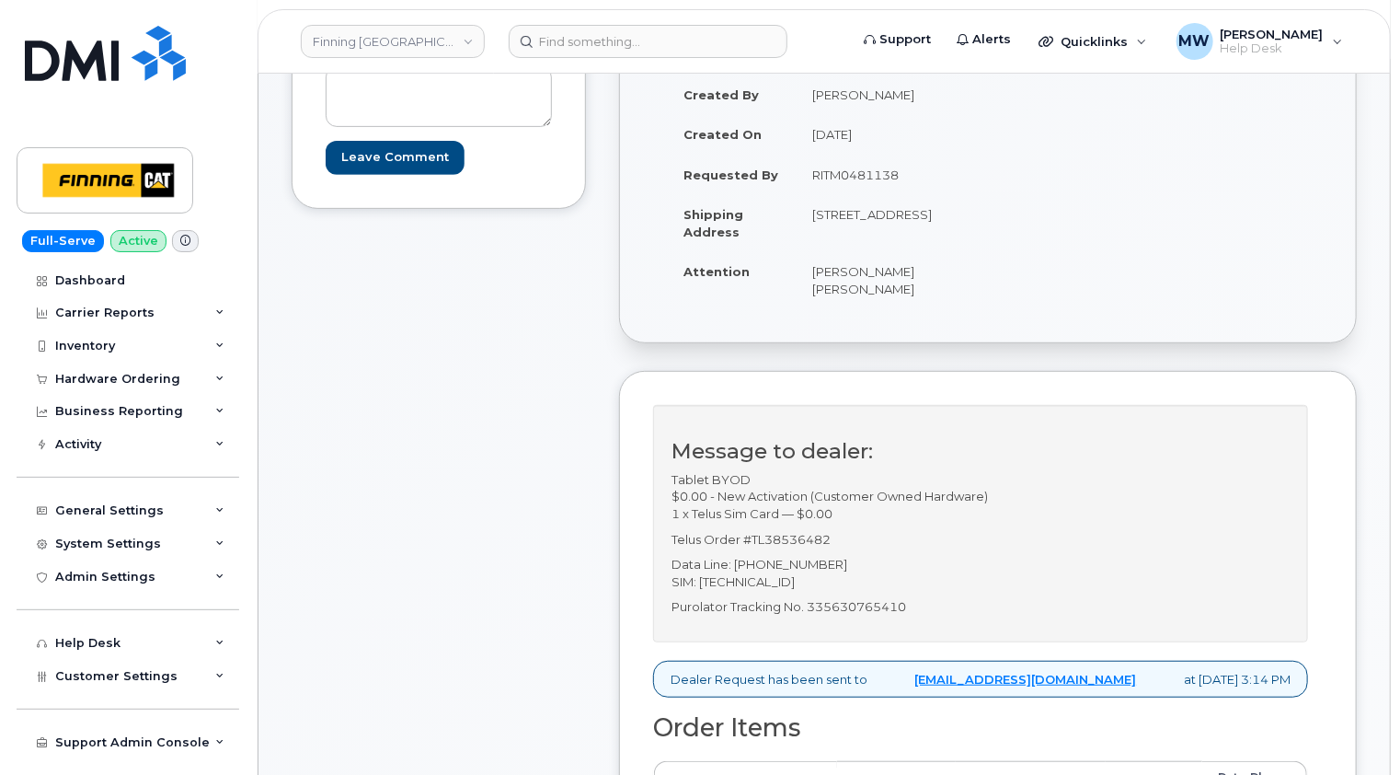
scroll to position [276, 0]
drag, startPoint x: 861, startPoint y: 578, endPoint x: 672, endPoint y: 557, distance: 189.8
click at [672, 557] on p "Data Line: [PHONE_NUMBER] SIM: [TECHNICAL_ID]" at bounding box center [981, 572] width 618 height 34
copy p "Data Line: [PHONE_NUMBER] SIM: [TECHNICAL_ID]"
drag, startPoint x: 906, startPoint y: 605, endPoint x: 673, endPoint y: 602, distance: 232.8
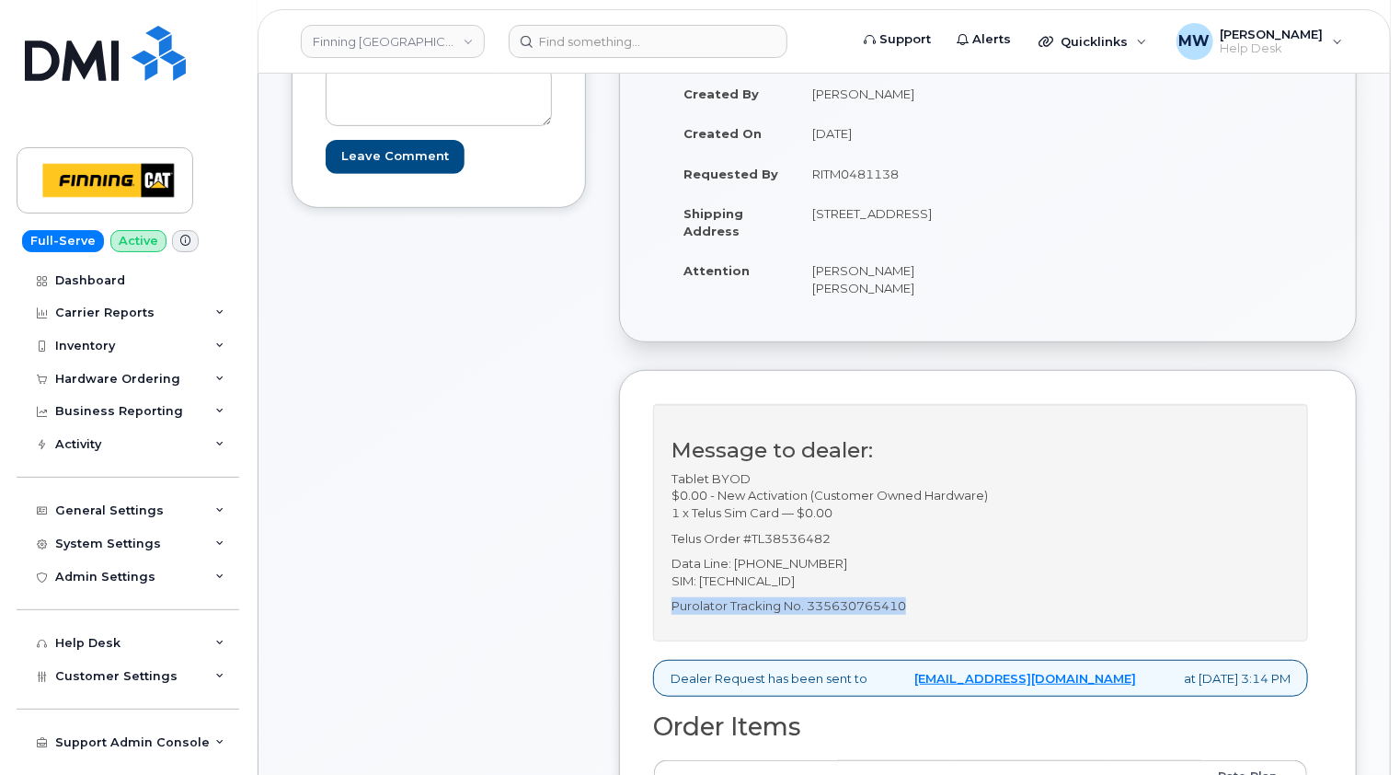
click at [673, 602] on p "Purolator Tracking No. 335630765410" at bounding box center [981, 605] width 618 height 17
copy p "Purolator Tracking No. 335630765410"
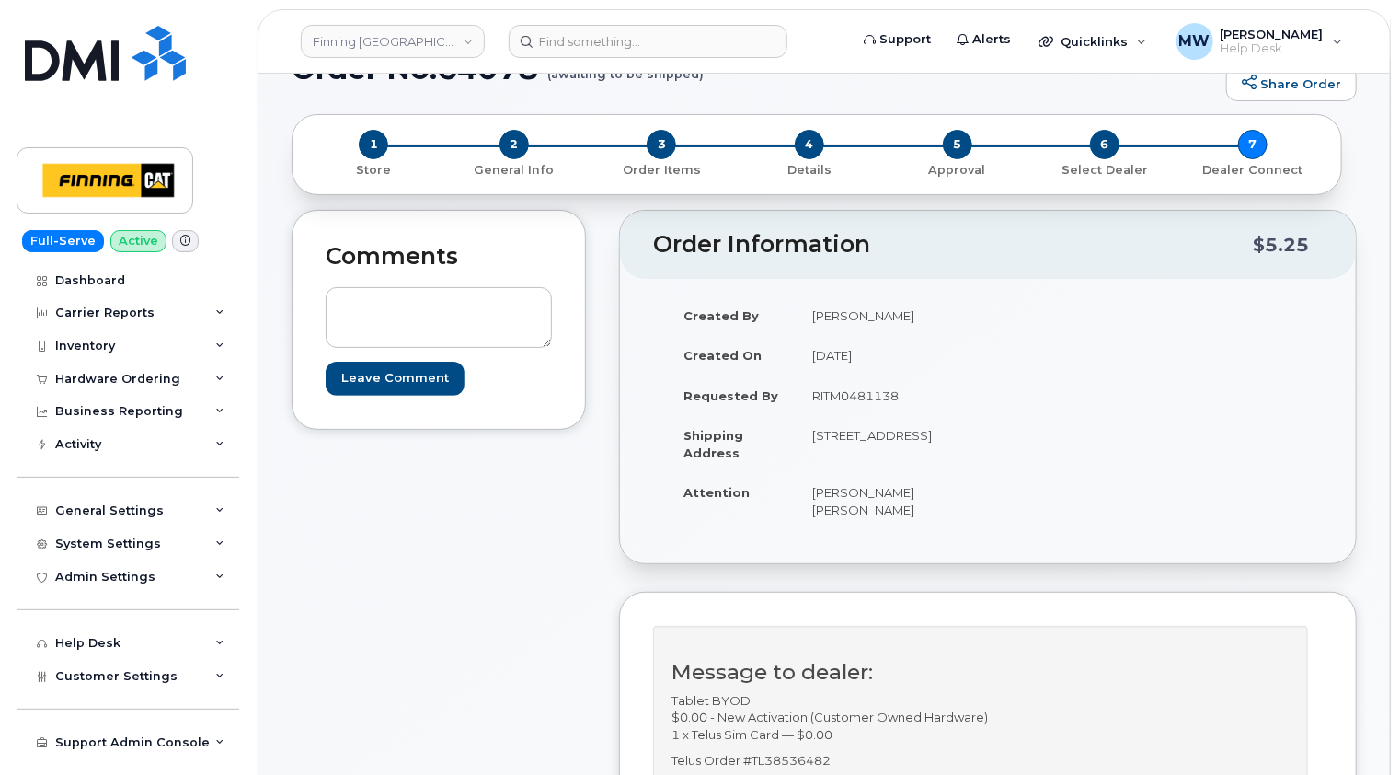
scroll to position [0, 0]
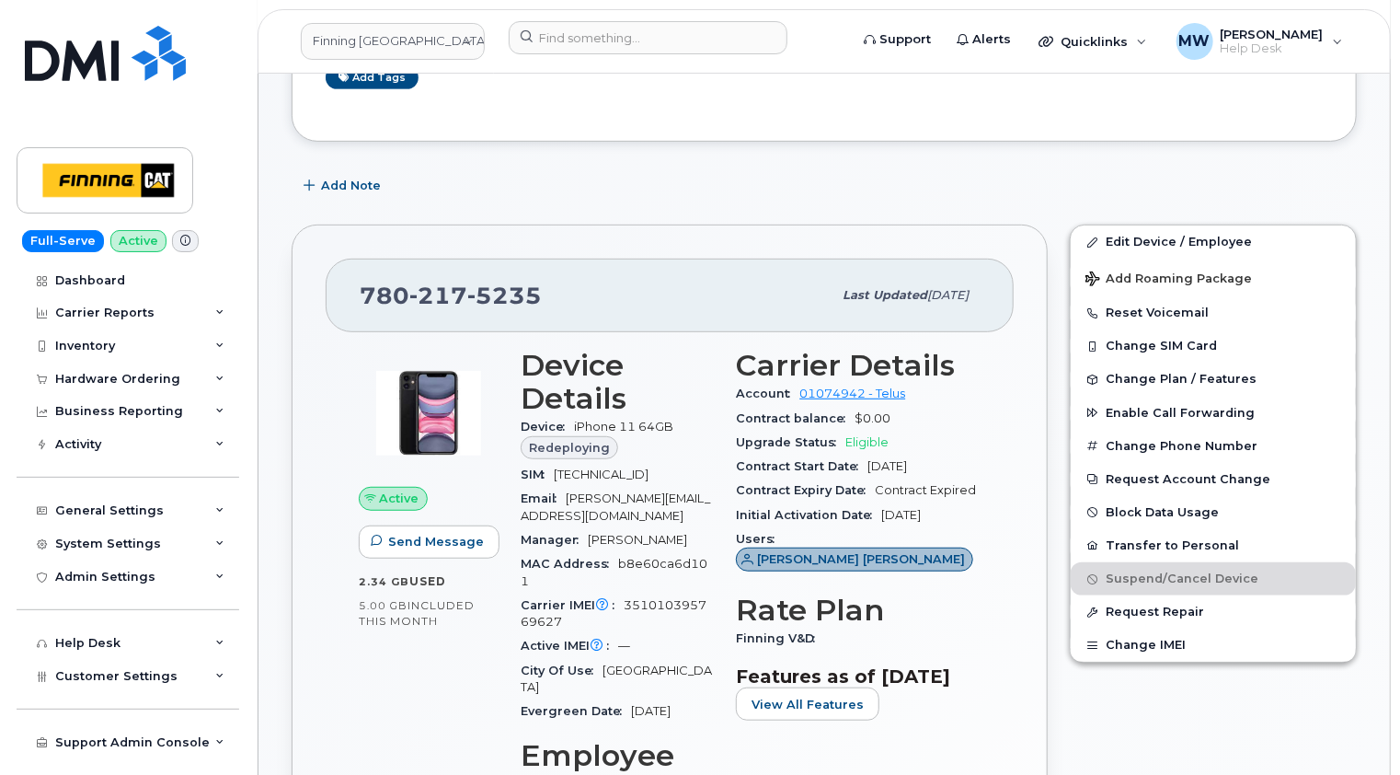
scroll to position [368, 0]
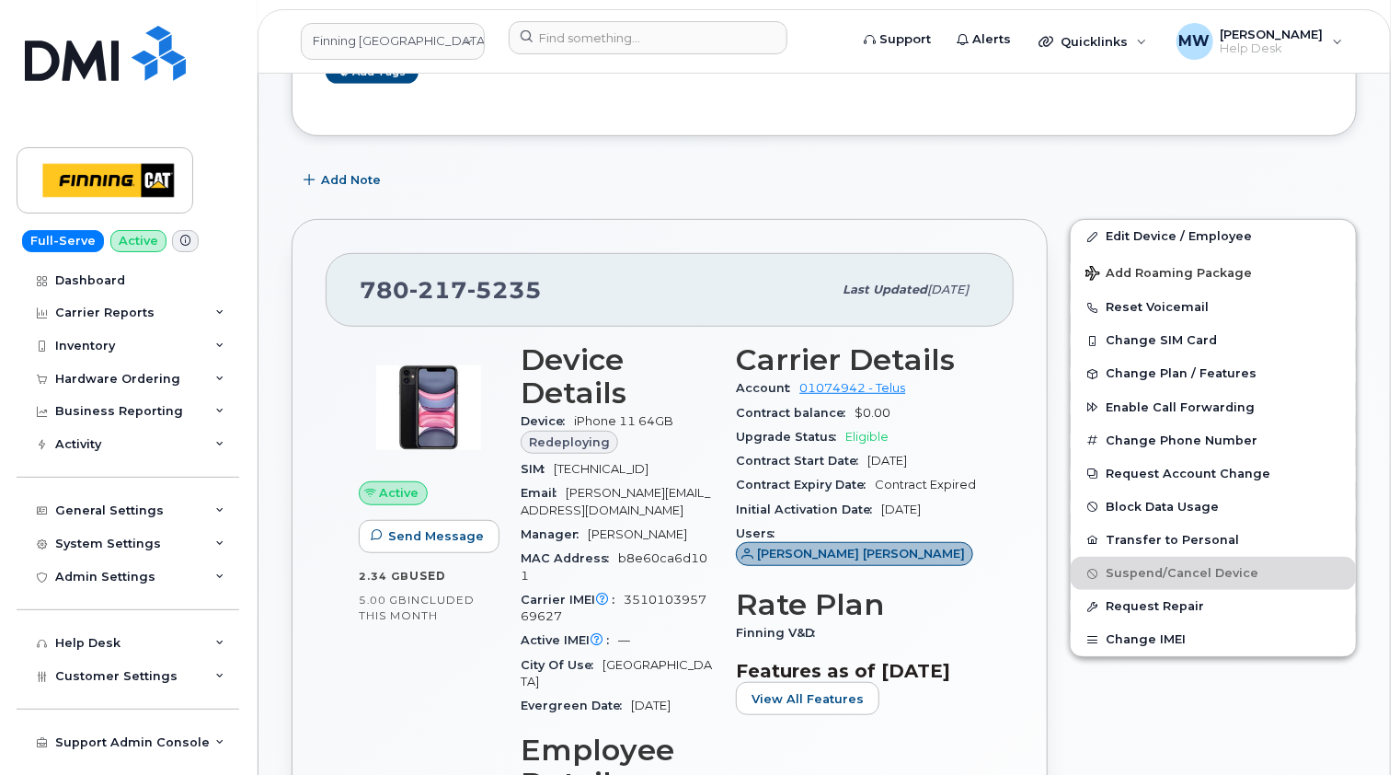
click at [649, 462] on span "8912230102156280426" at bounding box center [601, 469] width 95 height 14
copy span "8912230102156280426"
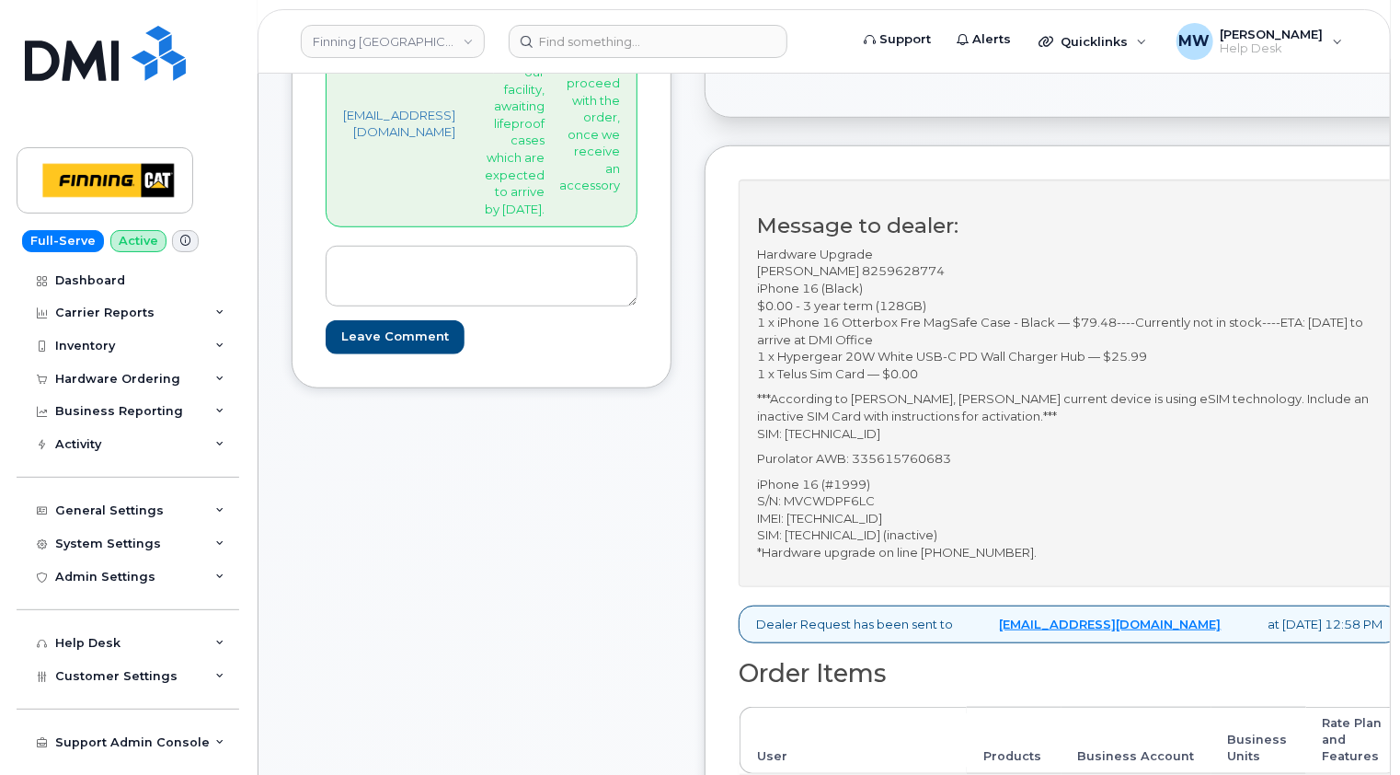
scroll to position [460, 0]
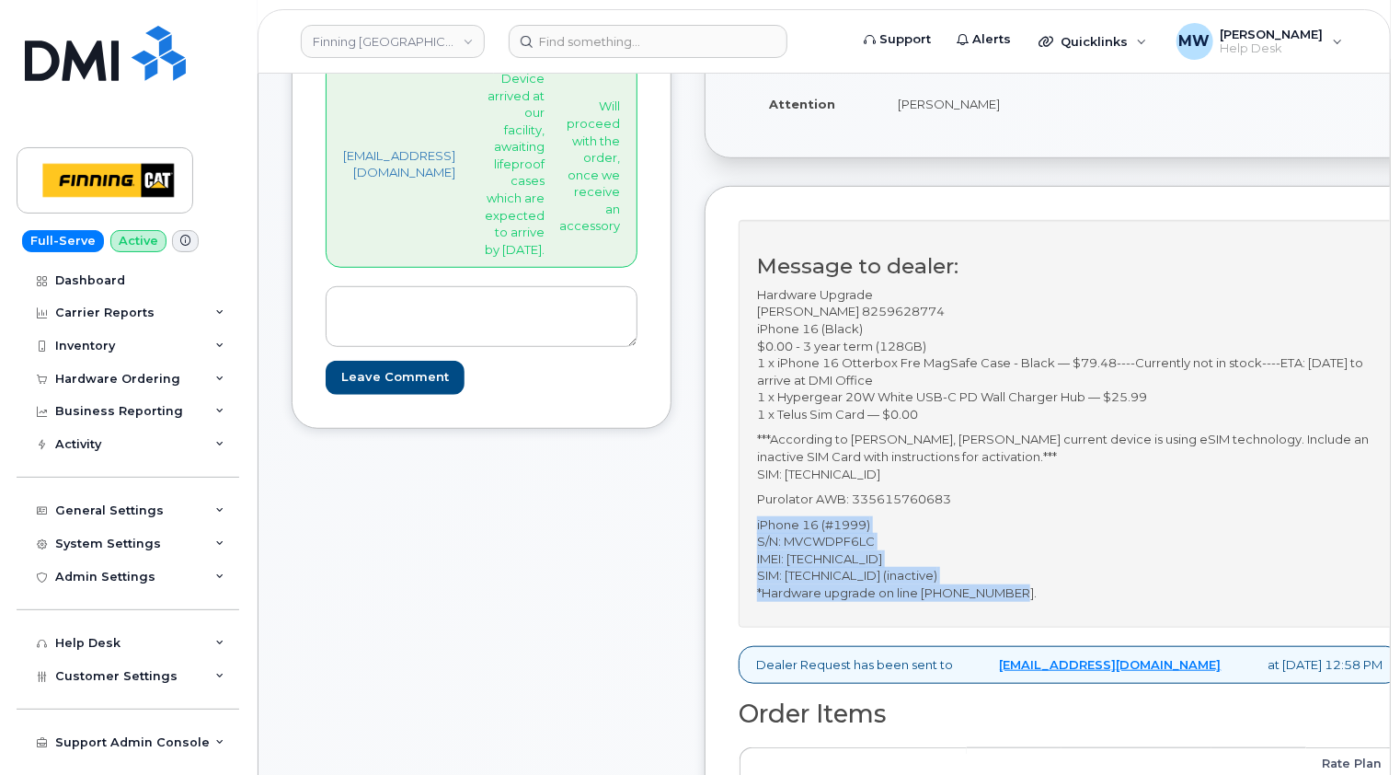
drag, startPoint x: 1005, startPoint y: 593, endPoint x: 751, endPoint y: 522, distance: 263.8
click at [751, 522] on div "Message to dealer: Hardware Upgrade [PERSON_NAME] 8259628774 iPhone 16 (Black) …" at bounding box center [1070, 424] width 662 height 408
copy p "iPhone 16 (#1999) S/N: MVCWDPF6LC IMEI: [TECHNICAL_ID] SIM: [TECHNICAL_ID] (ina…"
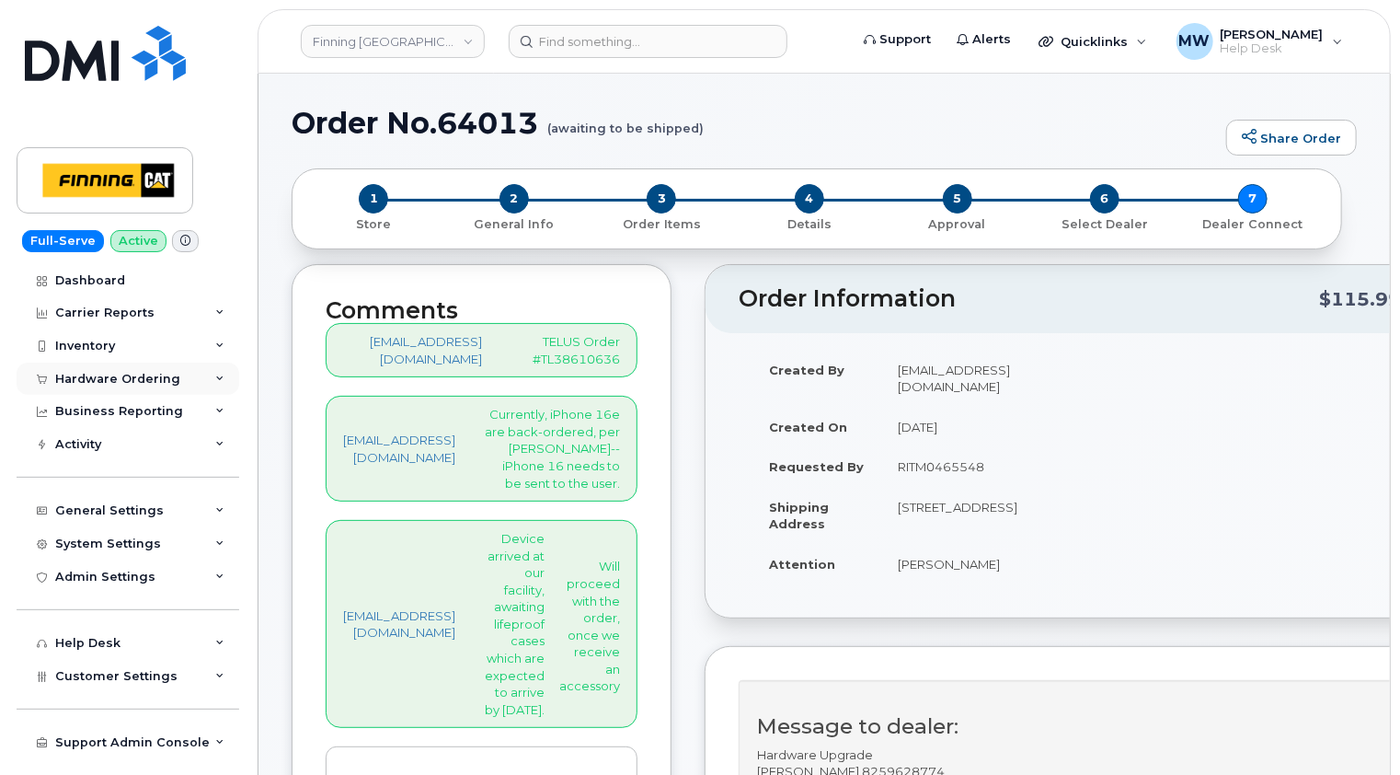
click at [144, 374] on div "Hardware Ordering" at bounding box center [117, 379] width 125 height 15
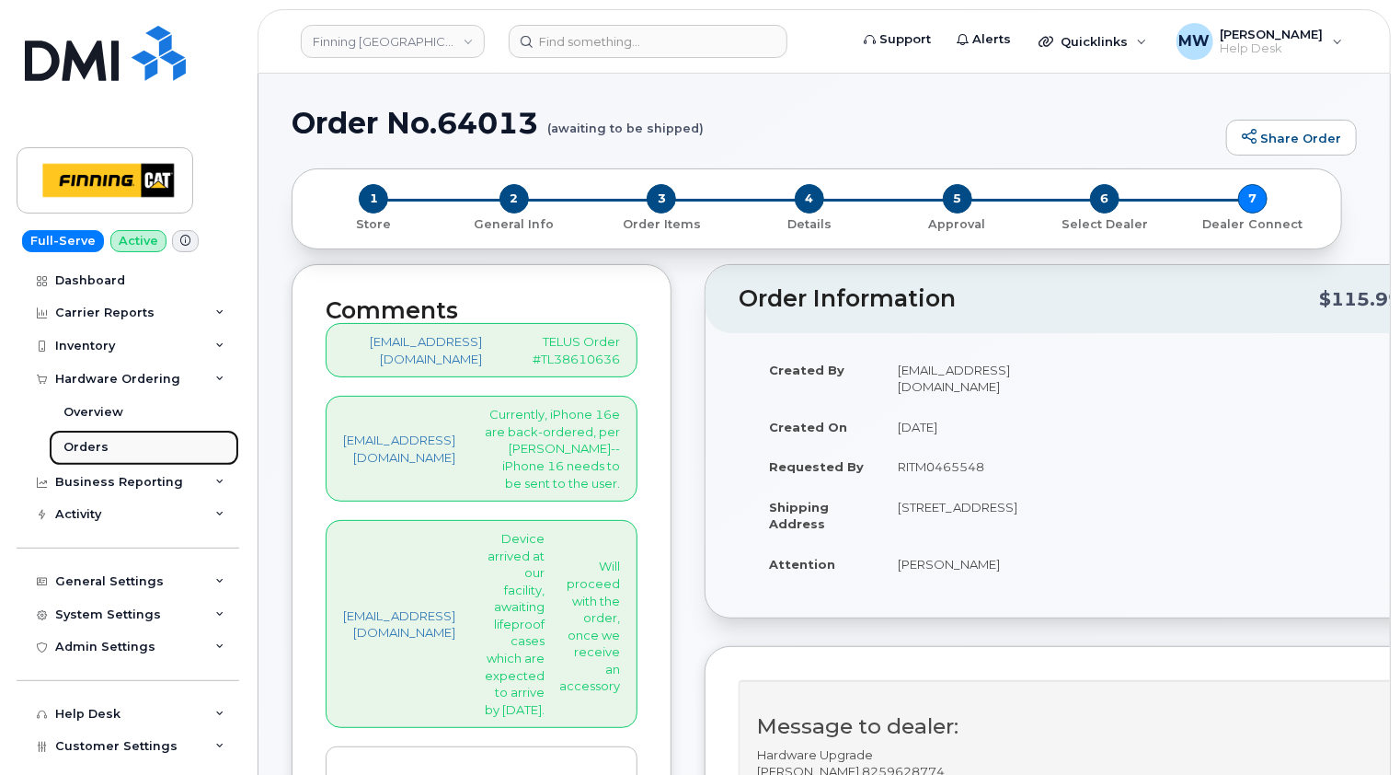
click at [92, 443] on div "Orders" at bounding box center [85, 447] width 45 height 17
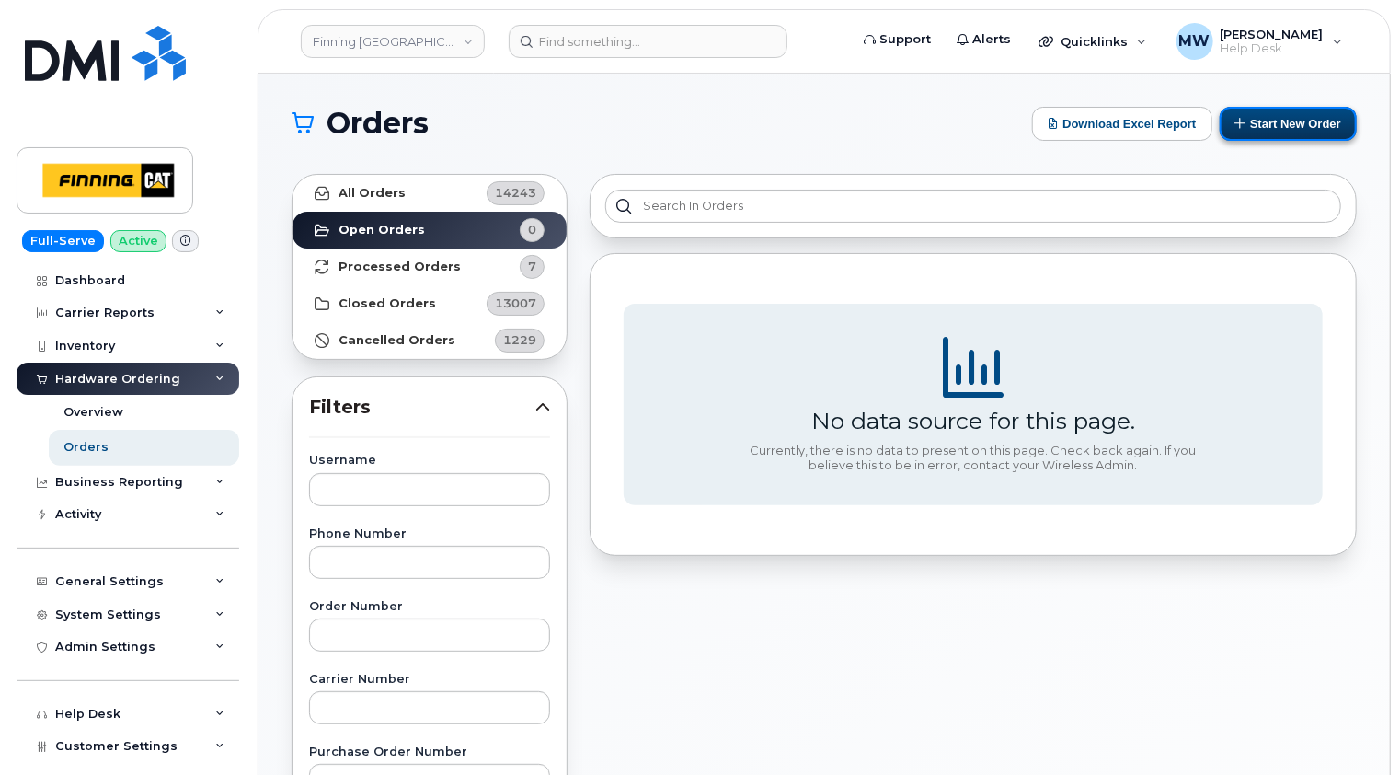
click at [1289, 124] on button "Start New Order" at bounding box center [1288, 124] width 137 height 34
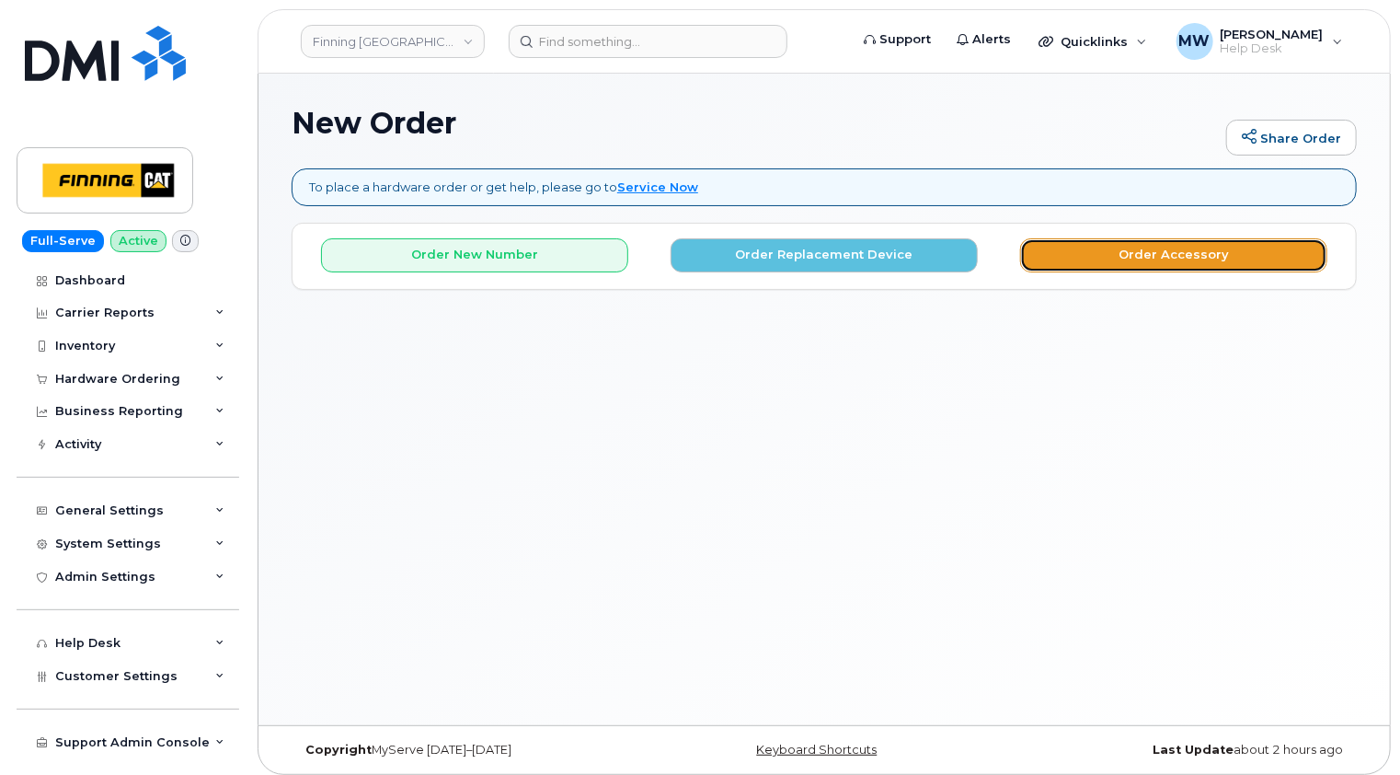
click at [1187, 251] on button "Order Accessory" at bounding box center [1173, 255] width 307 height 34
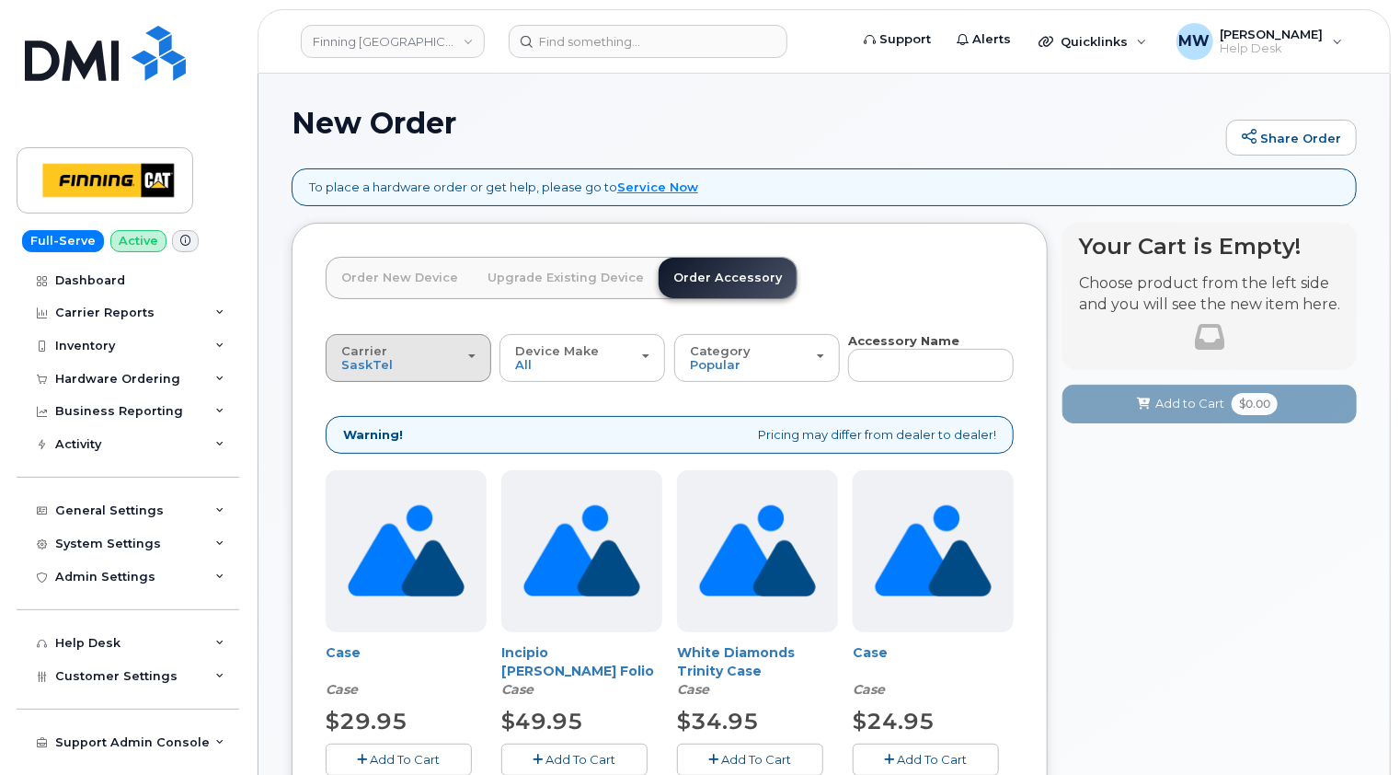
click at [442, 350] on div "Carrier [GEOGRAPHIC_DATA] Telus" at bounding box center [408, 358] width 134 height 29
click at [372, 421] on label "Telus" at bounding box center [359, 430] width 58 height 22
click at [0, 0] on input "Telus" at bounding box center [0, 0] width 0 height 0
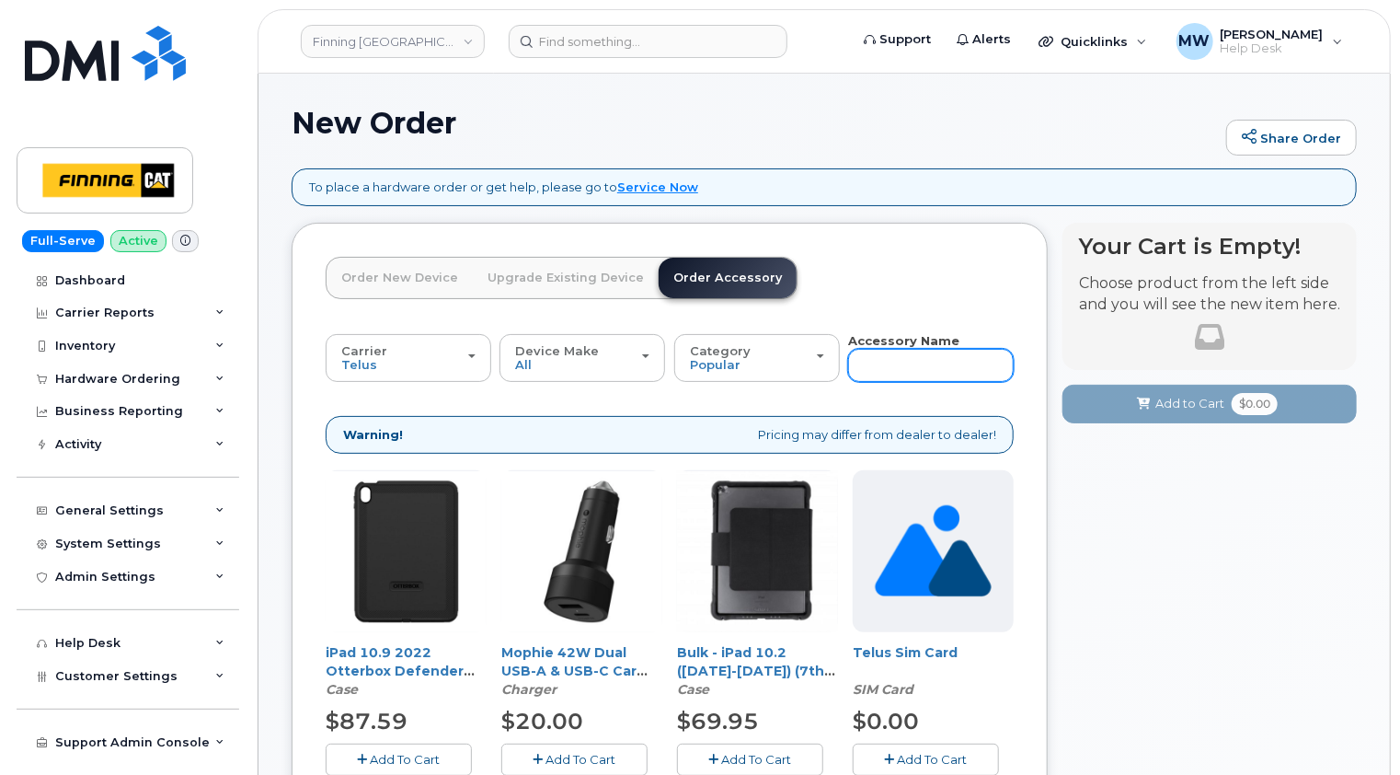
click at [897, 359] on input "text" at bounding box center [931, 365] width 166 height 33
type input "wall"
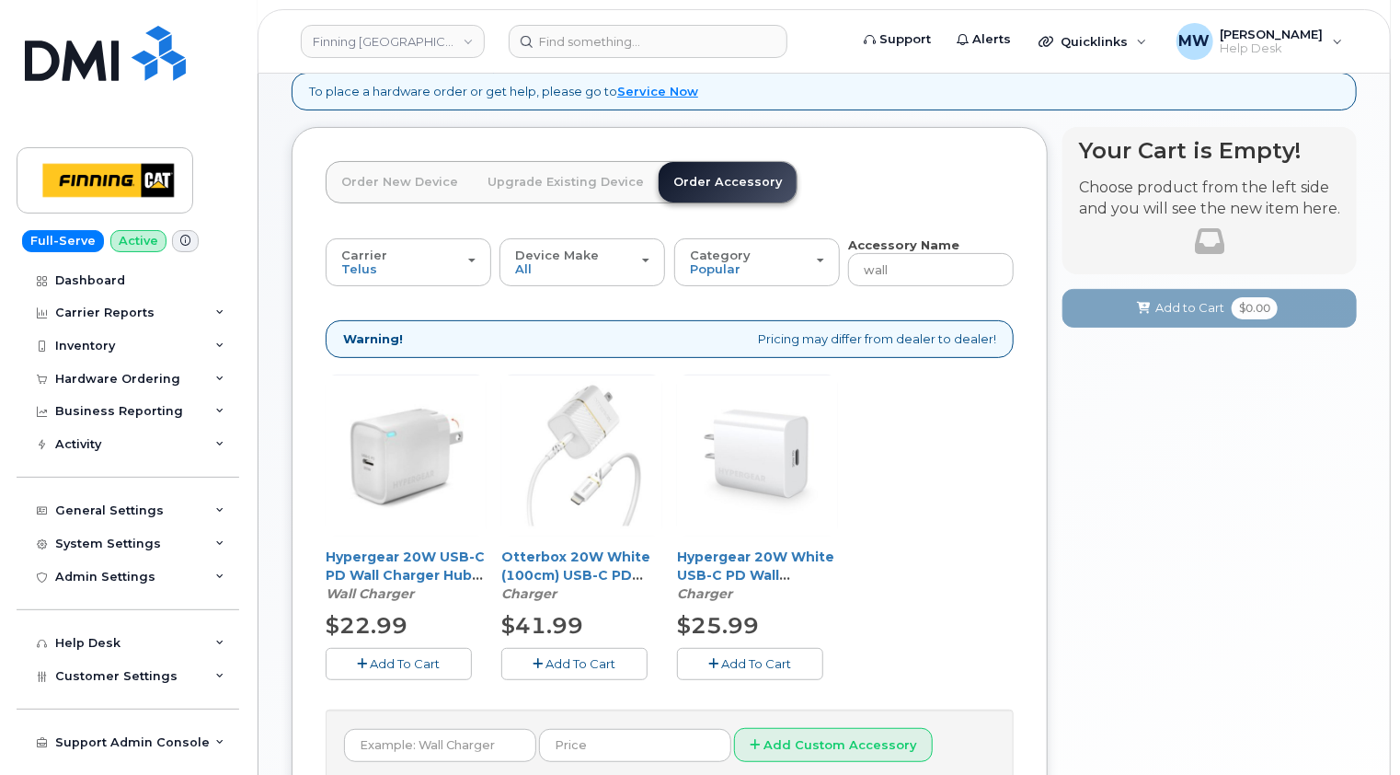
scroll to position [184, 0]
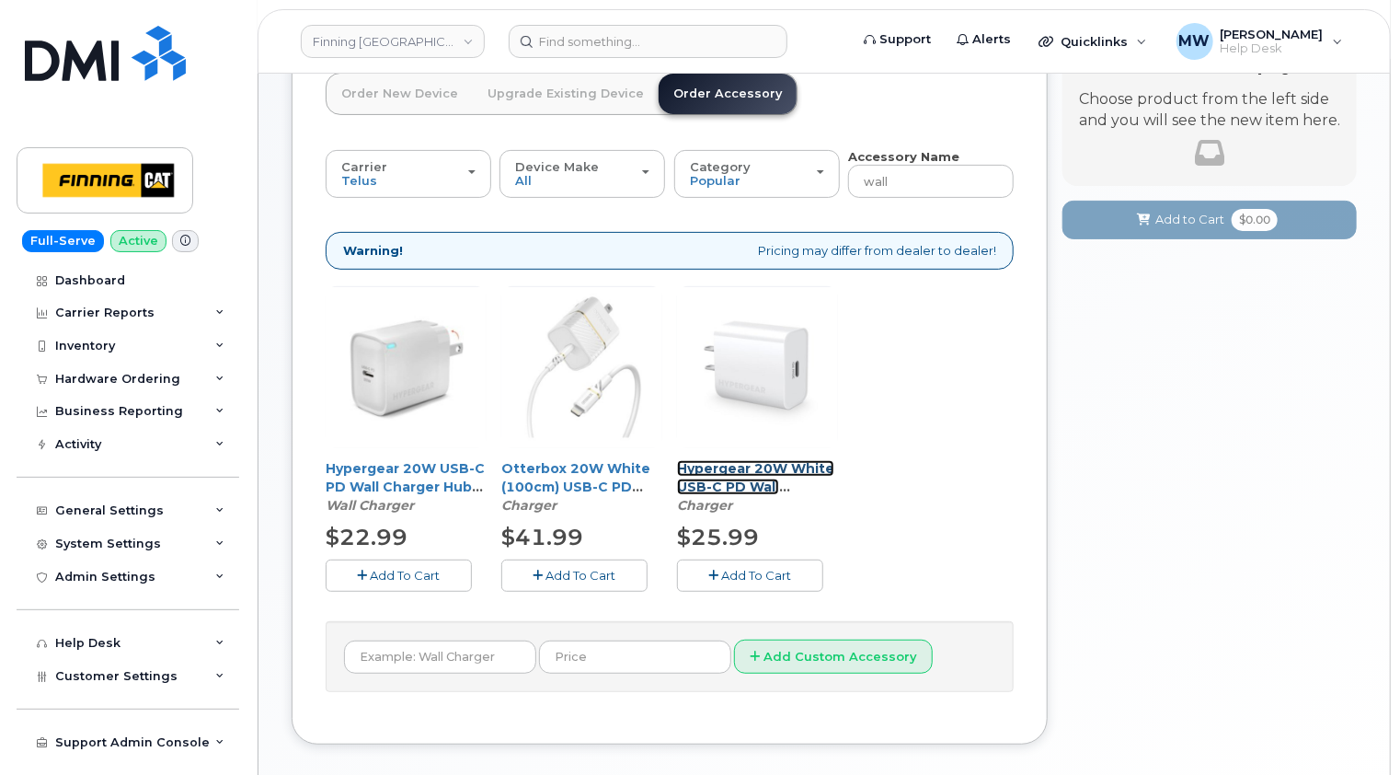
click at [787, 488] on link "Hypergear 20W White USB-C PD Wall Charger Hub" at bounding box center [755, 486] width 157 height 53
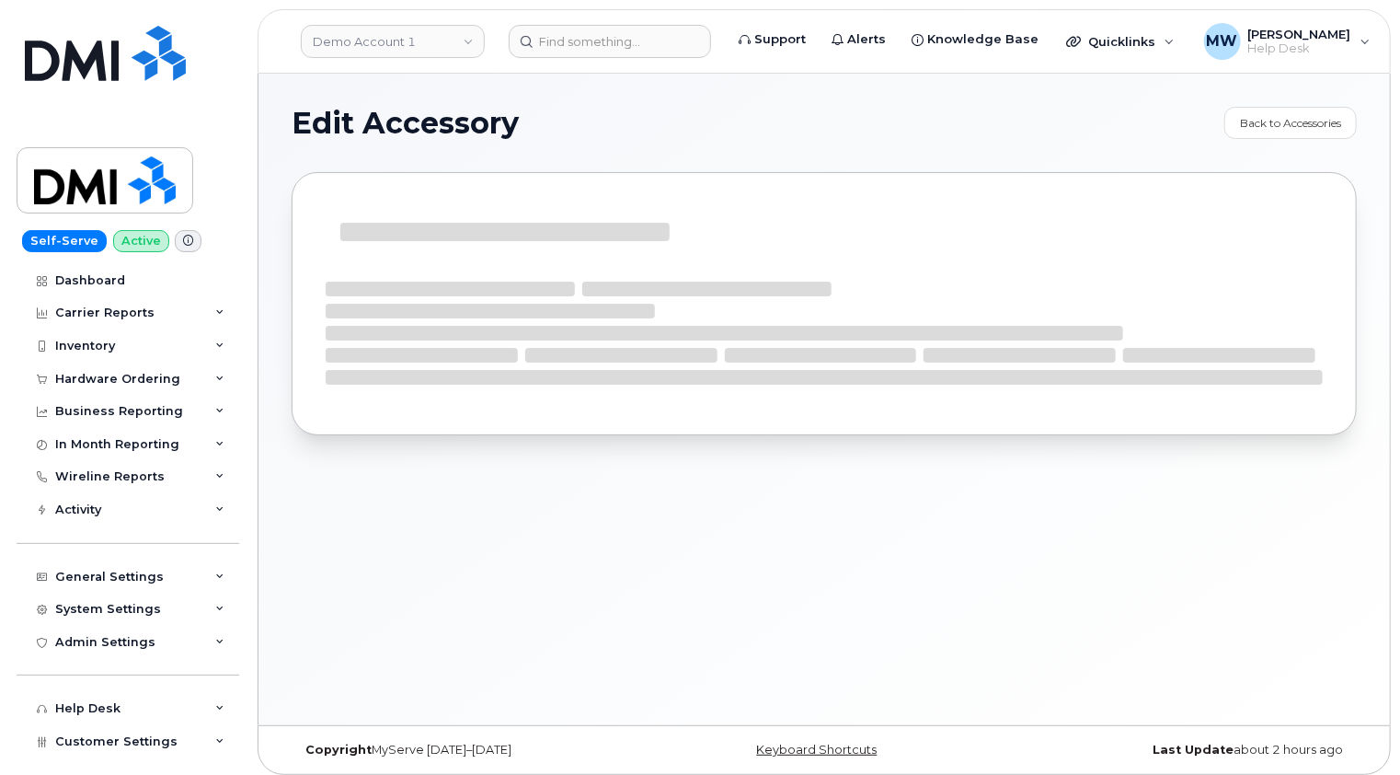
select select "Charger"
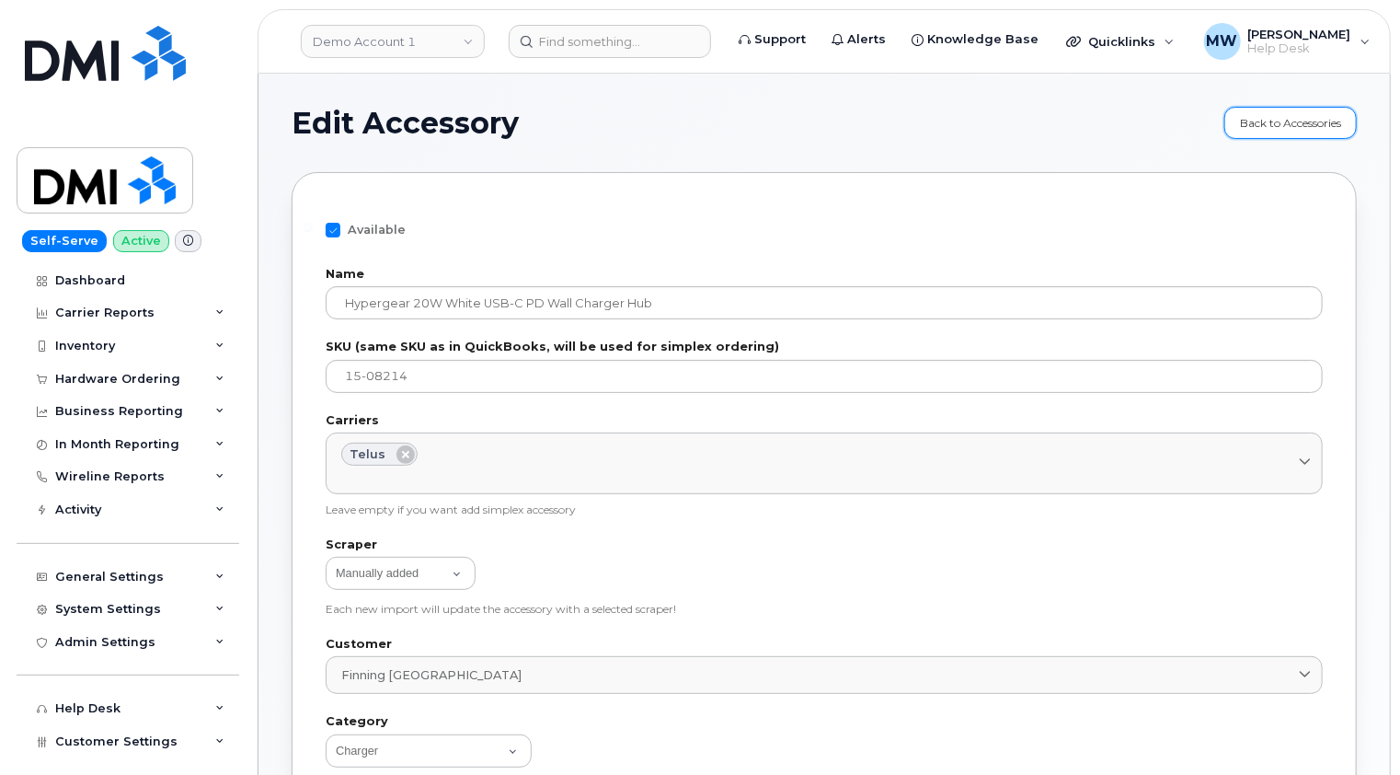
click at [1293, 123] on link "Back to Accessories" at bounding box center [1290, 123] width 132 height 32
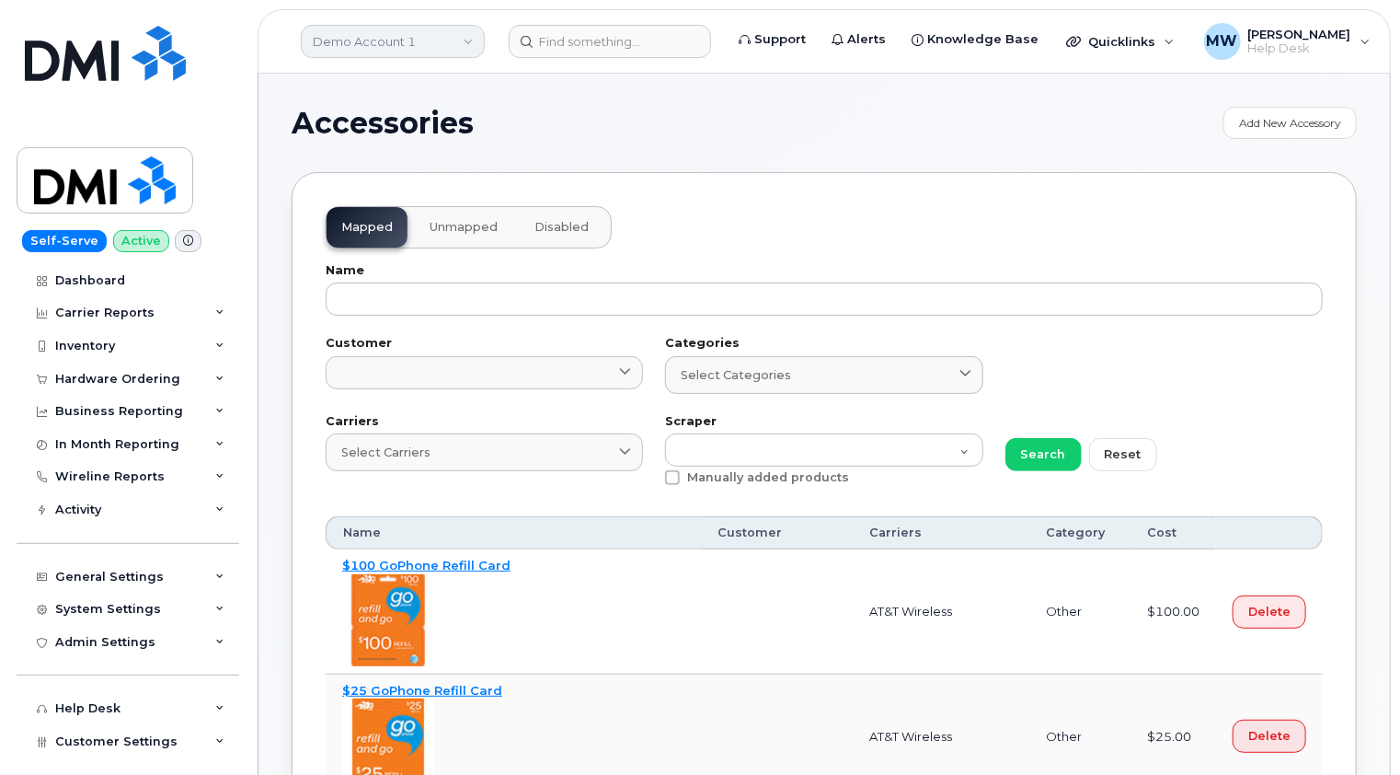
click at [438, 38] on link "Demo Account 1" at bounding box center [393, 41] width 184 height 33
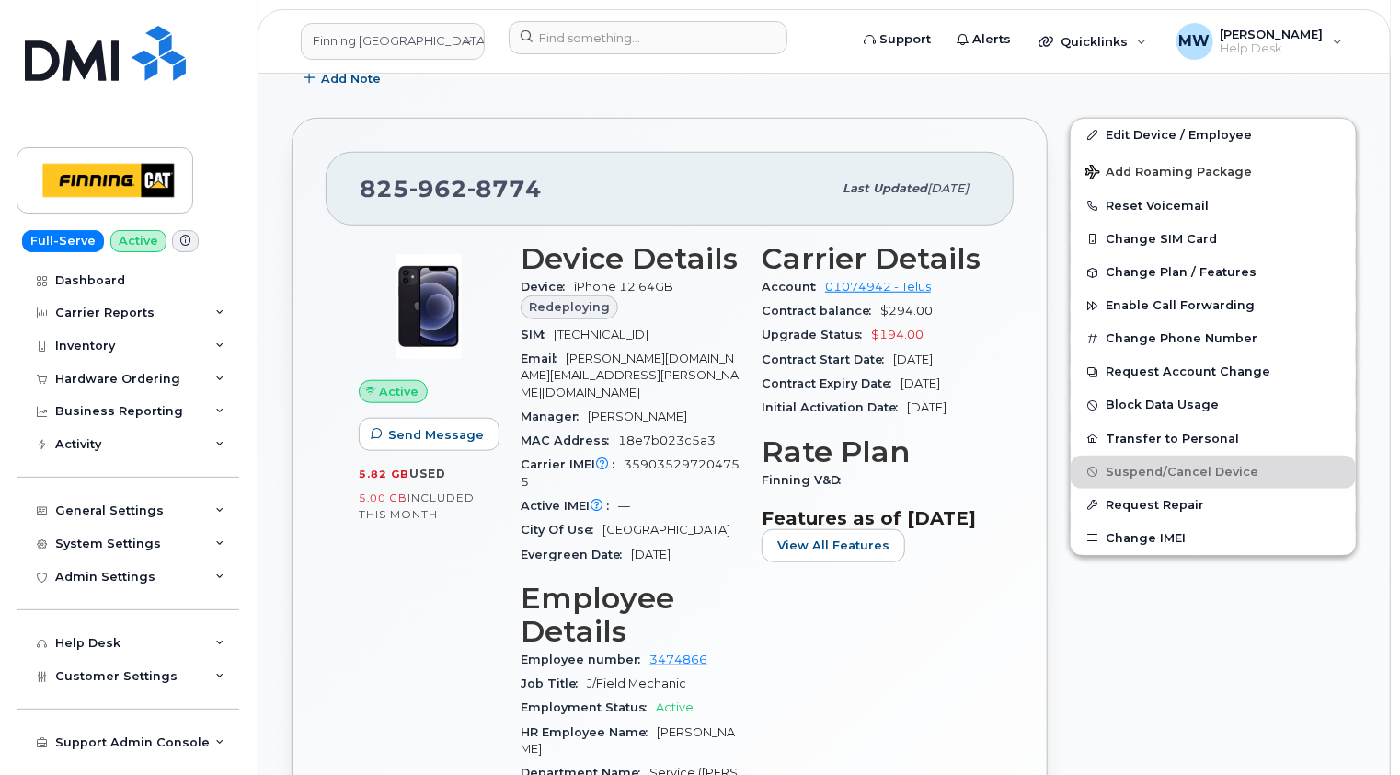
scroll to position [552, 0]
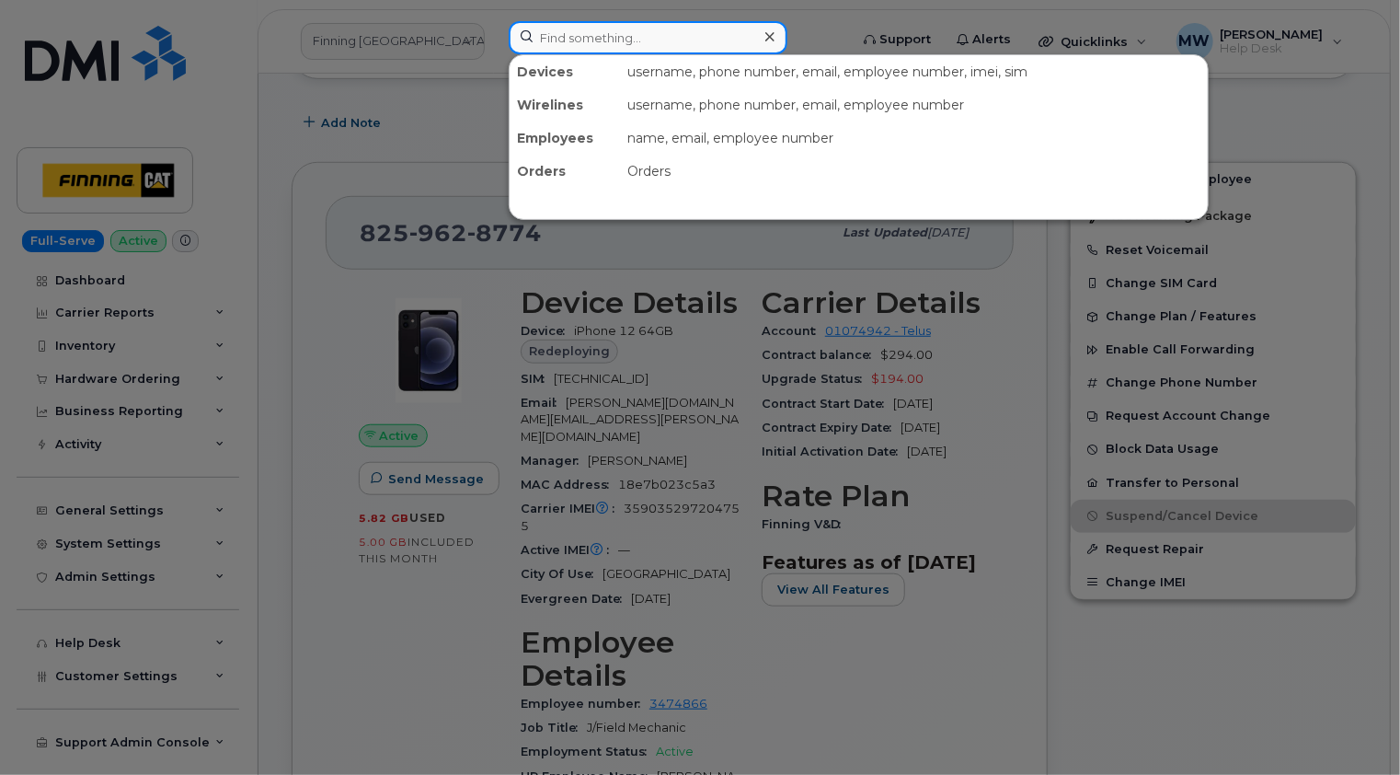
click at [672, 36] on input at bounding box center [648, 37] width 279 height 33
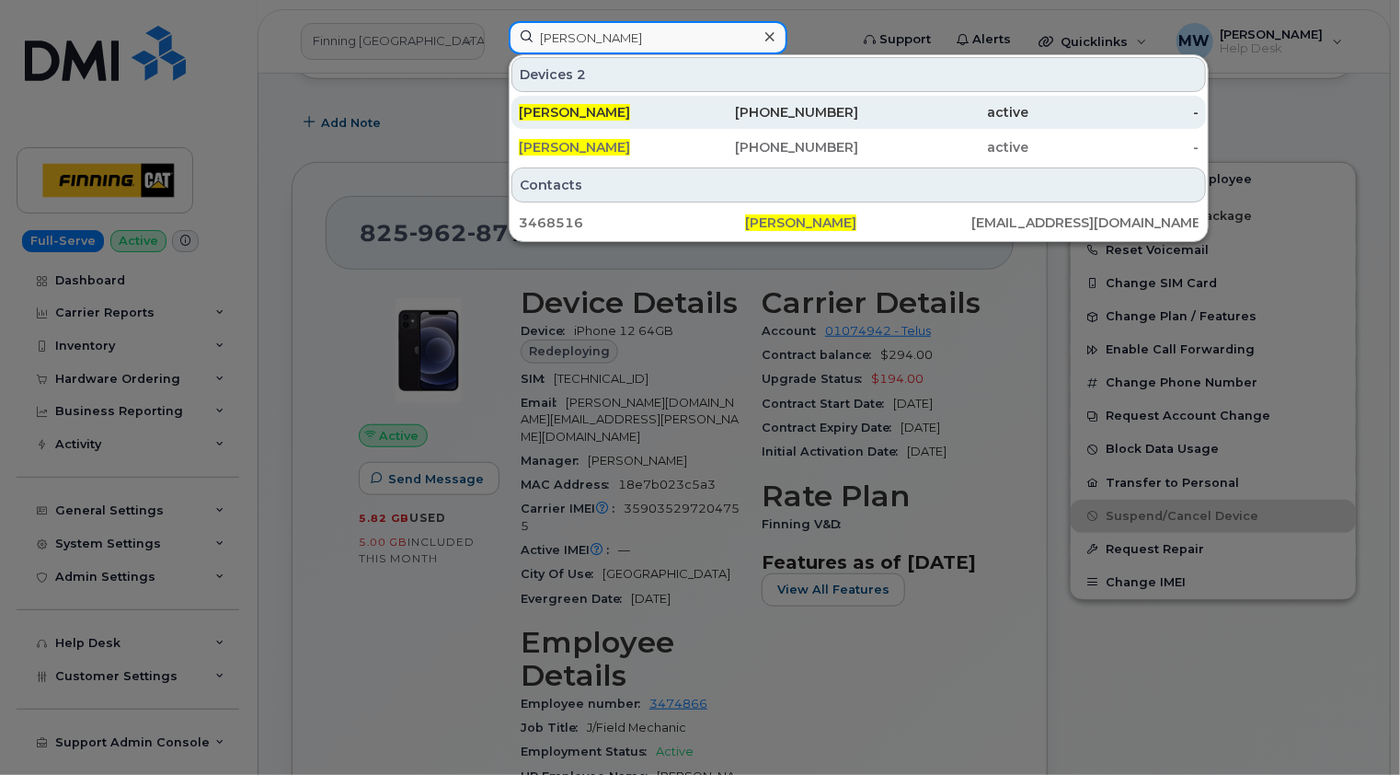
type input "shae pon"
click at [599, 114] on div "[PERSON_NAME]" at bounding box center [604, 112] width 170 height 18
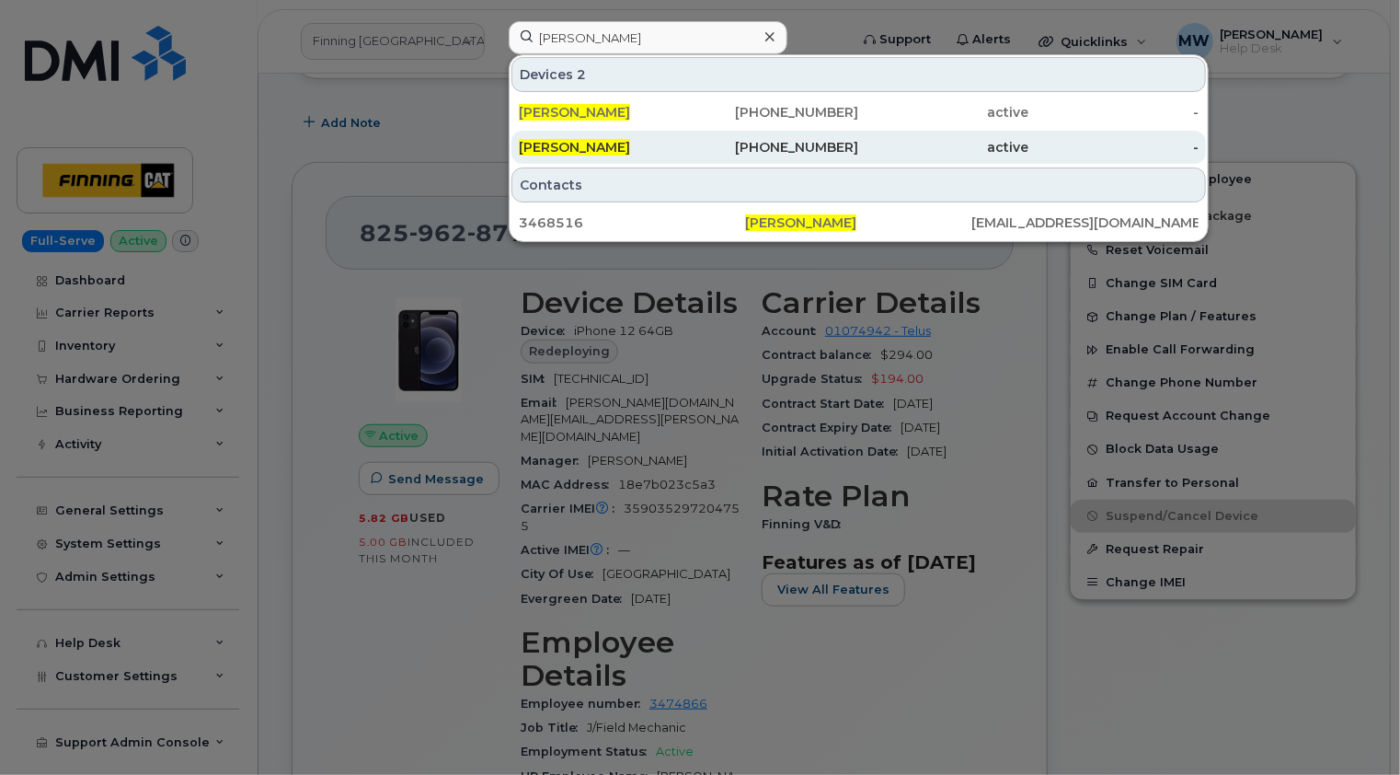
click at [689, 155] on div "[PERSON_NAME]" at bounding box center [774, 147] width 170 height 33
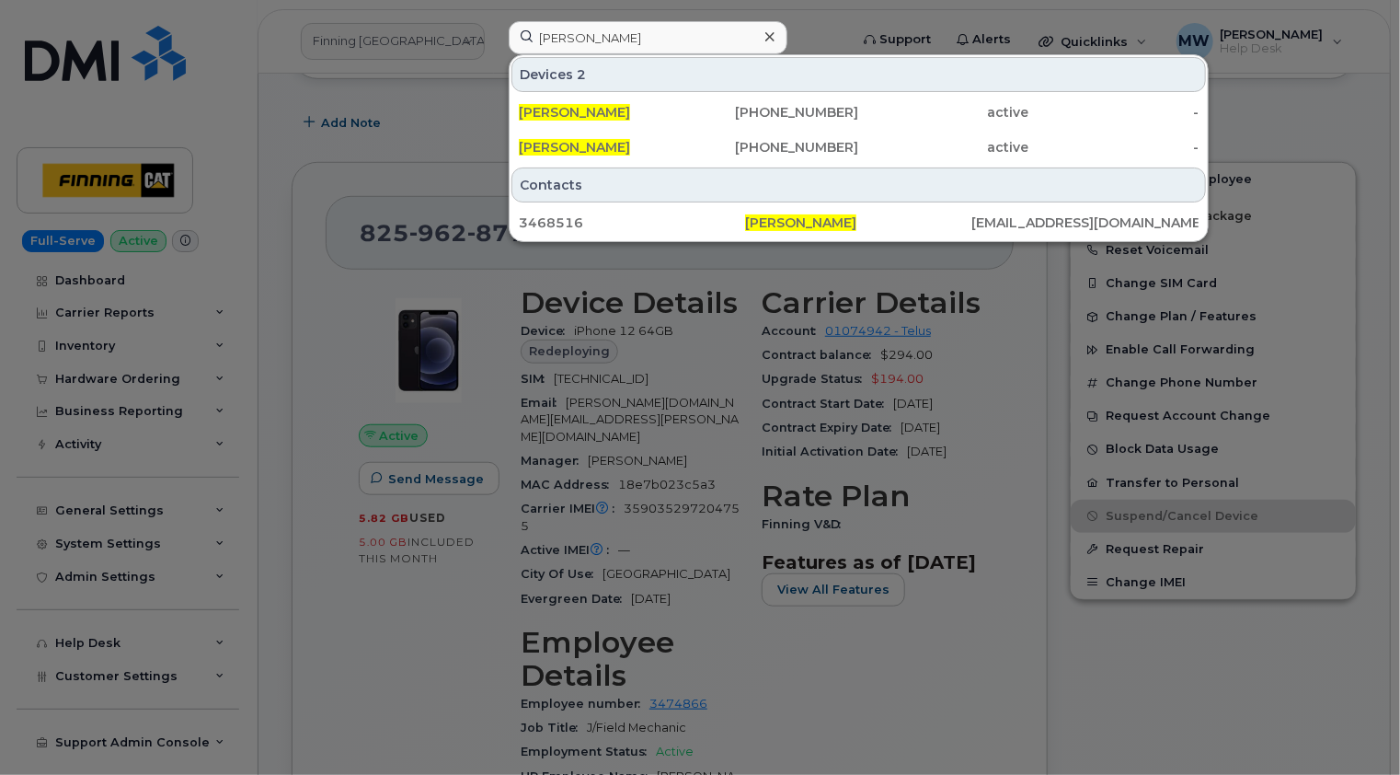
click at [769, 35] on icon at bounding box center [769, 36] width 9 height 9
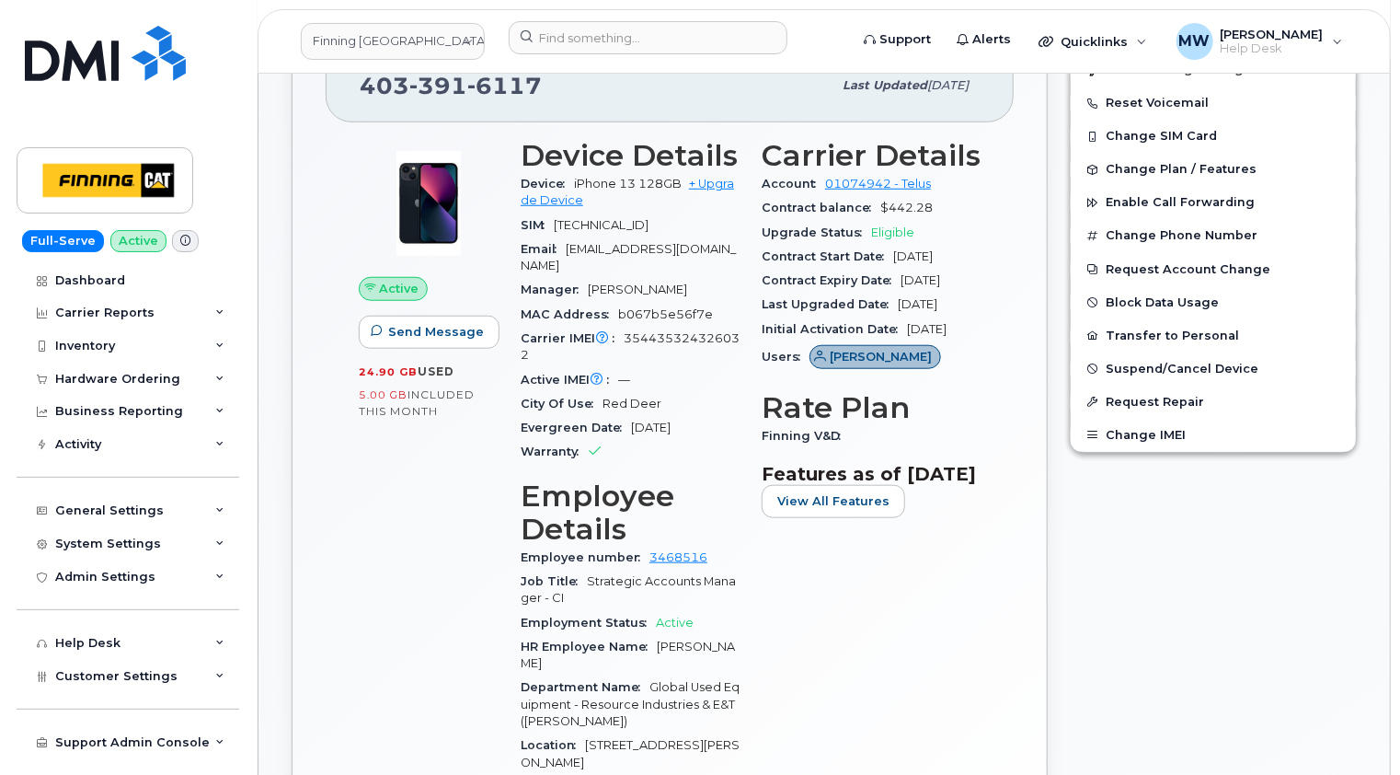
scroll to position [552, 0]
